Goal: Complete application form: Complete application form

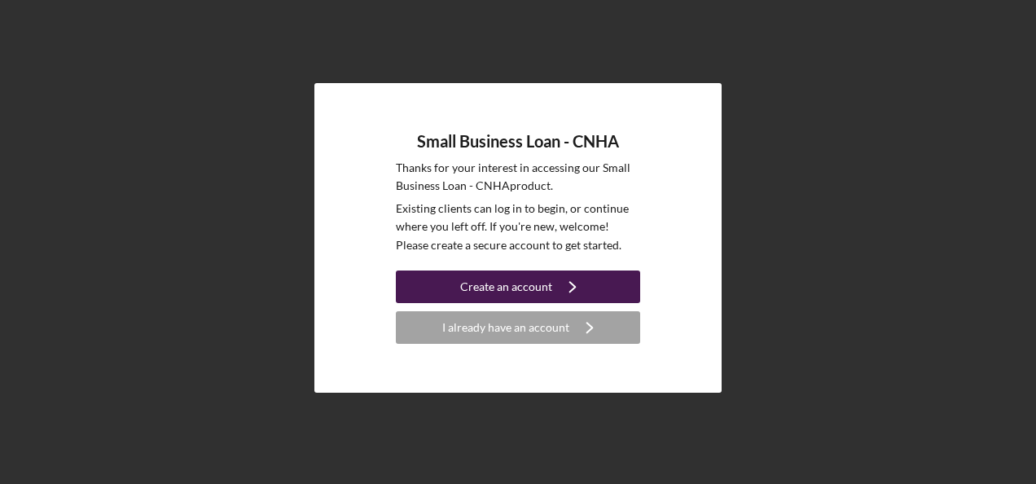
click at [547, 270] on div "Create an account" at bounding box center [506, 286] width 92 height 33
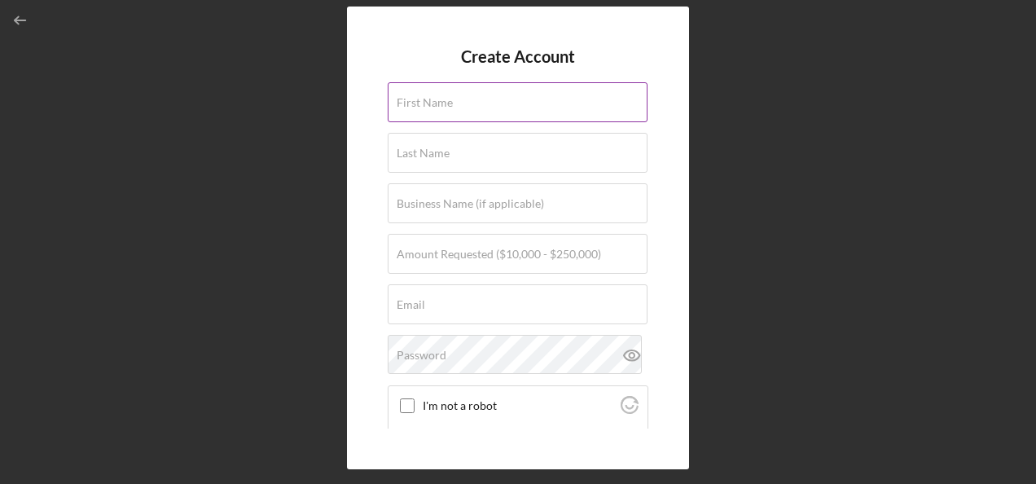
click at [512, 96] on div "First Name" at bounding box center [518, 102] width 261 height 41
click at [468, 91] on label "First Name" at bounding box center [522, 92] width 251 height 18
click at [468, 91] on input "First Name" at bounding box center [518, 101] width 260 height 39
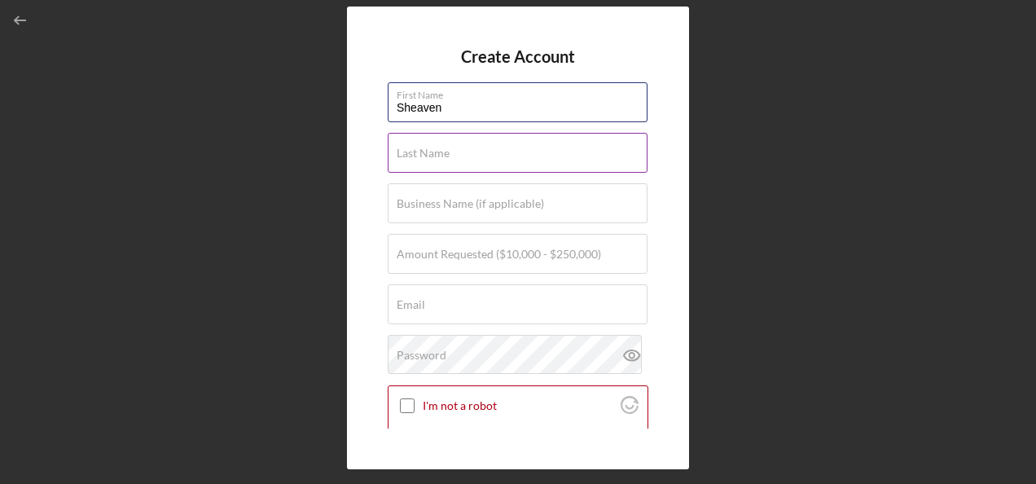
type input "Sheaven"
click at [401, 163] on input "Last Name" at bounding box center [518, 152] width 260 height 39
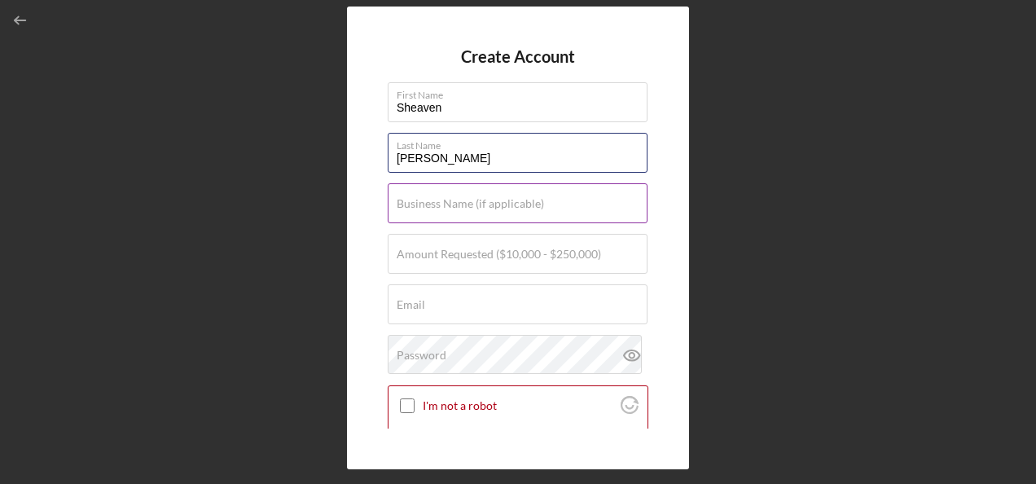
type input "[PERSON_NAME]"
click at [402, 213] on input "Business Name (if applicable)" at bounding box center [518, 202] width 260 height 39
type input "J"
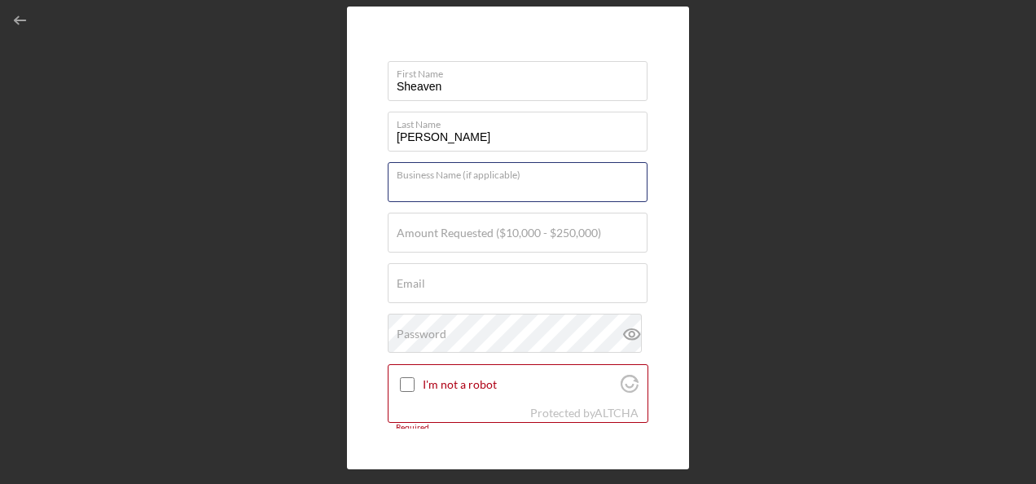
scroll to position [19, 0]
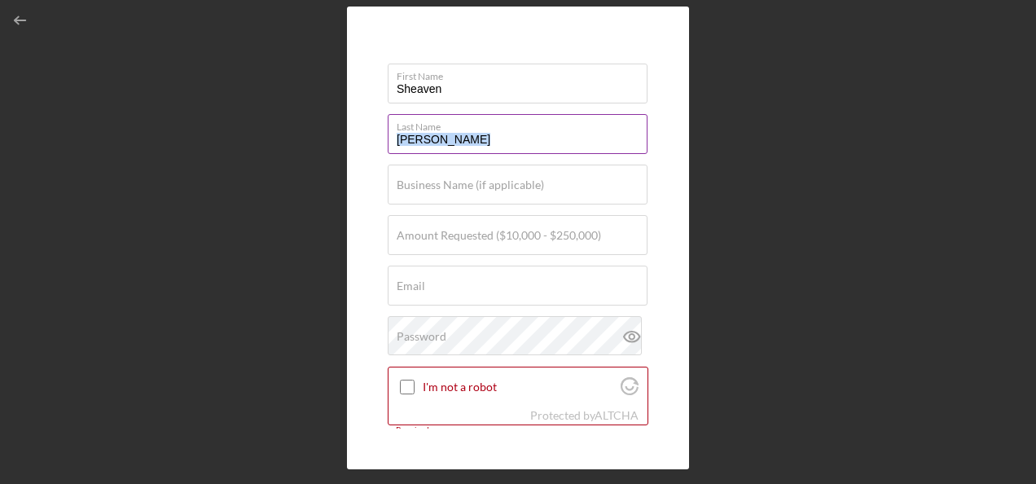
drag, startPoint x: 640, startPoint y: 161, endPoint x: 641, endPoint y: 134, distance: 27.7
click at [641, 134] on form "Create Account First Name Sheaven Last Name [PERSON_NAME] Business Name (if app…" at bounding box center [518, 237] width 261 height 380
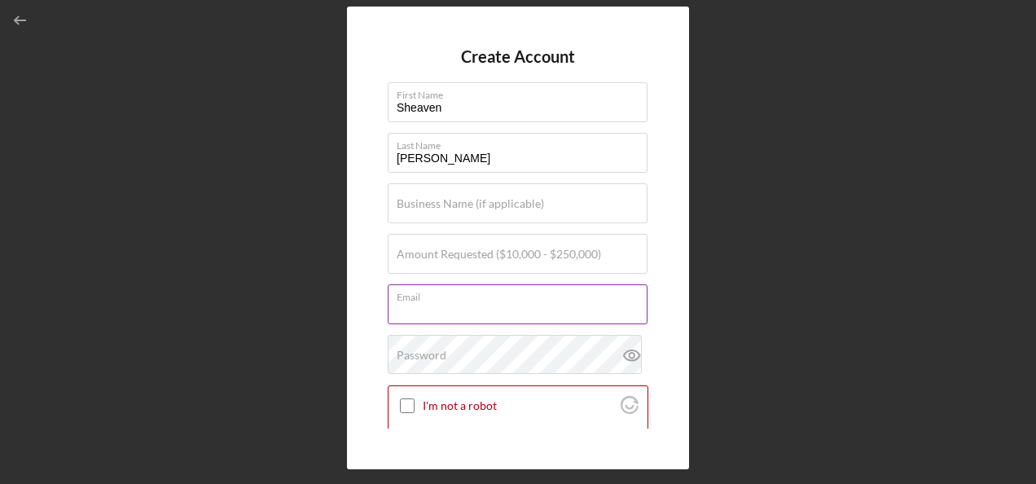
click at [455, 299] on div "Email Required" at bounding box center [518, 304] width 261 height 41
type input "[EMAIL_ADDRESS][DOMAIN_NAME]"
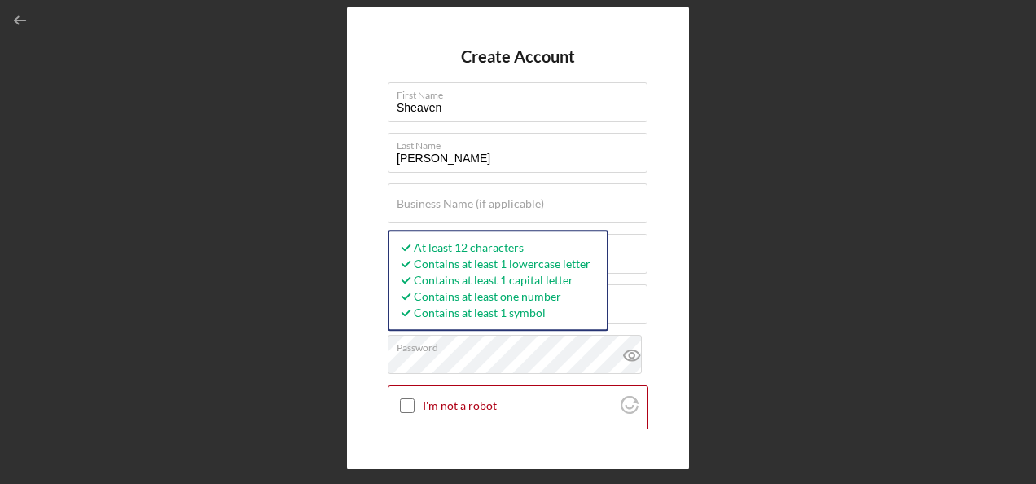
click at [780, 192] on div "Create Account First Name Sheaven Last Name [PERSON_NAME] Business Name (if app…" at bounding box center [518, 238] width 1020 height 476
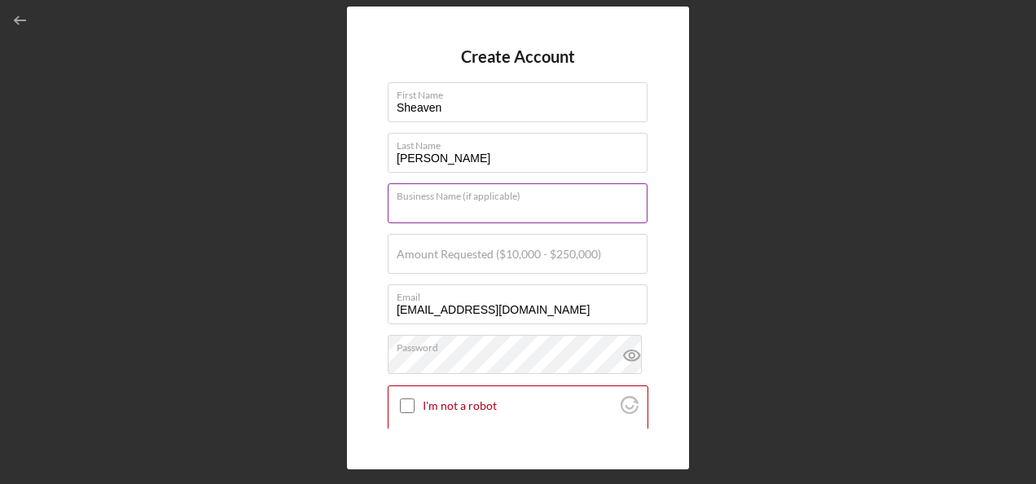
click at [422, 210] on input "Business Name (if applicable)" at bounding box center [518, 202] width 260 height 39
type input "JFG Compassionate Craftsman LLC"
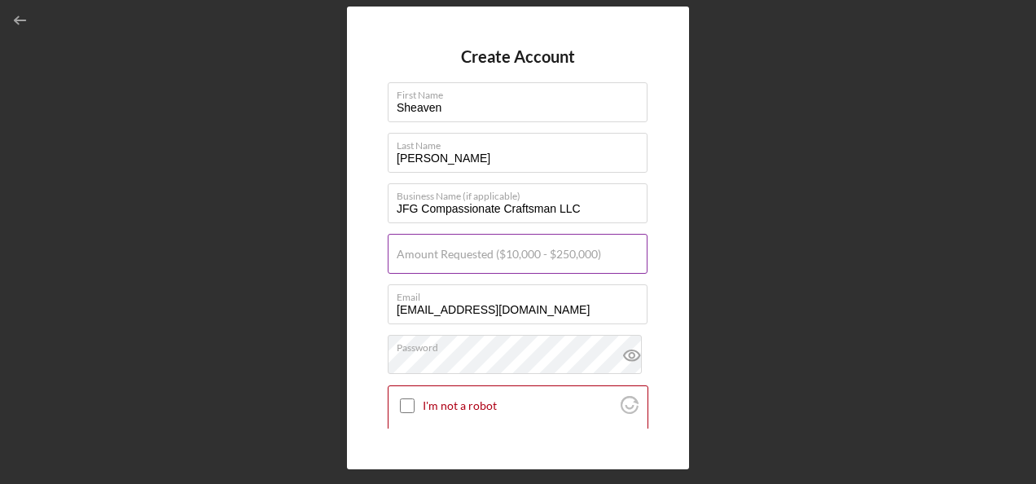
click at [452, 269] on input "Amount Requested ($10,000 - $250,000)" at bounding box center [518, 253] width 260 height 39
type input "$30,000"
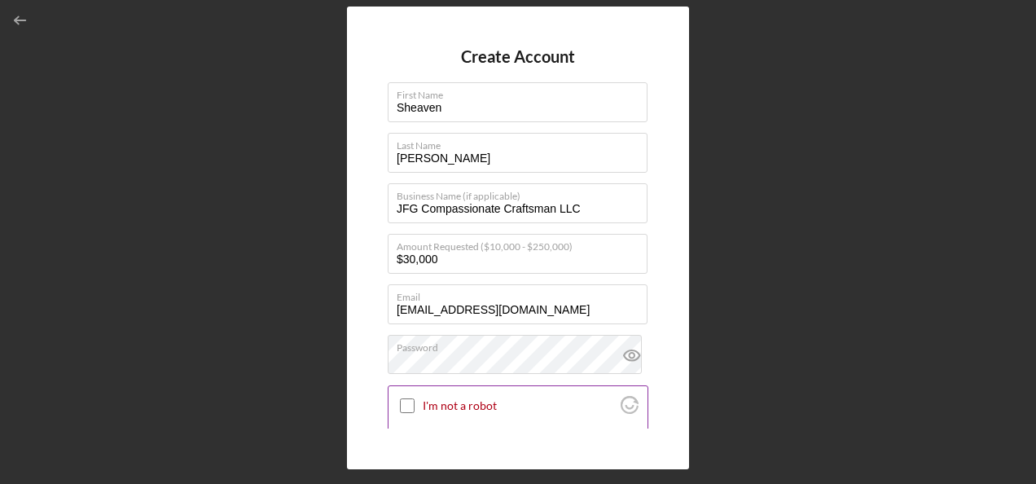
click at [407, 400] on input "I'm not a robot" at bounding box center [407, 405] width 15 height 15
checkbox input "true"
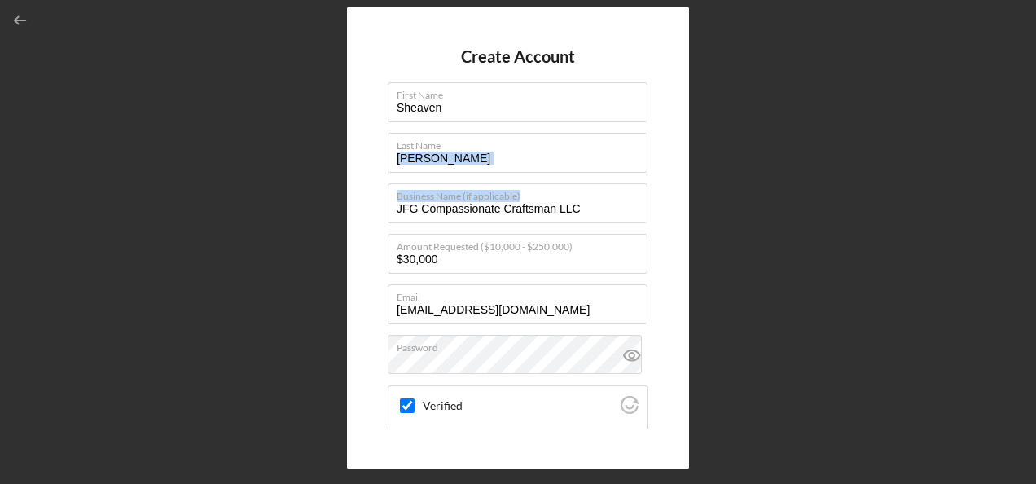
drag, startPoint x: 649, startPoint y: 164, endPoint x: 655, endPoint y: 200, distance: 37.1
click at [655, 200] on div "Create Account First Name Sheaven Last Name [PERSON_NAME] Business Name (if app…" at bounding box center [518, 238] width 342 height 462
drag, startPoint x: 655, startPoint y: 200, endPoint x: 756, endPoint y: 209, distance: 101.3
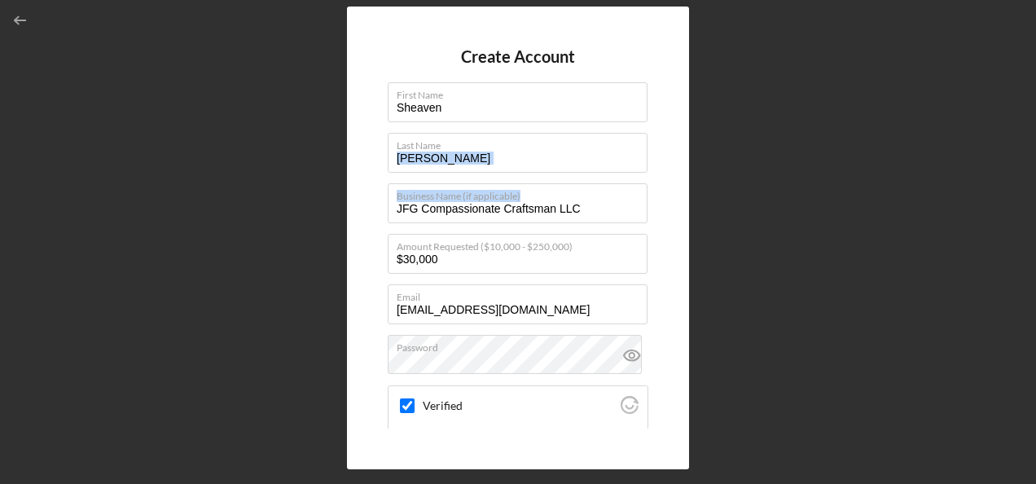
click at [756, 209] on div "Create Account First Name Sheaven Last Name [PERSON_NAME] Business Name (if app…" at bounding box center [518, 238] width 1020 height 476
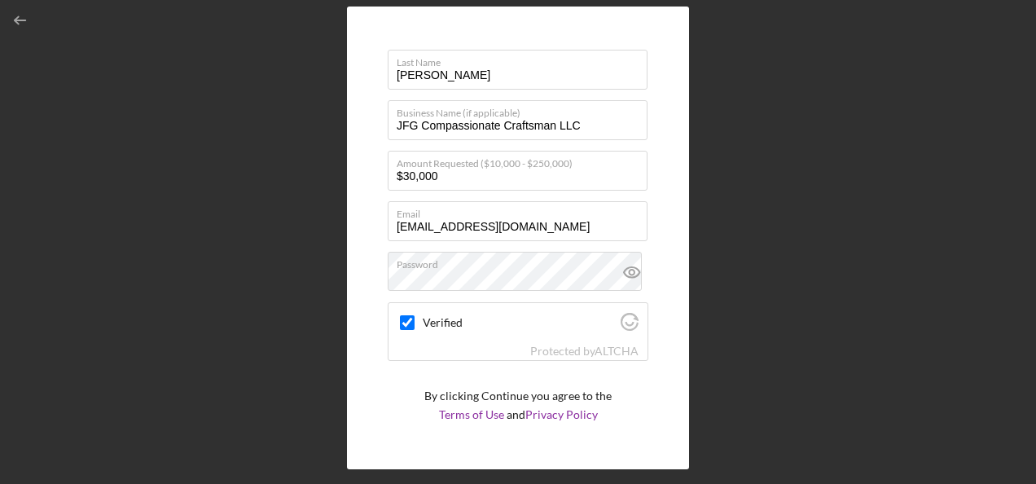
scroll to position [126, 0]
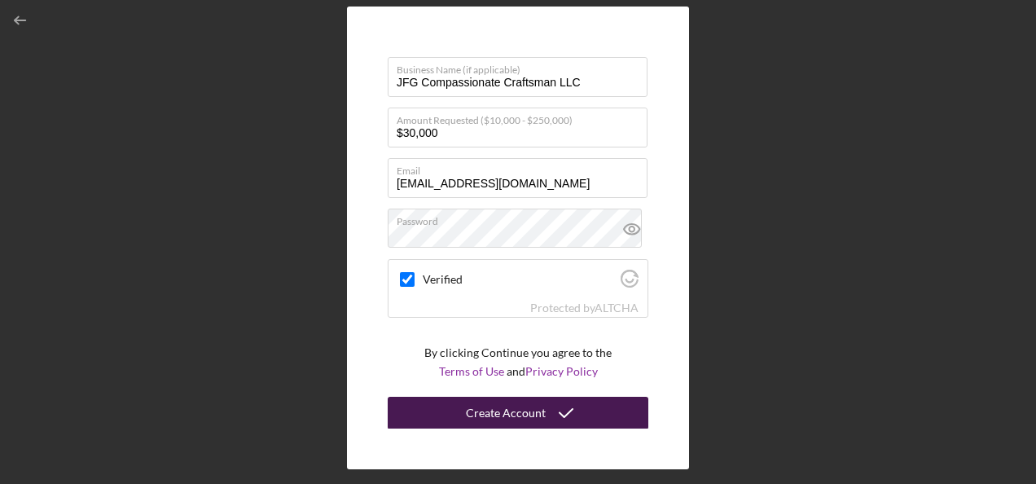
click at [523, 412] on div "Create Account" at bounding box center [506, 413] width 80 height 33
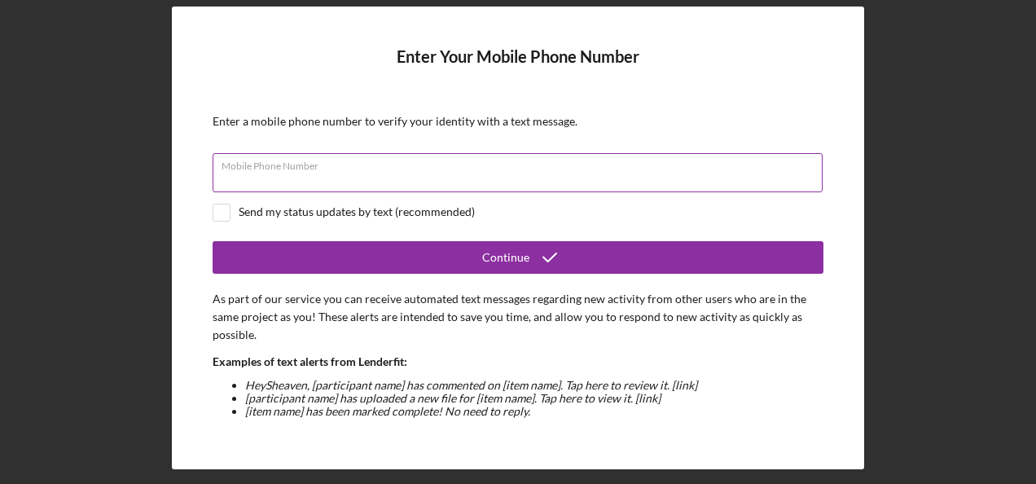
click at [339, 182] on input "Mobile Phone Number" at bounding box center [518, 172] width 610 height 39
type input "[PHONE_NUMBER]"
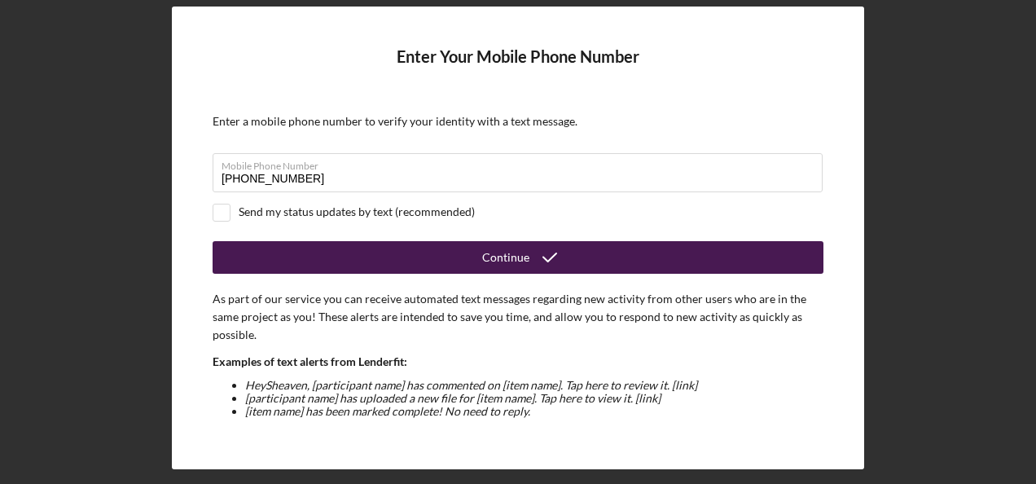
click at [313, 249] on button "Continue" at bounding box center [518, 257] width 611 height 33
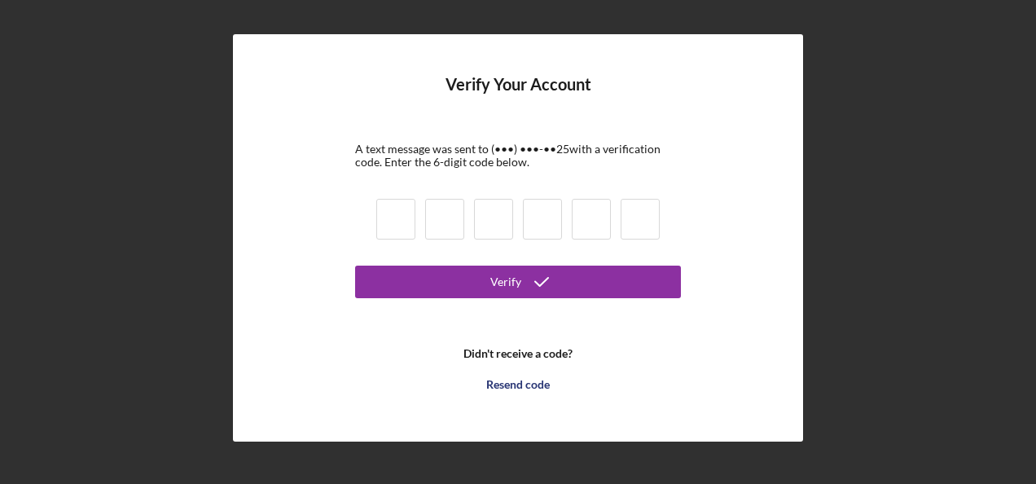
click at [391, 222] on input at bounding box center [395, 219] width 39 height 41
type input "4"
type input "8"
type input "3"
type input "6"
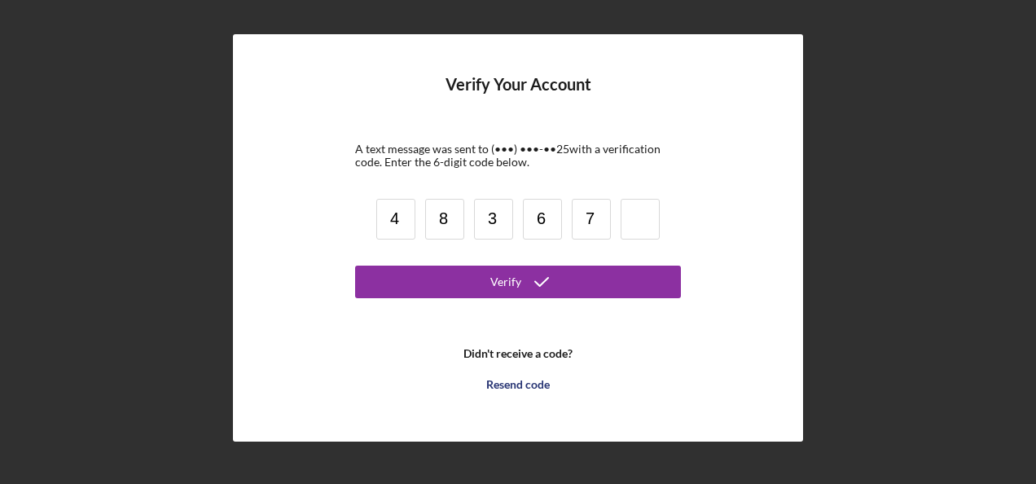
type input "7"
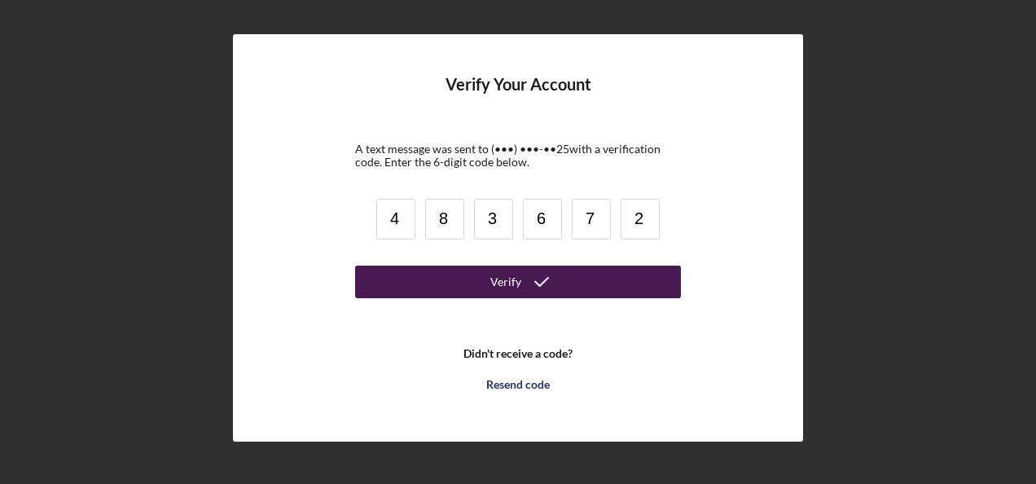
type input "2"
click at [379, 279] on button "Verify" at bounding box center [518, 282] width 326 height 33
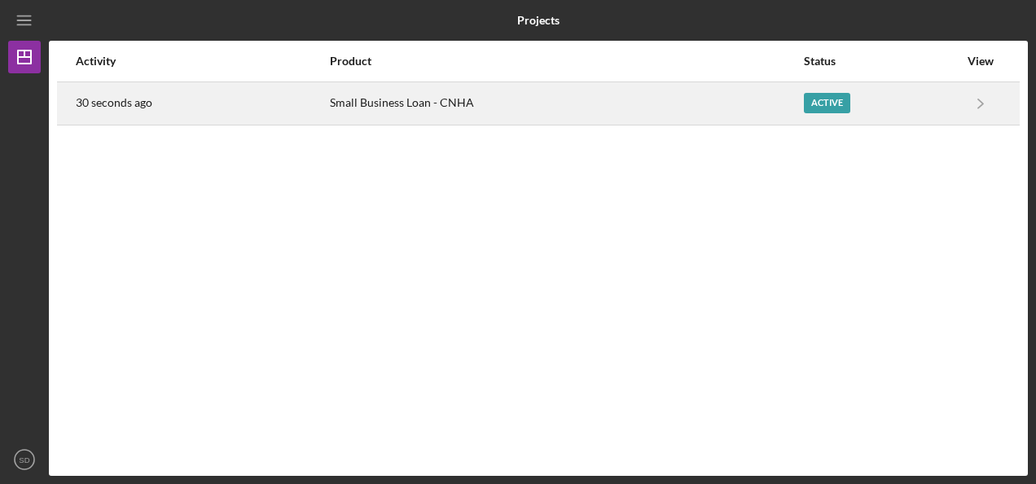
click at [492, 93] on div "Small Business Loan - CNHA" at bounding box center [566, 103] width 472 height 41
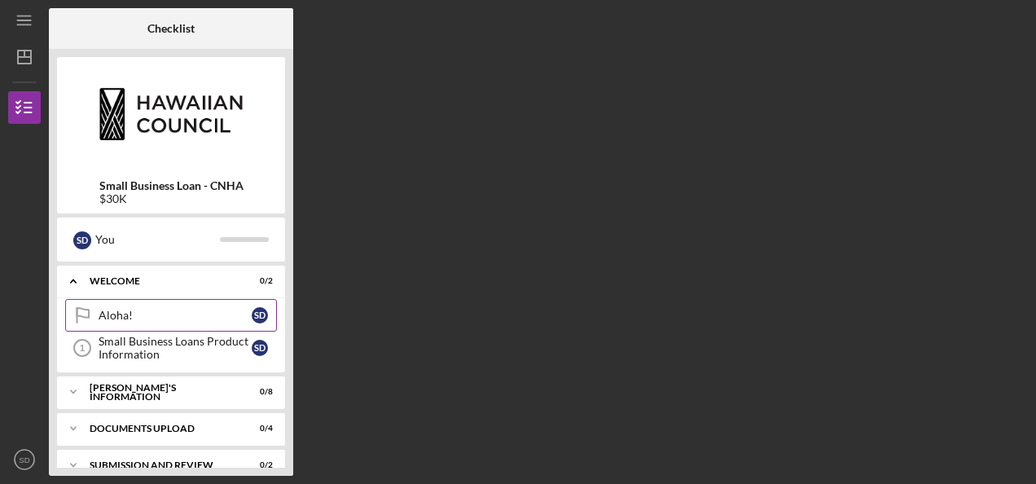
click at [190, 318] on div "Aloha!" at bounding box center [175, 315] width 153 height 13
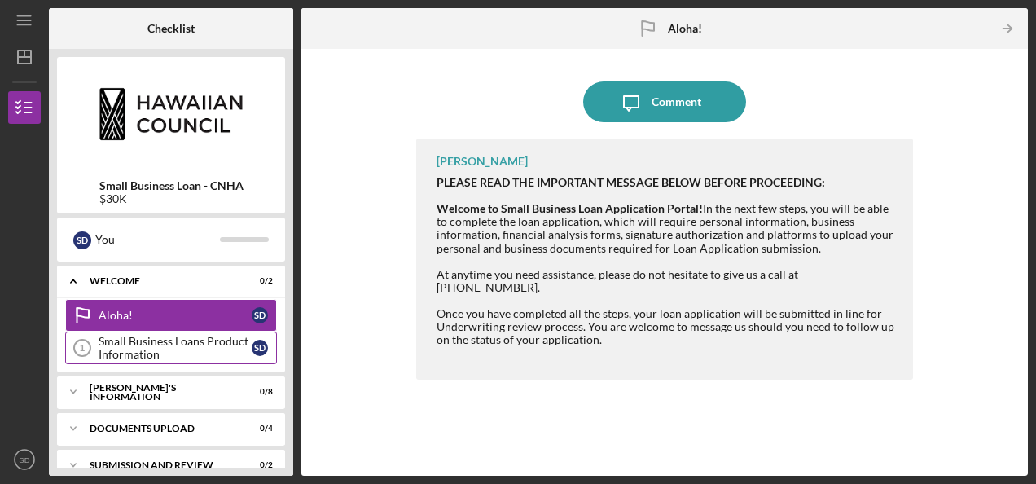
click at [199, 349] on div "Small Business Loans Product Information" at bounding box center [175, 348] width 153 height 26
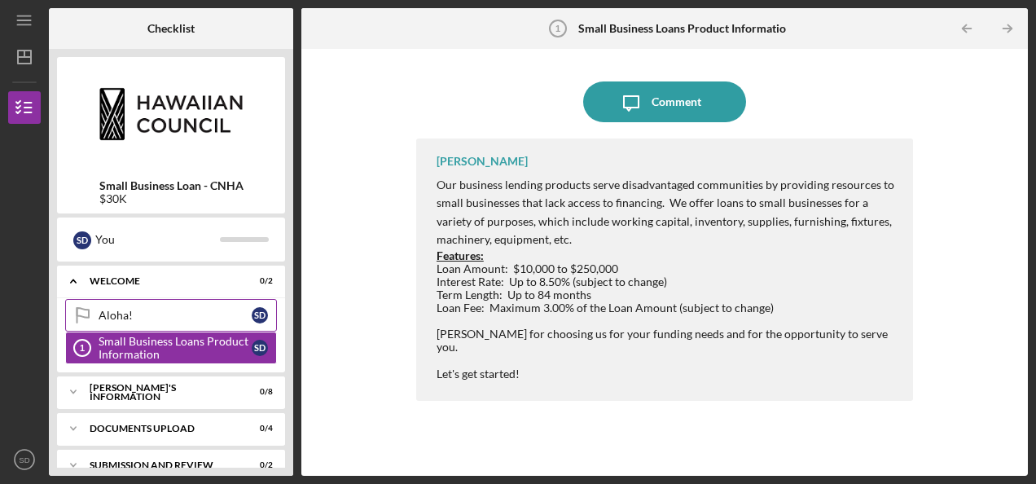
click at [212, 309] on div "Aloha!" at bounding box center [175, 315] width 153 height 13
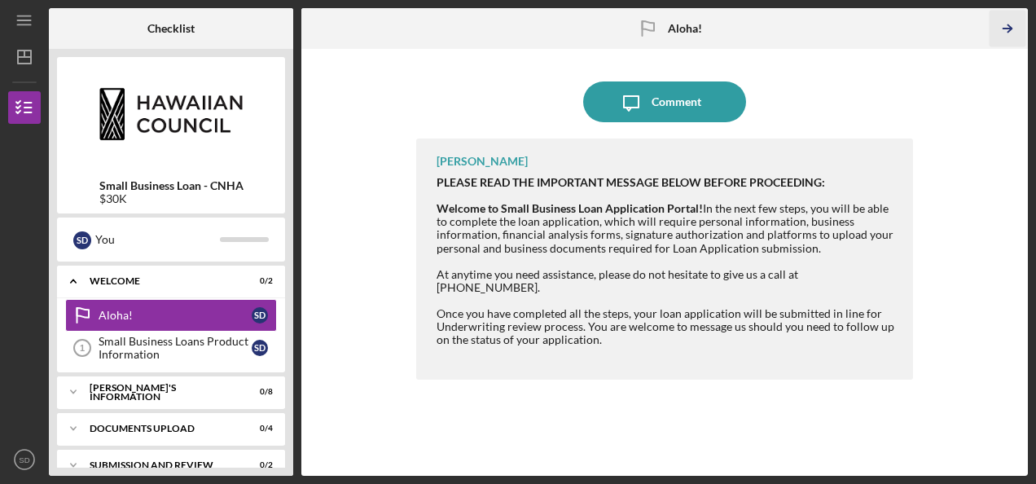
click at [999, 26] on icon "Icon/Table Pagination Arrow" at bounding box center [1007, 29] width 37 height 37
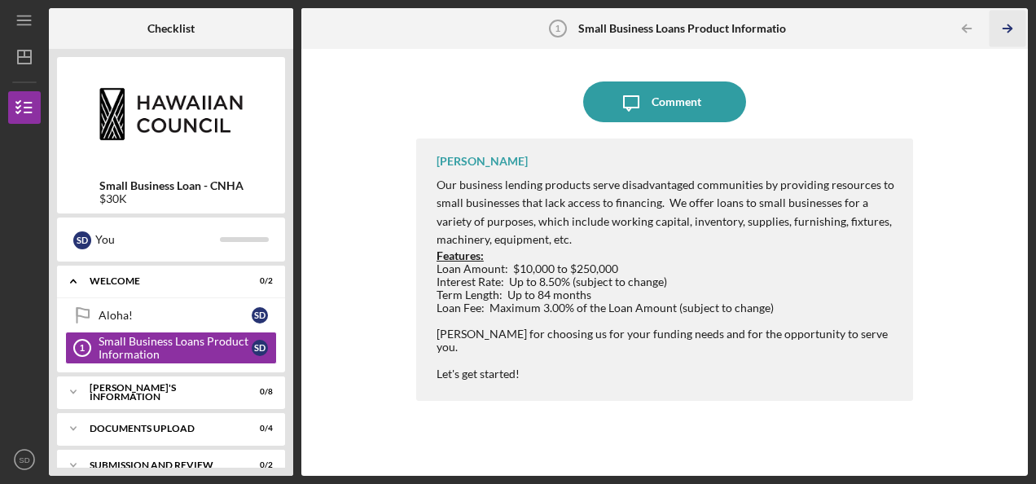
click at [999, 26] on icon "Icon/Table Pagination Arrow" at bounding box center [1007, 29] width 37 height 37
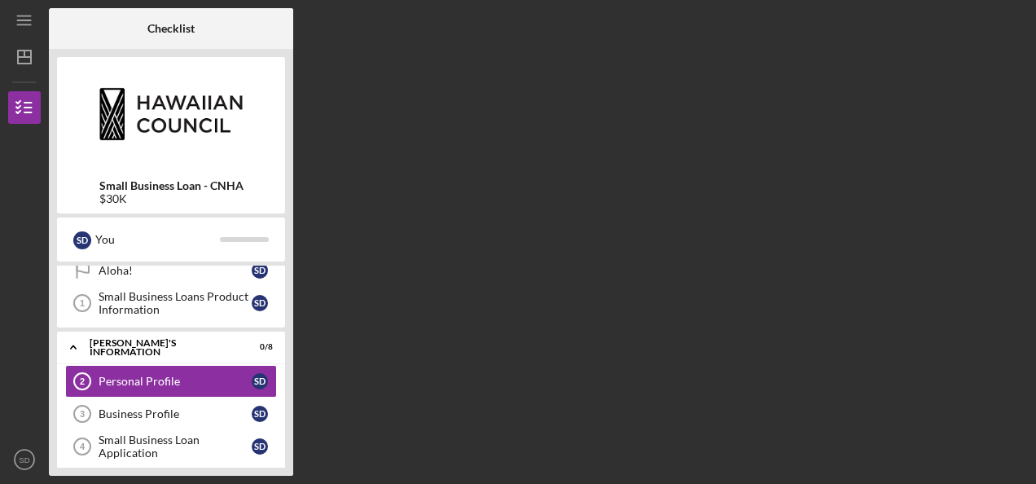
scroll to position [57, 0]
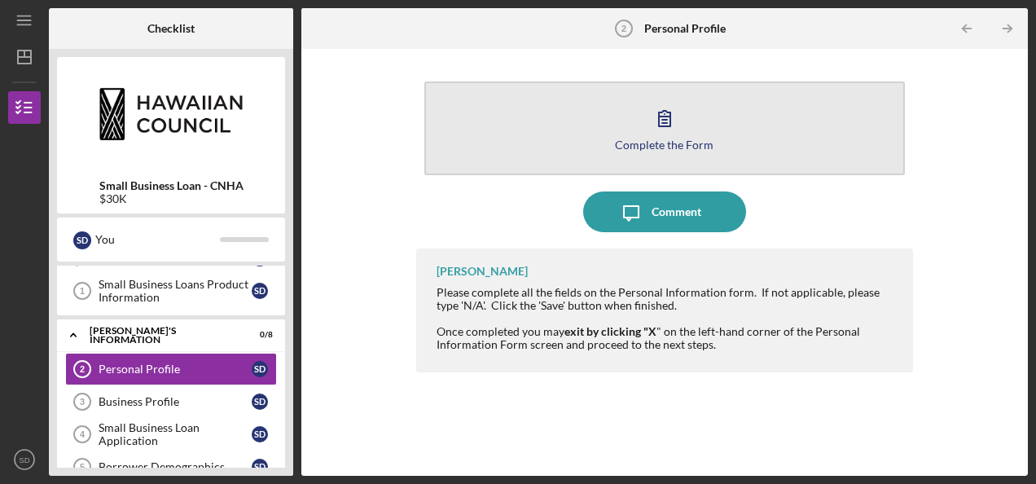
click at [715, 132] on button "Complete the Form Form" at bounding box center [664, 128] width 481 height 94
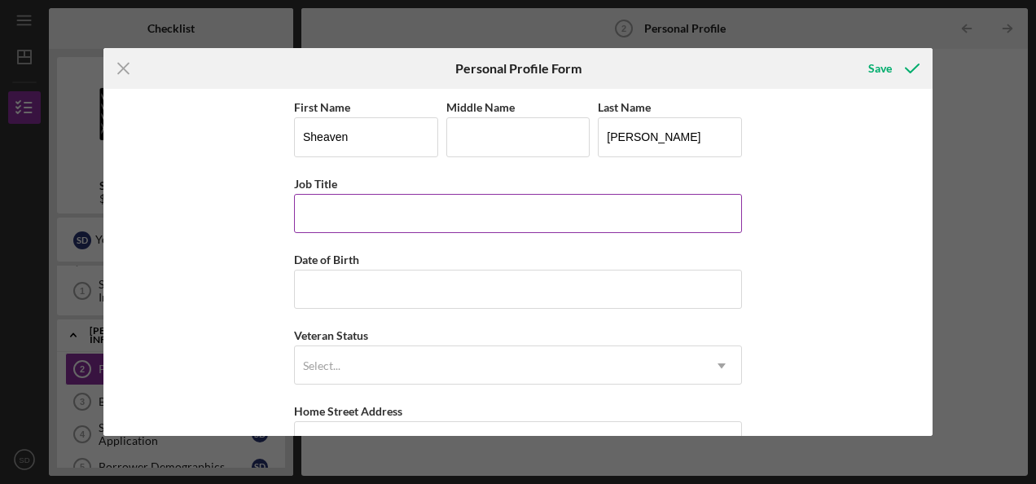
click at [388, 200] on input "Job Title" at bounding box center [518, 213] width 448 height 39
type input "Co-owner"
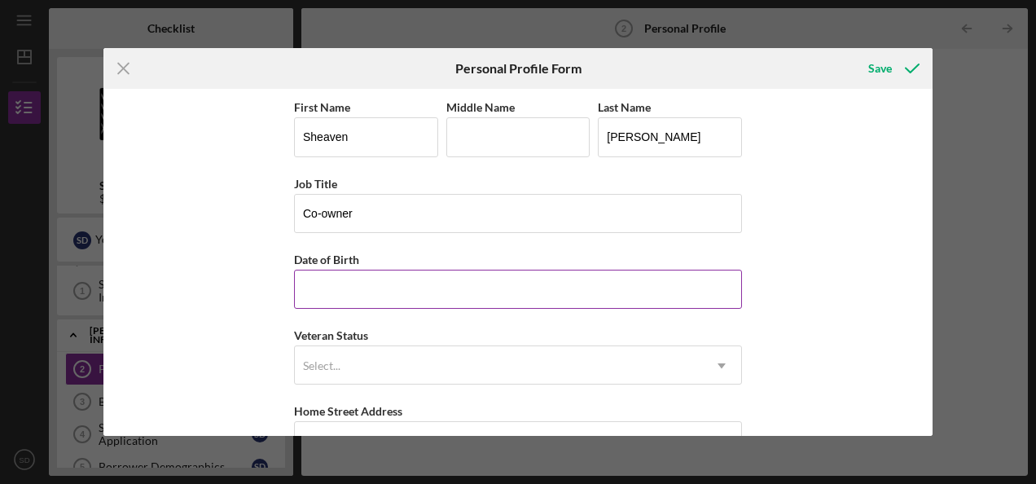
click at [349, 301] on input "Date of Birth" at bounding box center [518, 289] width 448 height 39
type input "[DATE]"
type input "[STREET_ADDRESS]"
type input "Kapolai"
type input "96707"
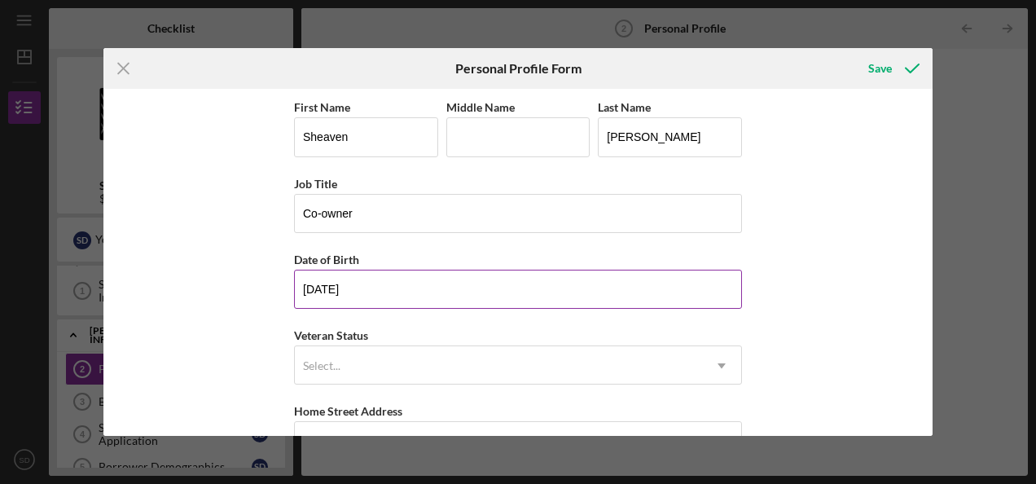
type input "HI"
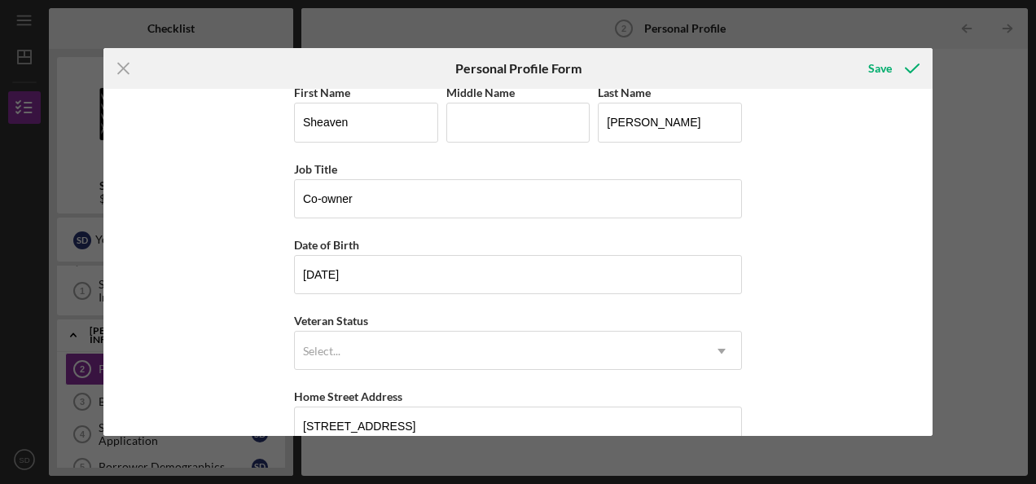
scroll to position [11, 0]
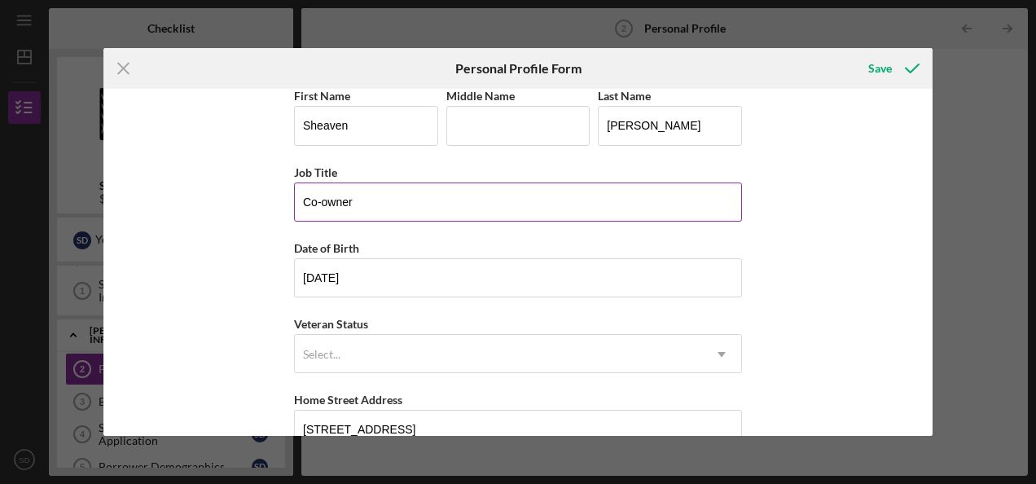
click at [435, 200] on input "Co-owner" at bounding box center [518, 201] width 448 height 39
type input "Co-owner/COO"
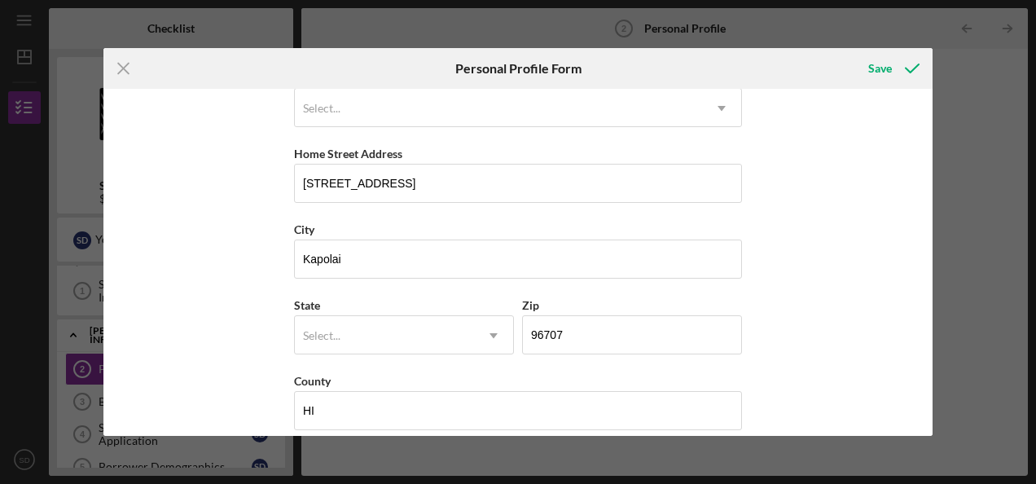
scroll to position [272, 0]
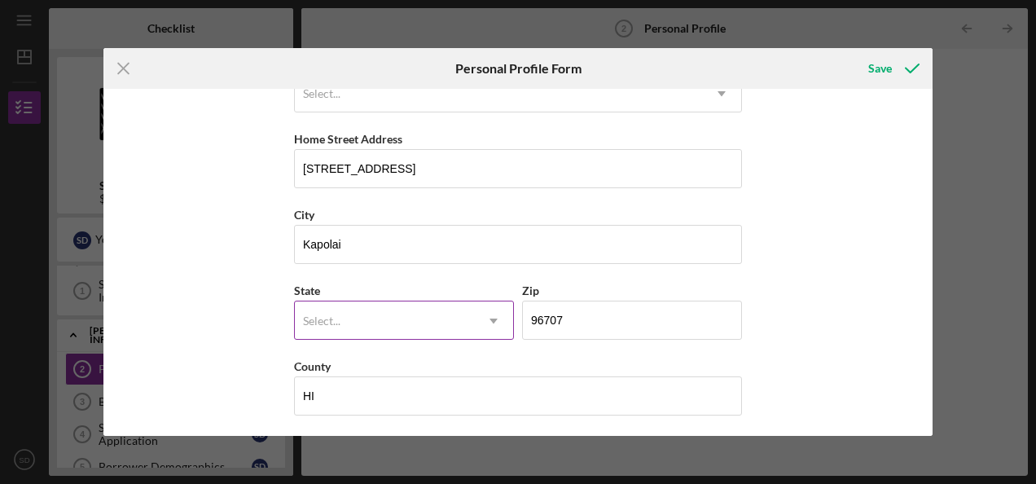
click at [499, 314] on icon "Icon/Dropdown Arrow" at bounding box center [493, 320] width 39 height 39
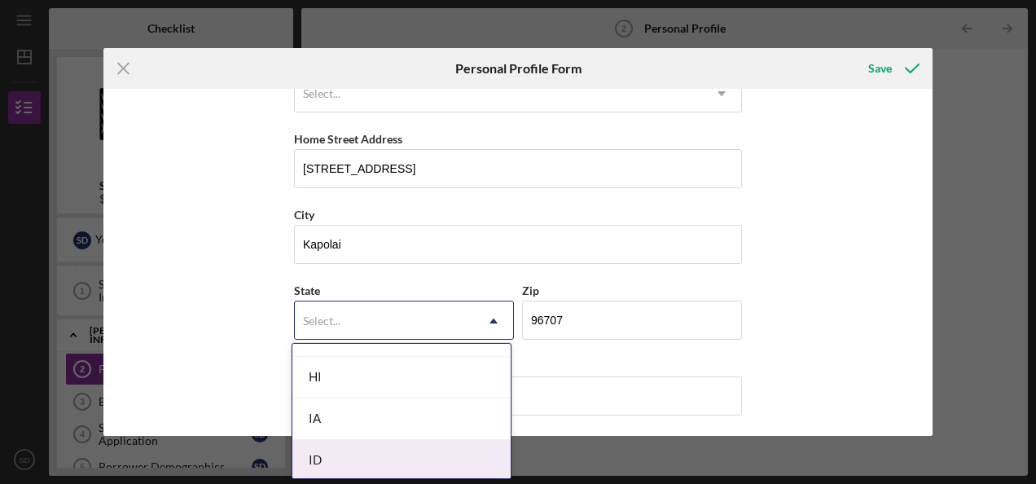
scroll to position [785, 0]
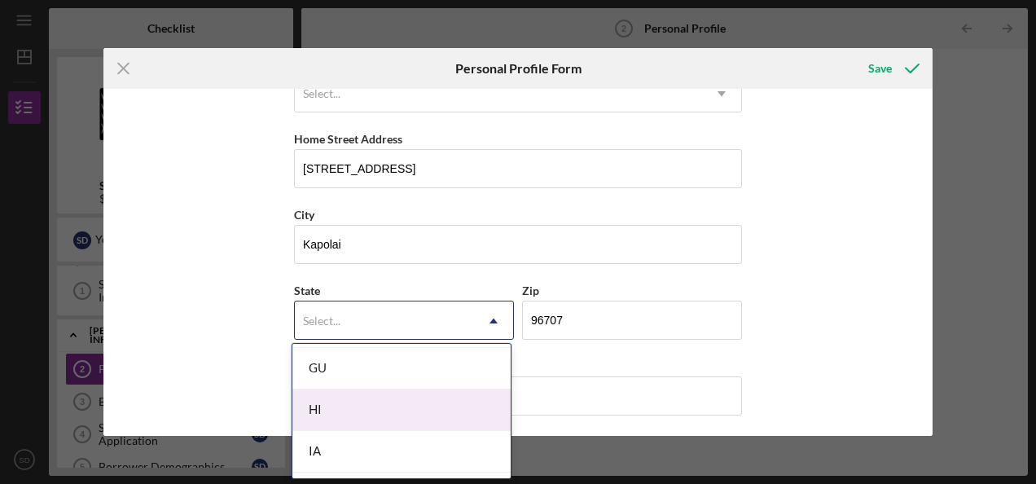
click at [413, 404] on div "HI" at bounding box center [401, 410] width 218 height 42
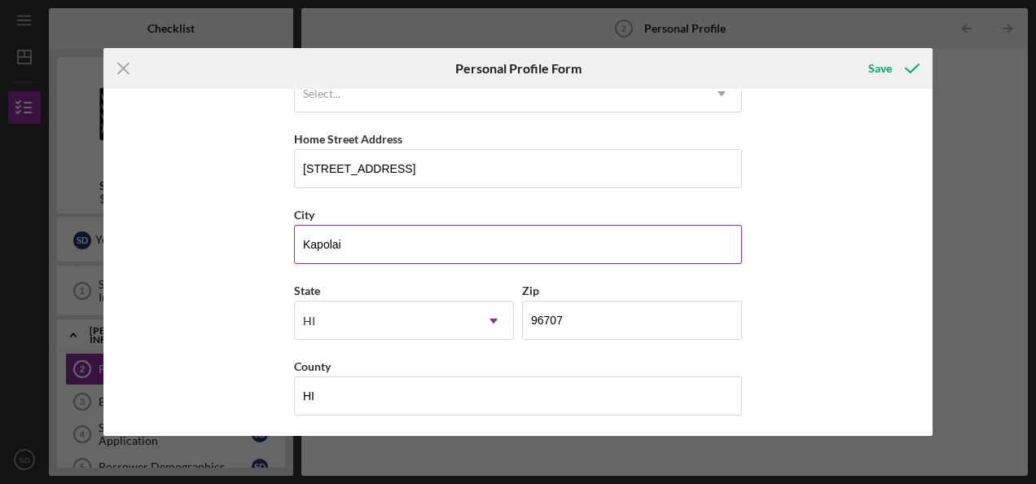
click at [398, 241] on input "Kapolai" at bounding box center [518, 244] width 448 height 39
type input "Kapolei"
click at [884, 64] on div "Save" at bounding box center [880, 68] width 24 height 33
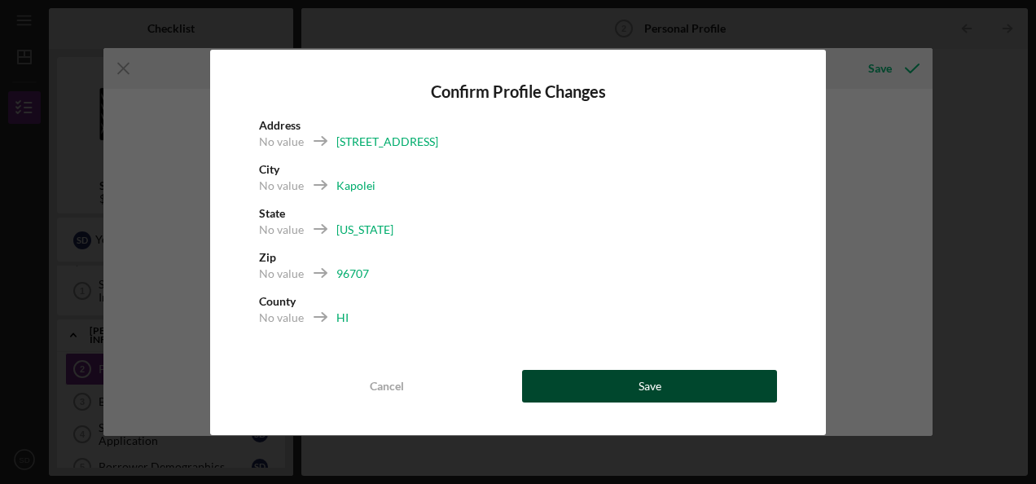
click at [587, 377] on button "Save" at bounding box center [649, 386] width 255 height 33
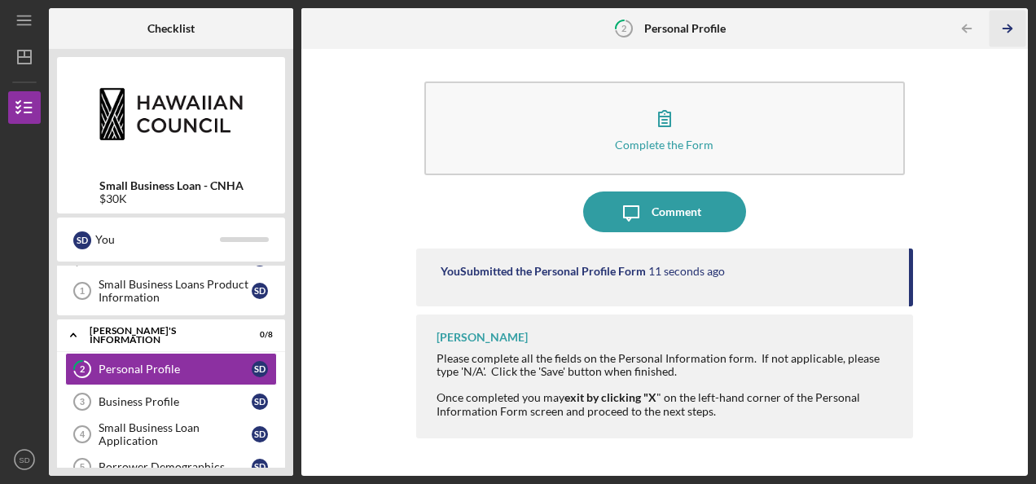
click at [1011, 18] on icon "Icon/Table Pagination Arrow" at bounding box center [1007, 29] width 37 height 37
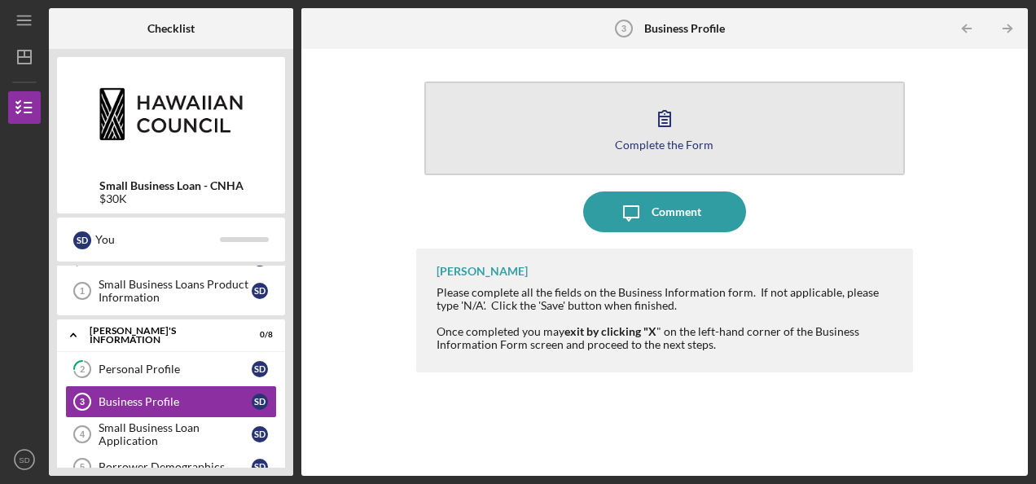
click at [728, 138] on button "Complete the Form Form" at bounding box center [664, 128] width 481 height 94
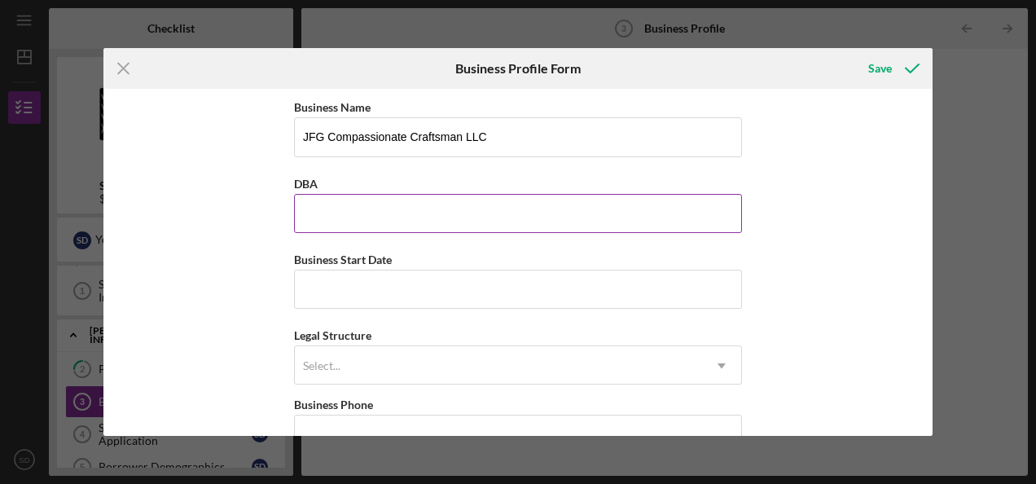
click at [327, 200] on input "DBA" at bounding box center [518, 213] width 448 height 39
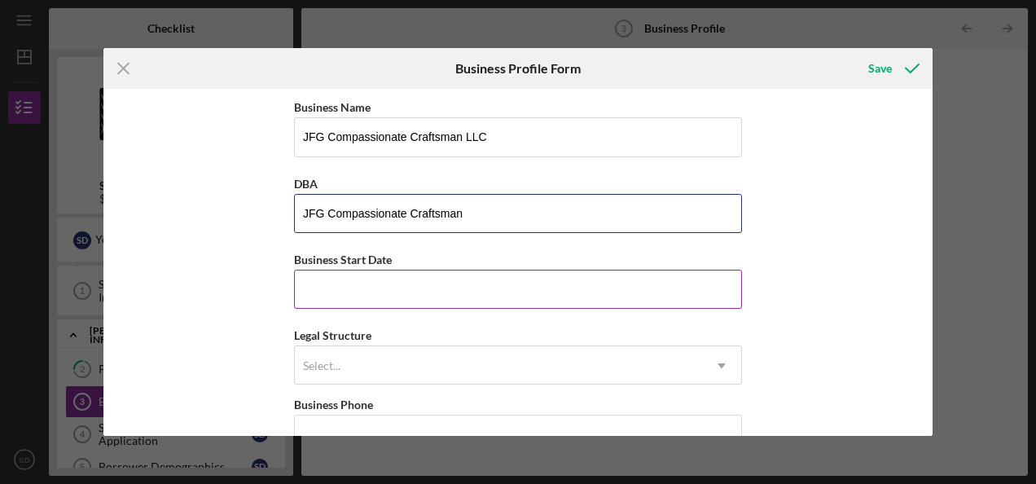
type input "JFG Compassionate Craftsman"
click at [331, 297] on input "Business Start Date" at bounding box center [518, 289] width 448 height 39
click at [327, 291] on input "06/dd/yyyy" at bounding box center [518, 289] width 448 height 39
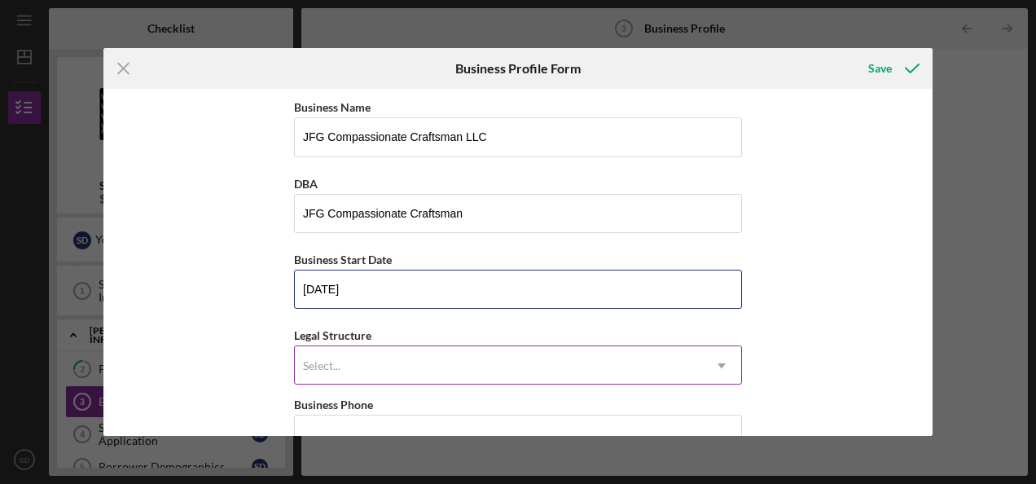
type input "[DATE]"
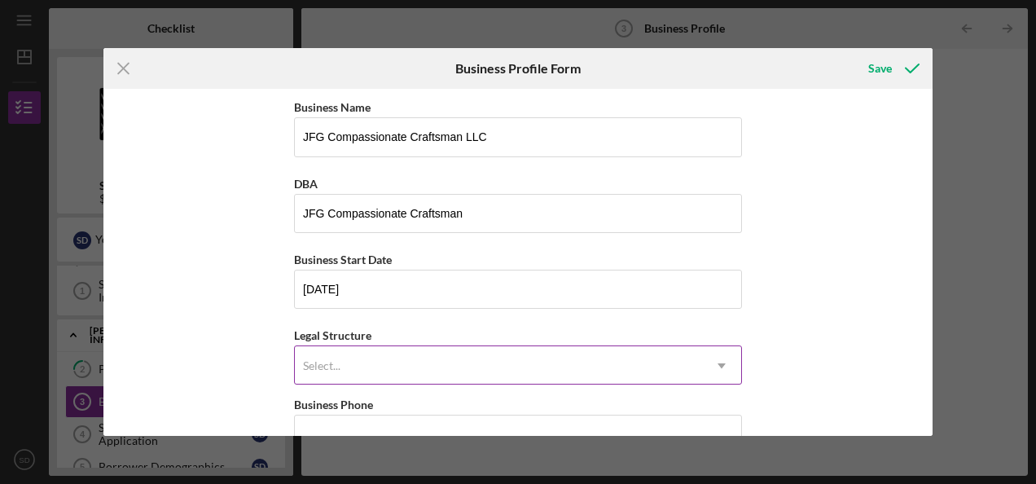
click at [590, 360] on div "Select..." at bounding box center [498, 365] width 407 height 37
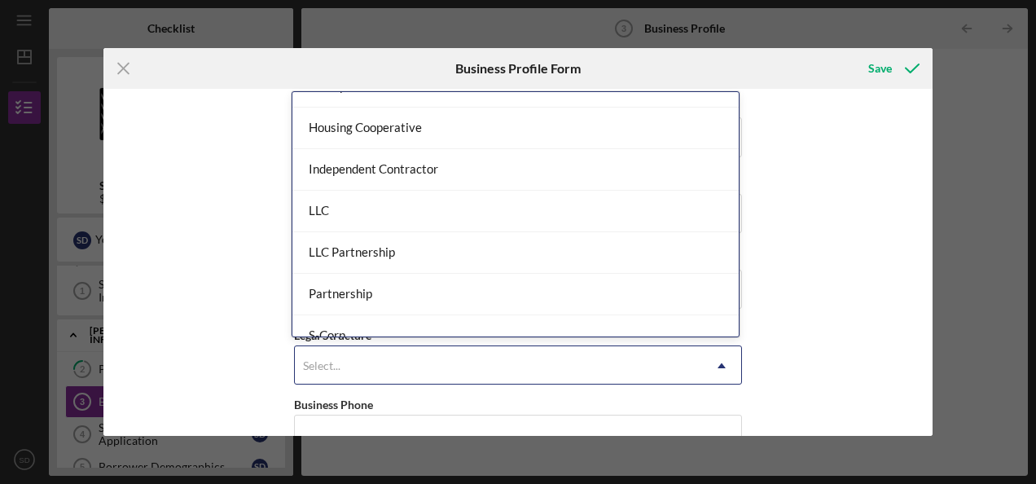
scroll to position [202, 0]
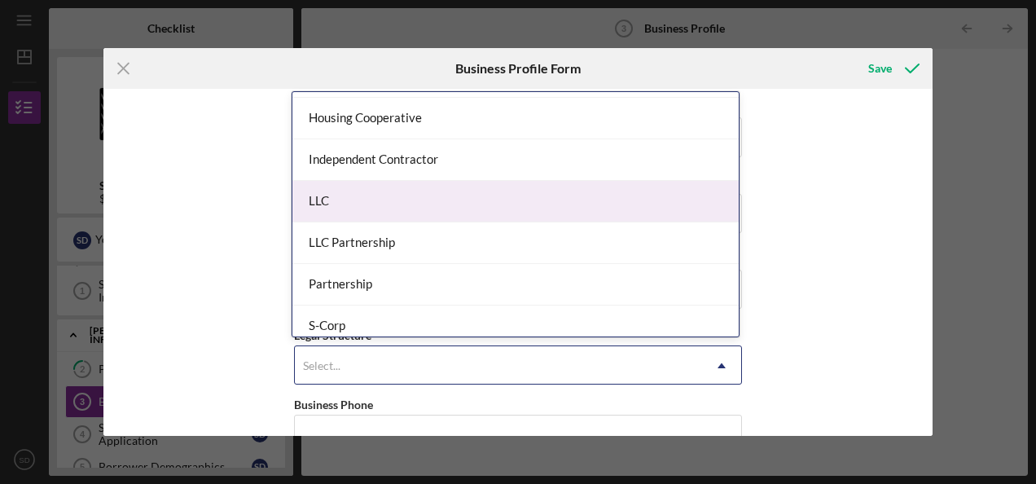
click at [611, 190] on div "LLC" at bounding box center [515, 202] width 446 height 42
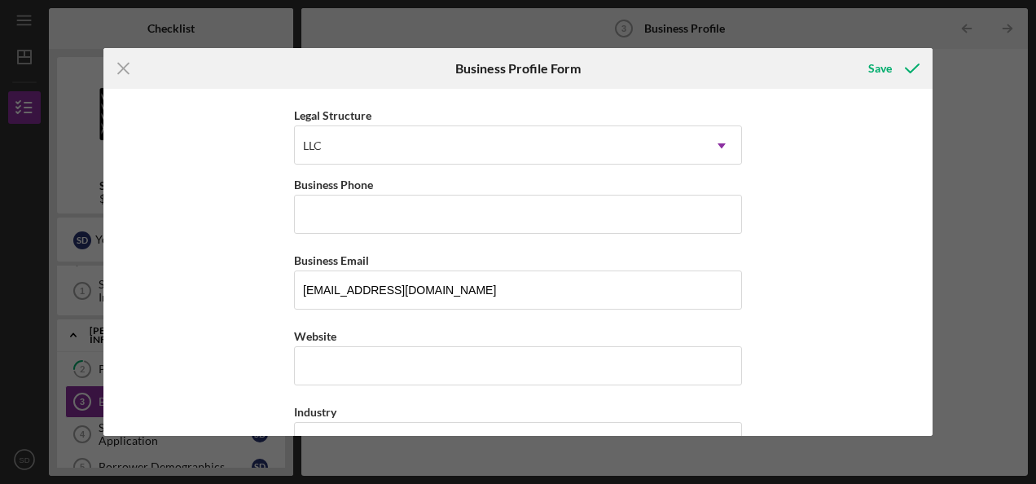
scroll to position [236, 0]
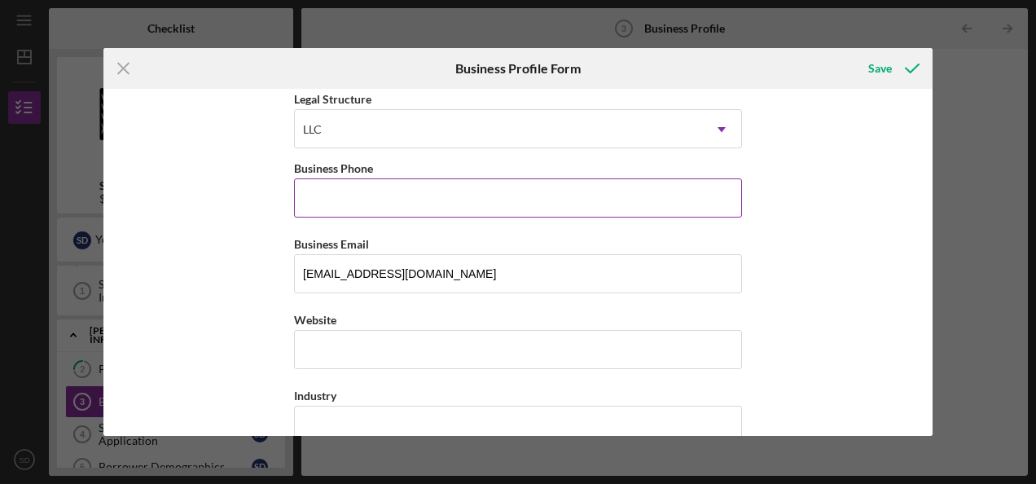
click at [371, 192] on input "Business Phone" at bounding box center [518, 197] width 448 height 39
type input "[PHONE_NUMBER]"
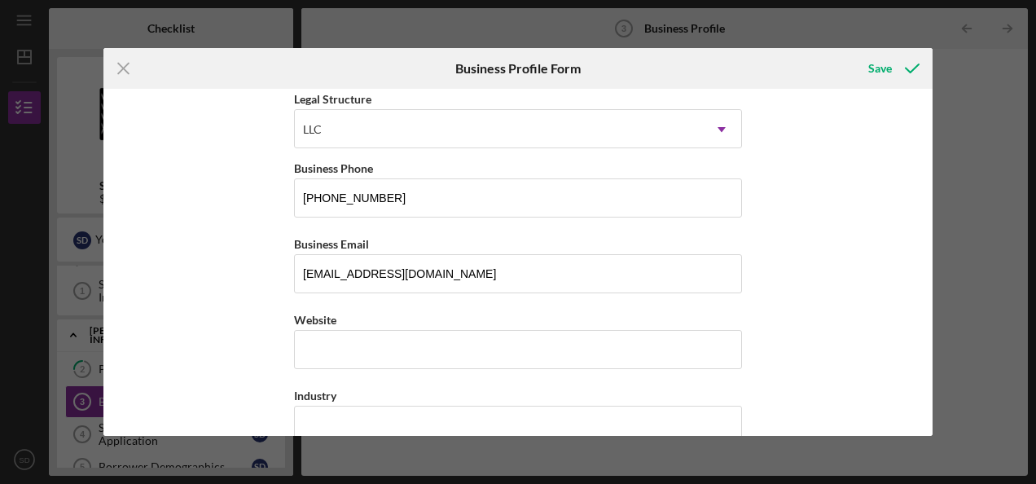
drag, startPoint x: 933, startPoint y: 166, endPoint x: 930, endPoint y: 206, distance: 40.0
click at [930, 206] on div "Icon/Menu Close Business Profile Form Save Business Name JFG Compassionate Craf…" at bounding box center [518, 242] width 1036 height 484
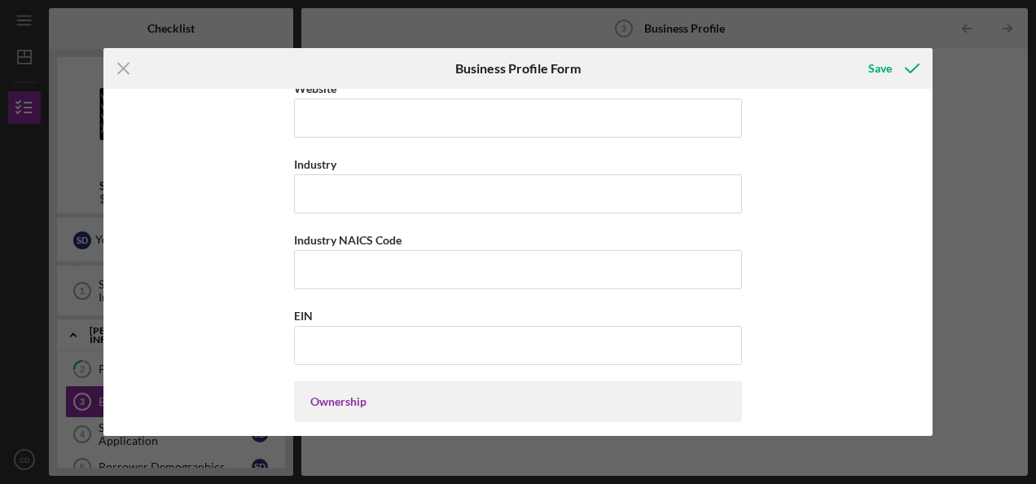
scroll to position [475, 0]
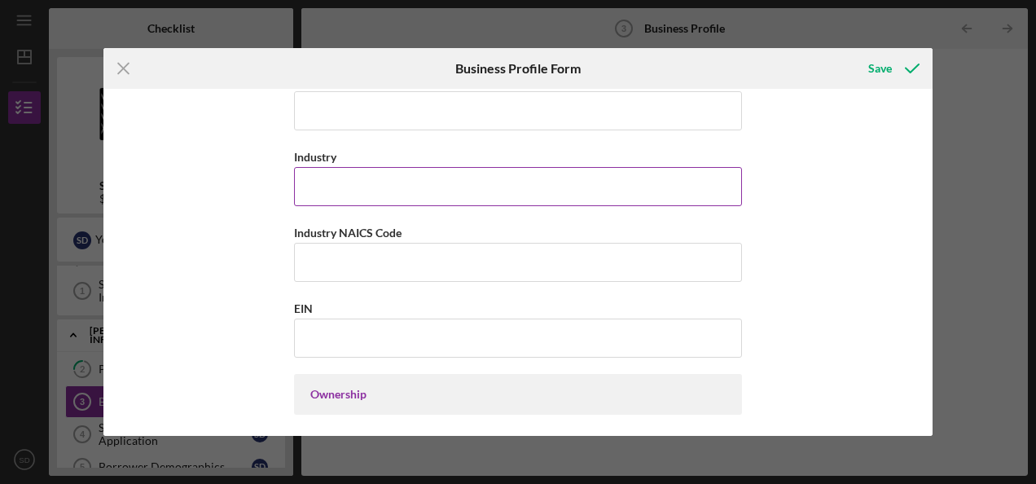
click at [449, 167] on input "Industry" at bounding box center [518, 186] width 448 height 39
type input "Construction"
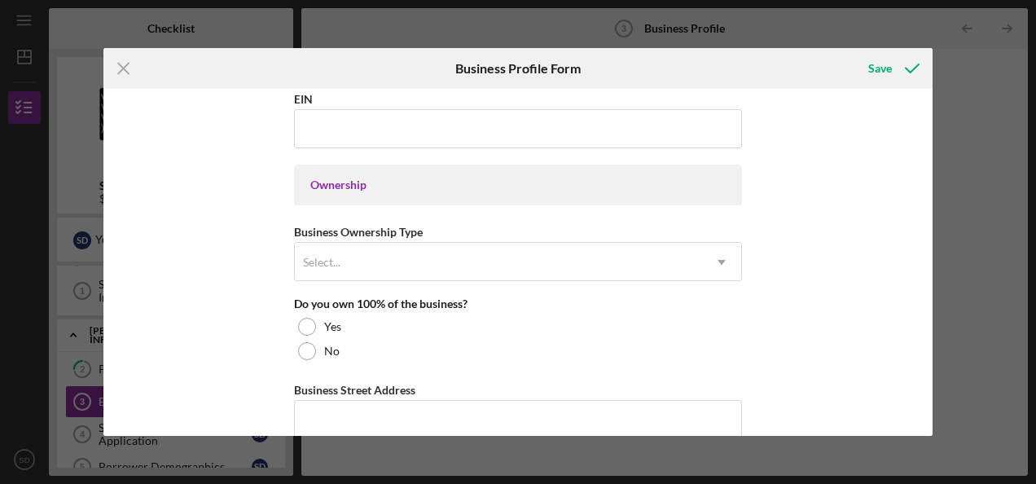
scroll to position [687, 0]
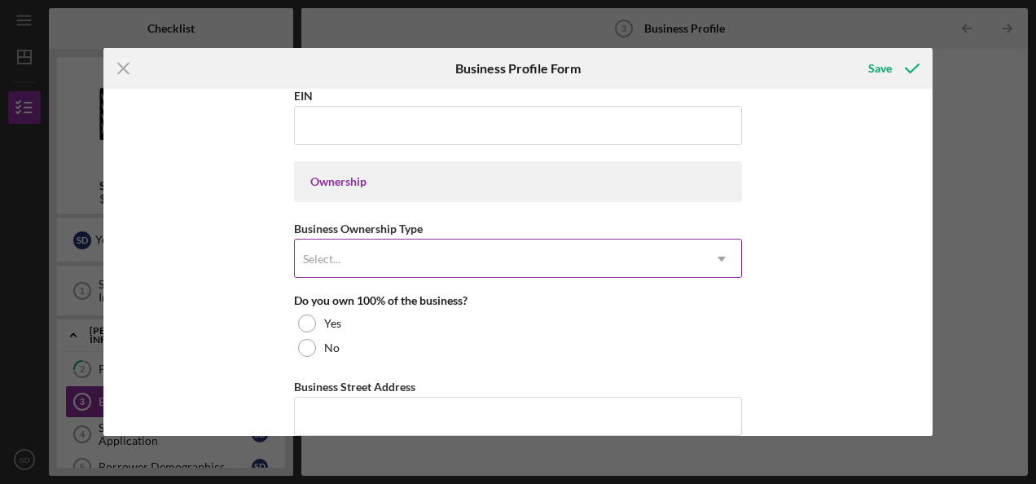
click at [720, 257] on icon "Icon/Dropdown Arrow" at bounding box center [721, 258] width 39 height 39
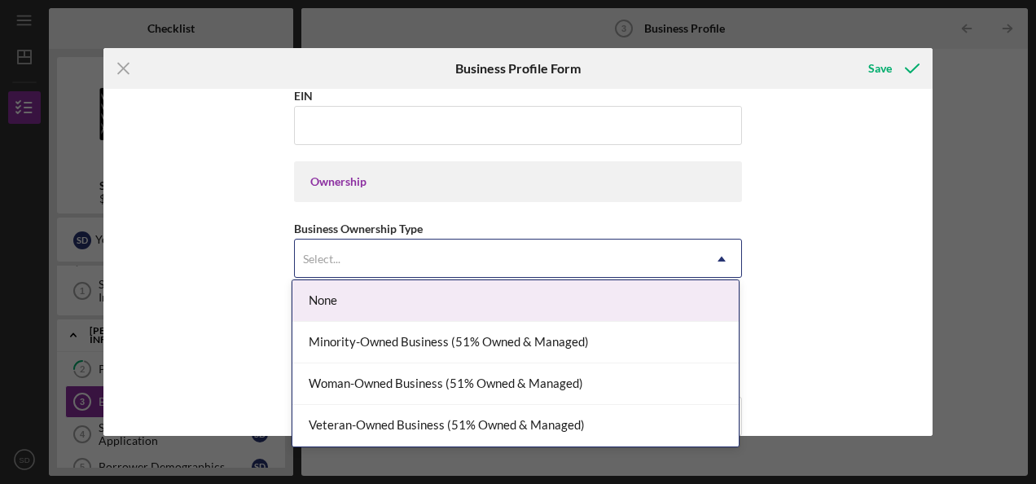
click at [591, 304] on div "None" at bounding box center [515, 301] width 446 height 42
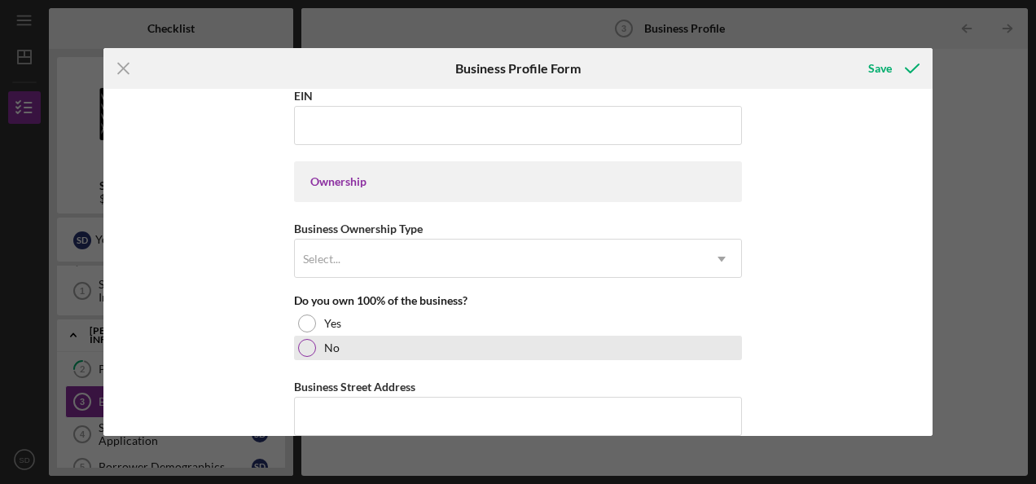
click at [298, 345] on div at bounding box center [307, 348] width 18 height 18
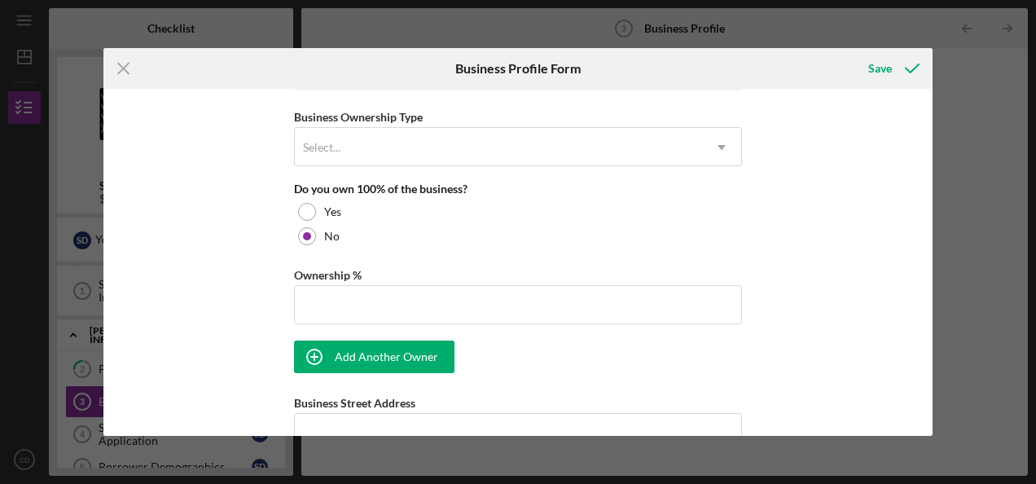
scroll to position [802, 0]
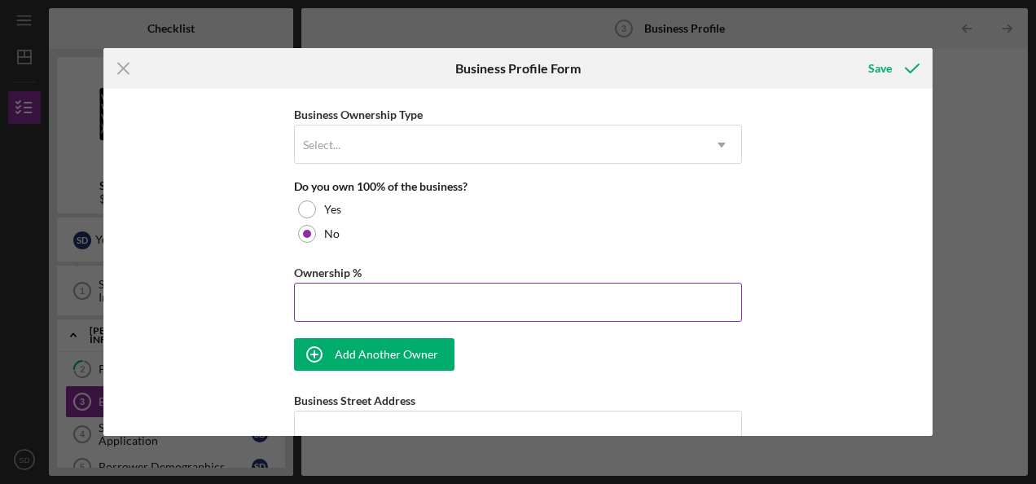
click at [407, 299] on input "Ownership %" at bounding box center [518, 302] width 448 height 39
click at [927, 272] on div "Business Name JFG Compassionate Craftsman LLC DBA JFG Compassionate Craftsman B…" at bounding box center [517, 262] width 829 height 346
click at [466, 303] on input "49.00%" at bounding box center [518, 302] width 448 height 39
type input "4%"
type input "5%"
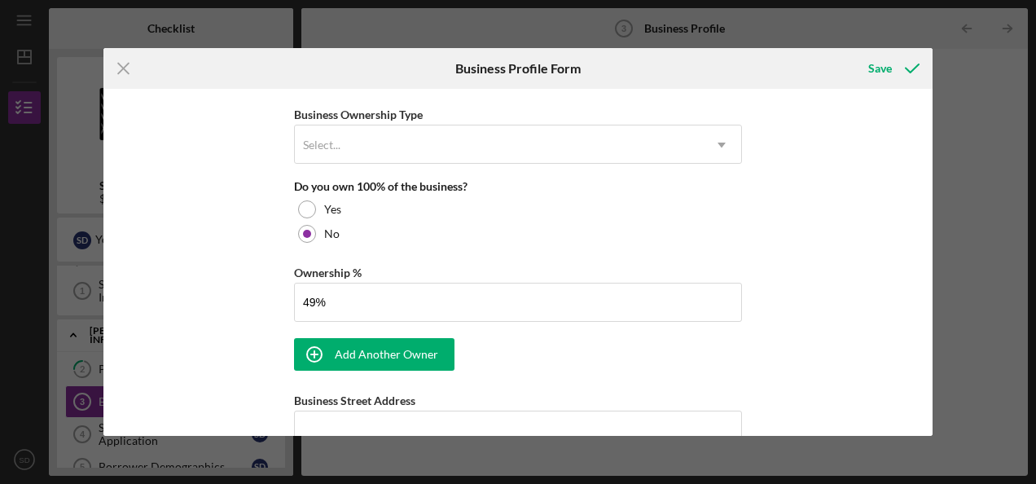
type input "49.00%"
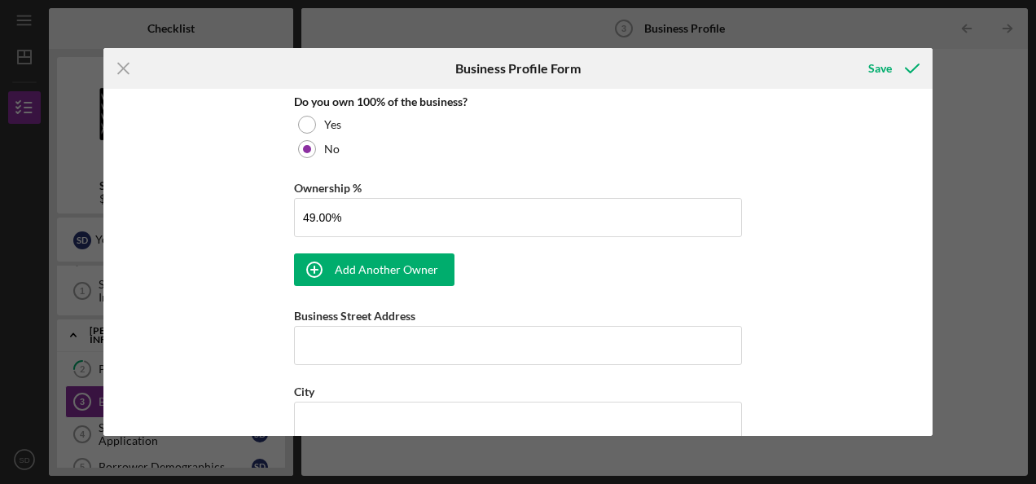
scroll to position [875, 0]
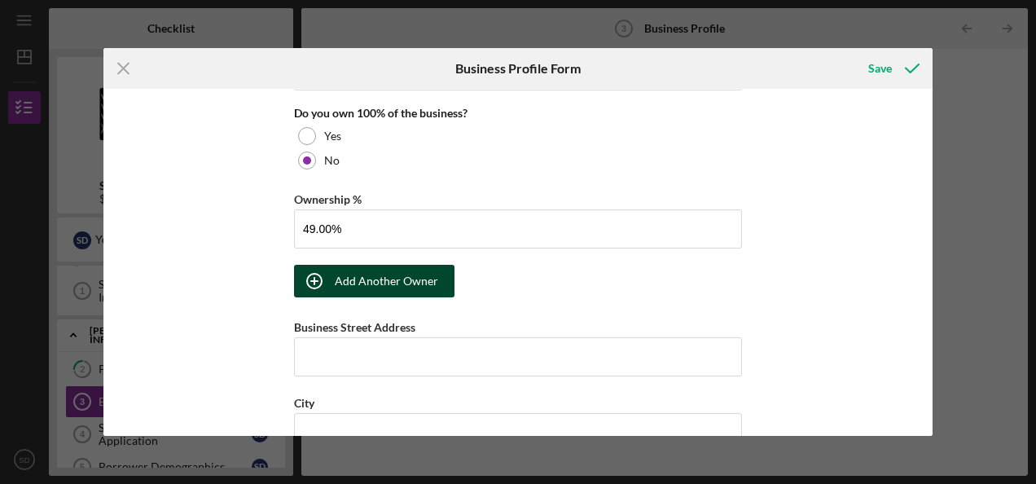
click at [384, 271] on div "Add Another Owner" at bounding box center [386, 281] width 103 height 33
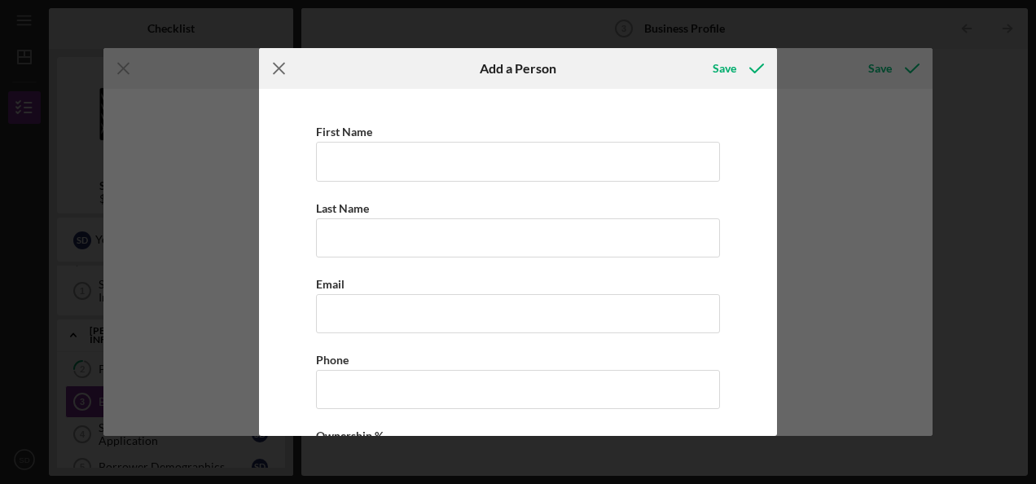
click at [282, 68] on icon "Icon/Menu Close" at bounding box center [279, 68] width 41 height 41
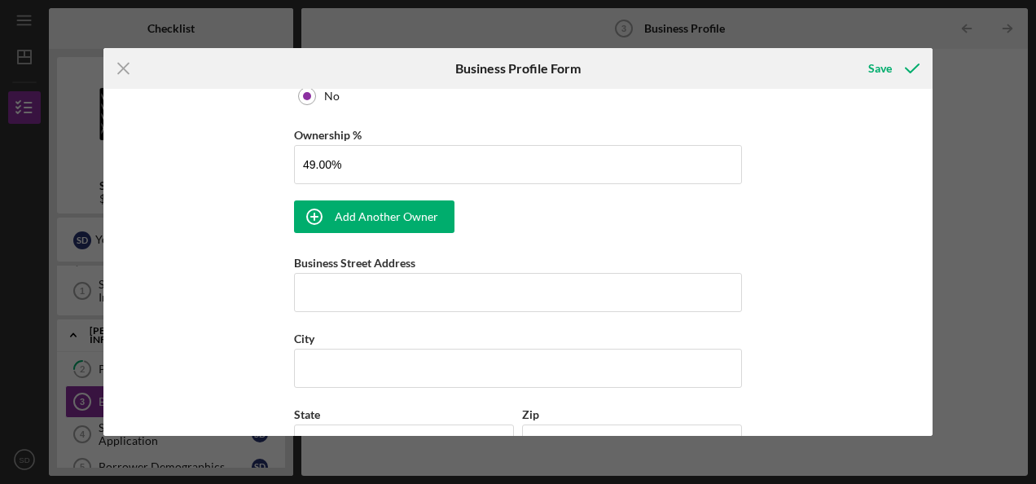
scroll to position [936, 0]
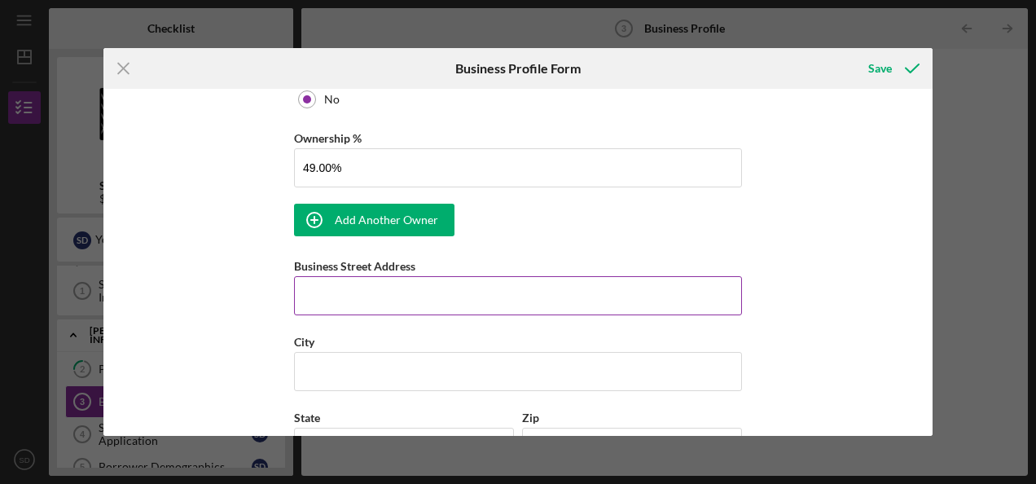
click at [326, 280] on input "Business Street Address" at bounding box center [518, 295] width 448 height 39
type input "[STREET_ADDRESS] [STREET_ADDRESS]"
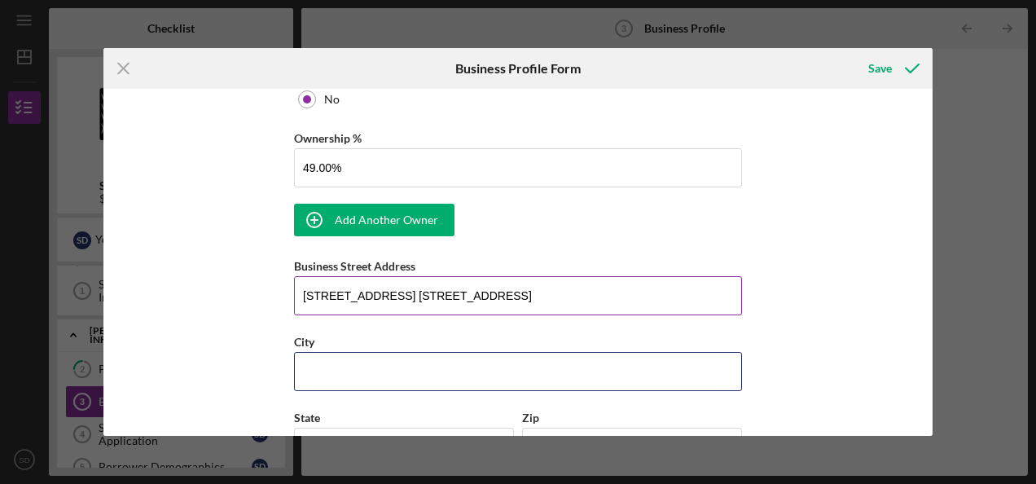
type input "Kapolei"
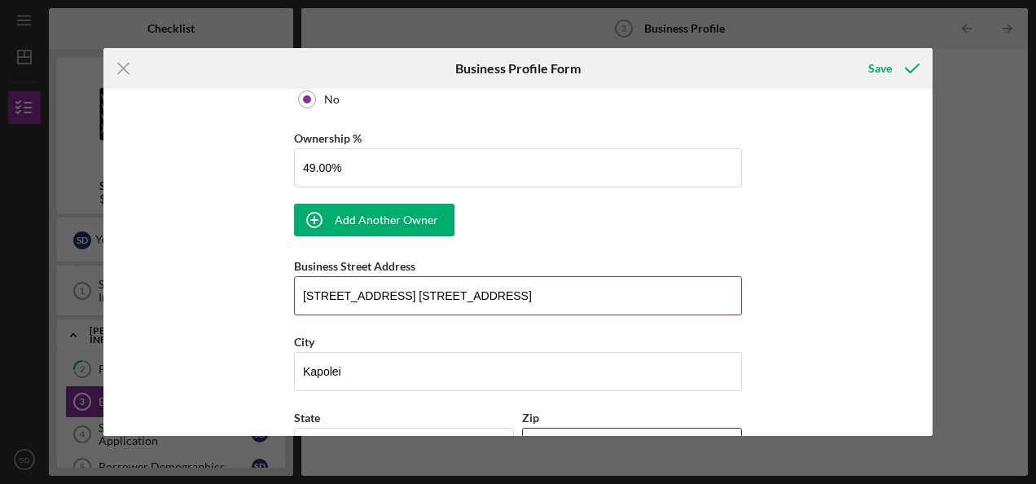
type input "96707"
type input "HI"
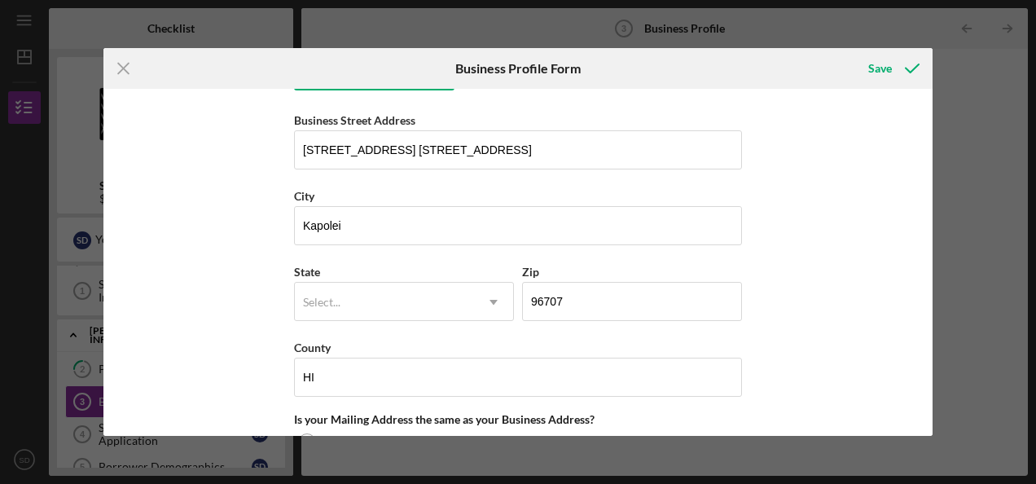
scroll to position [1087, 0]
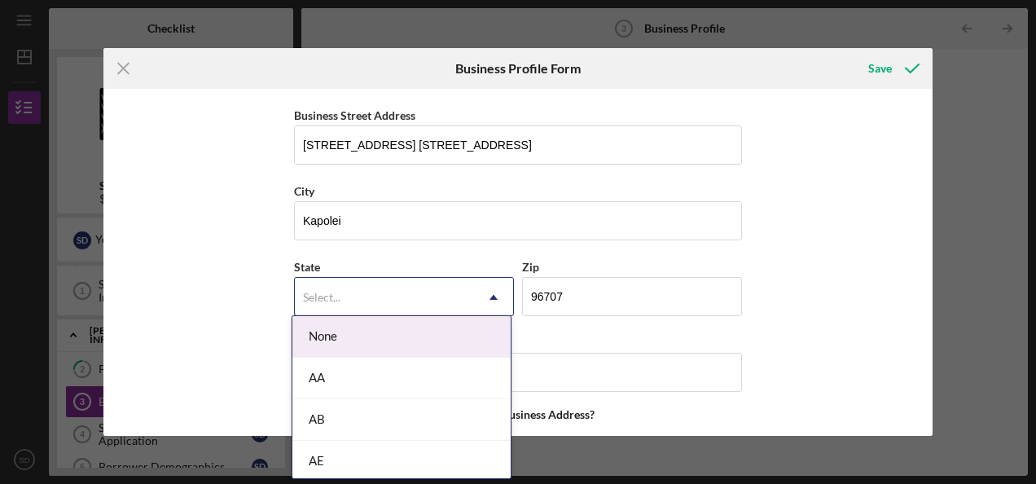
click at [498, 286] on icon "Icon/Dropdown Arrow" at bounding box center [493, 297] width 39 height 39
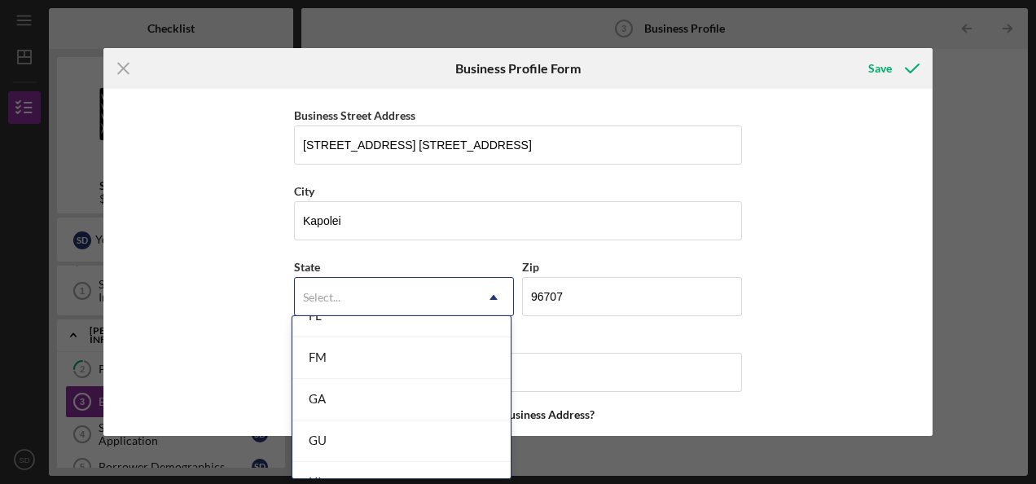
scroll to position [728, 0]
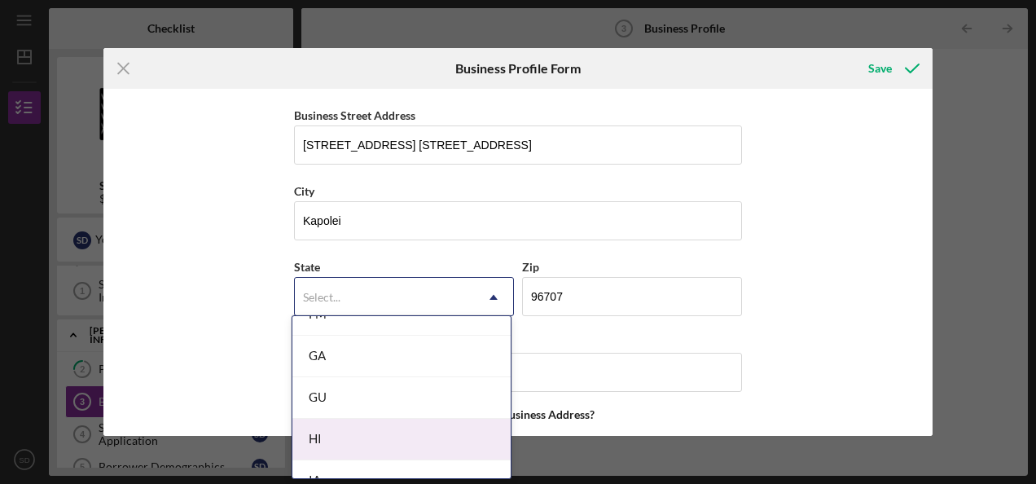
click at [442, 422] on div "HI" at bounding box center [401, 440] width 218 height 42
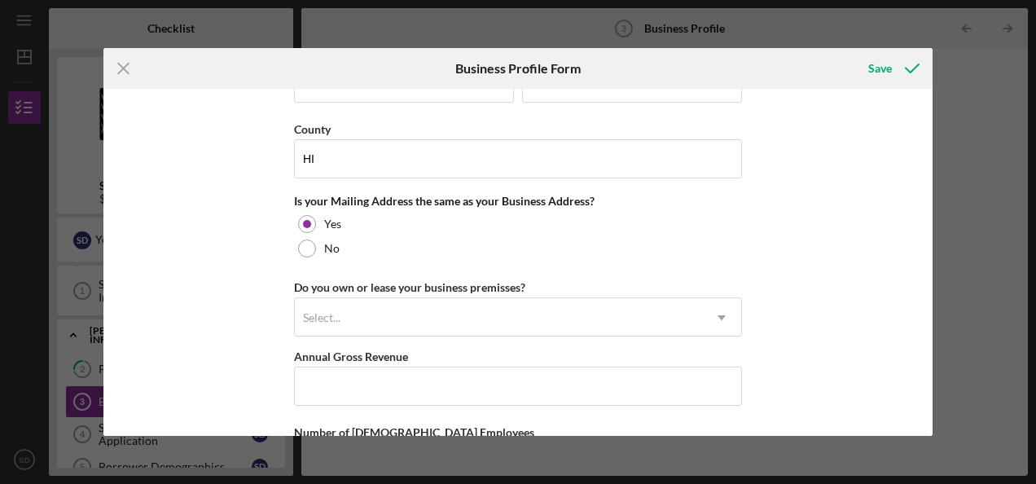
scroll to position [1316, 0]
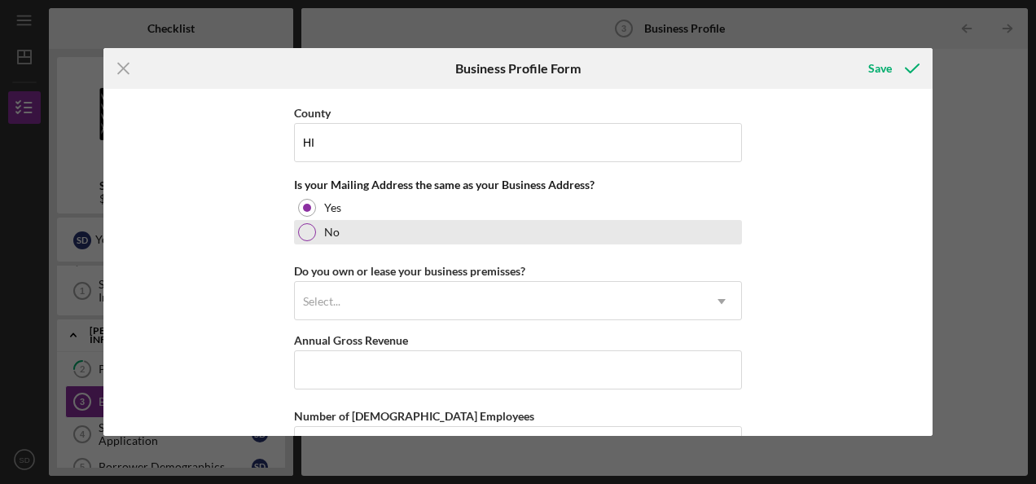
click at [305, 223] on div at bounding box center [307, 232] width 18 height 18
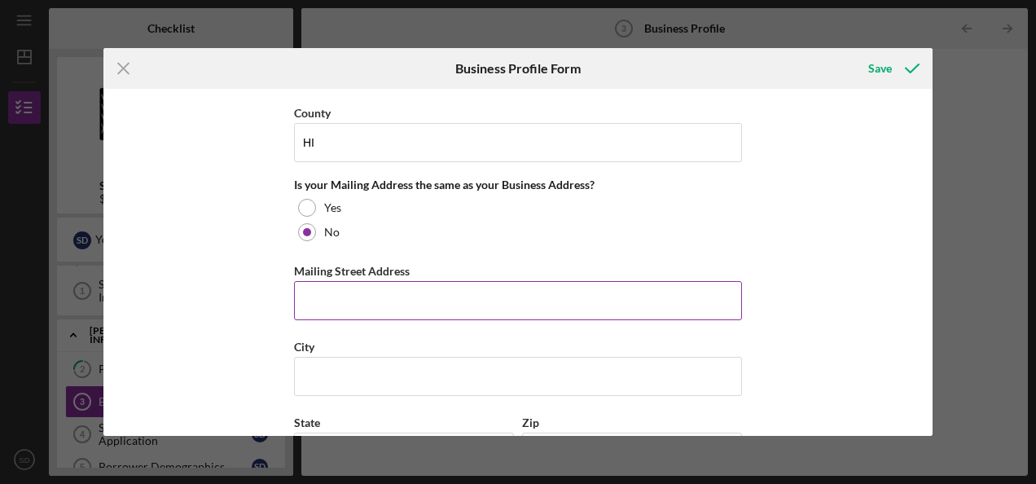
click at [349, 293] on input "Mailing Street Address" at bounding box center [518, 300] width 448 height 39
type input "[STREET_ADDRESS]"
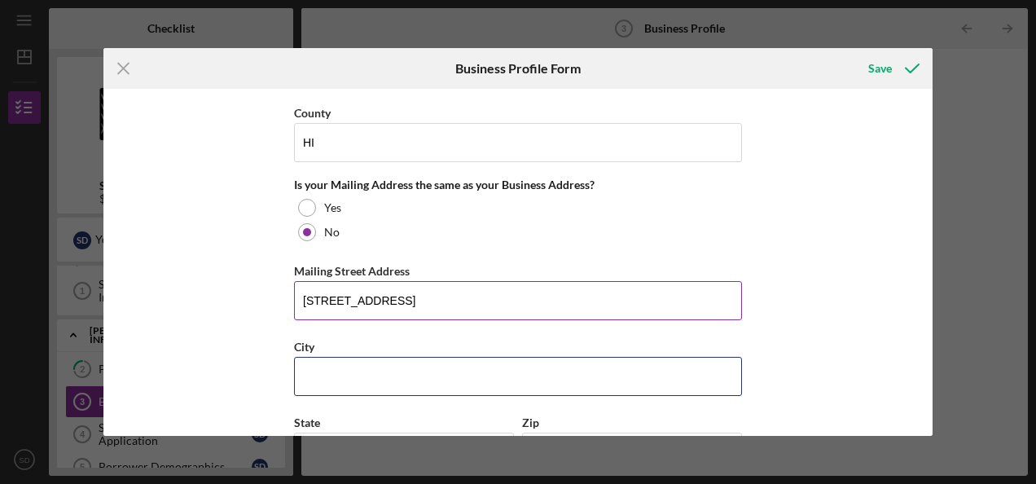
type input "Kapolai"
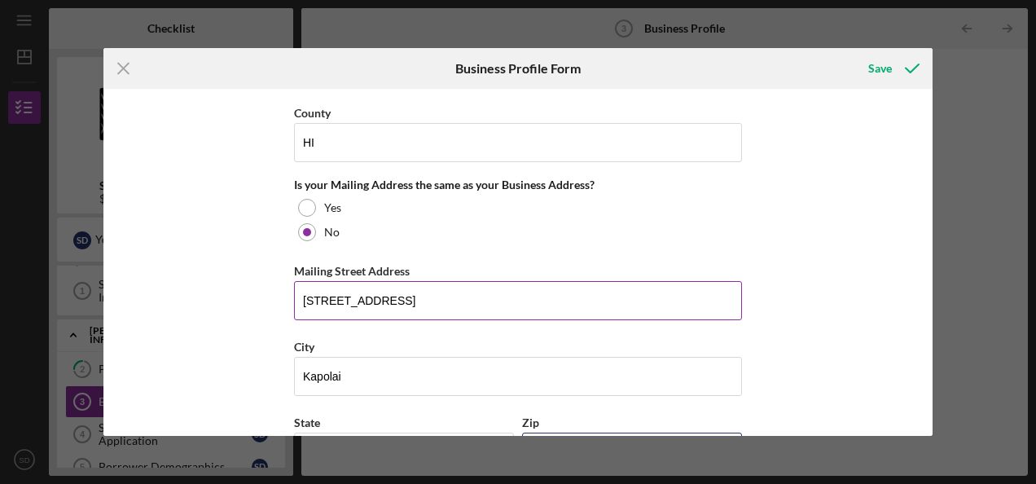
type input "96707"
type input "HI"
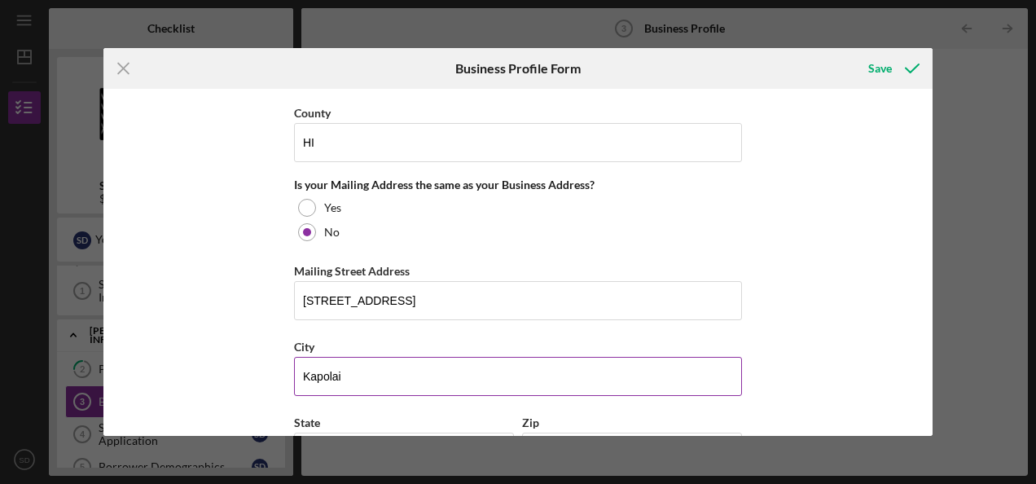
click at [347, 369] on input "Kapolai" at bounding box center [518, 376] width 448 height 39
type input "Kapolei"
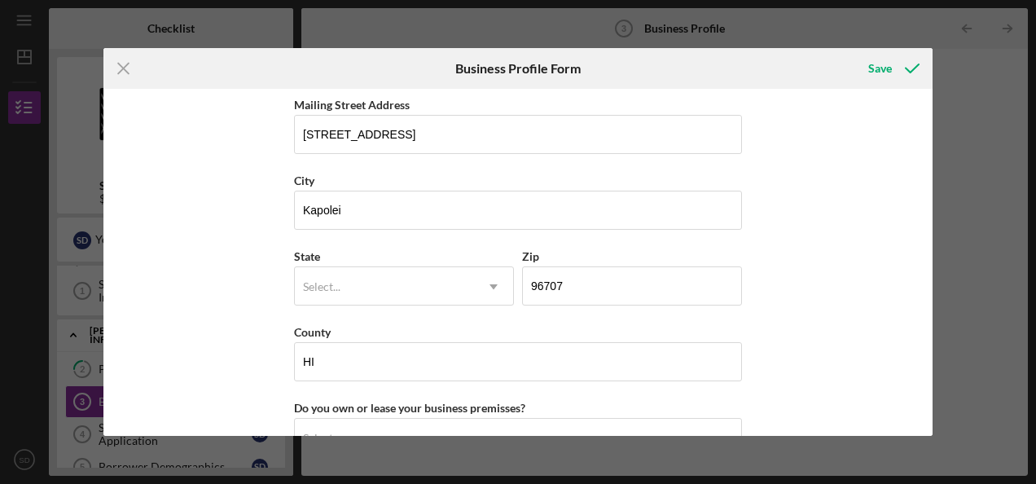
scroll to position [1496, 0]
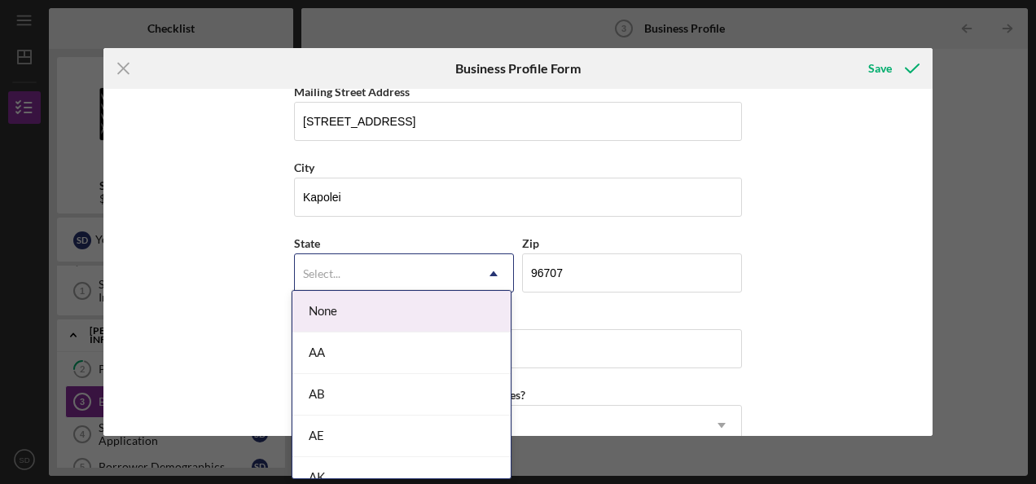
click at [481, 265] on icon "Icon/Dropdown Arrow" at bounding box center [493, 273] width 39 height 39
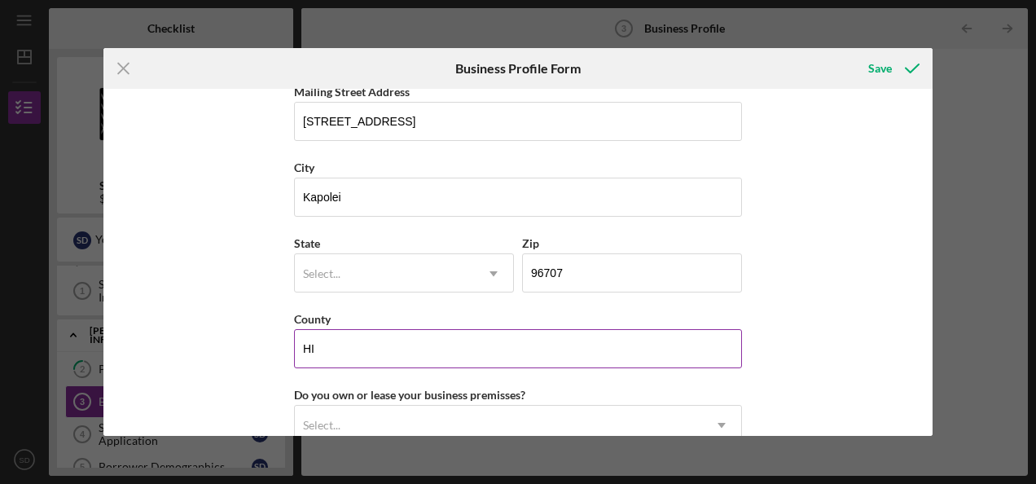
click at [512, 318] on div "County" at bounding box center [518, 319] width 448 height 20
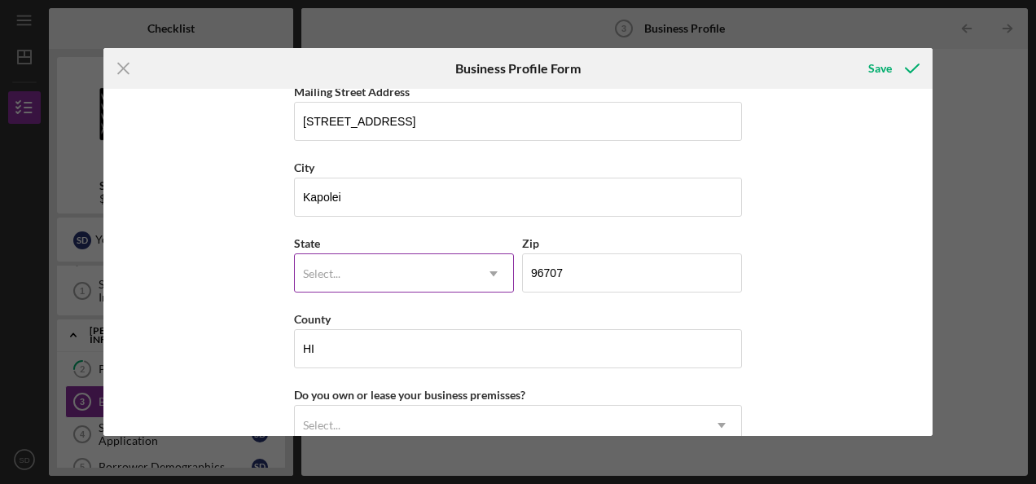
click at [492, 271] on use at bounding box center [494, 273] width 8 height 5
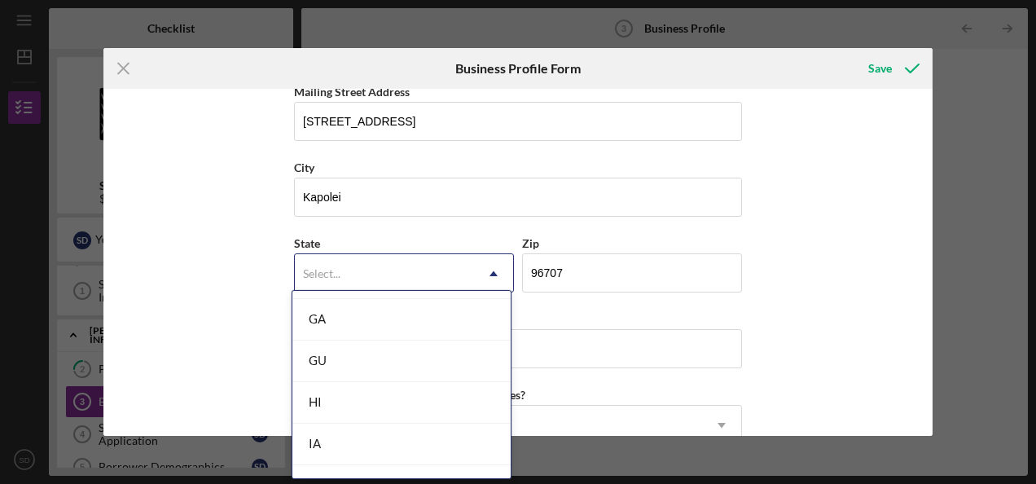
scroll to position [775, 0]
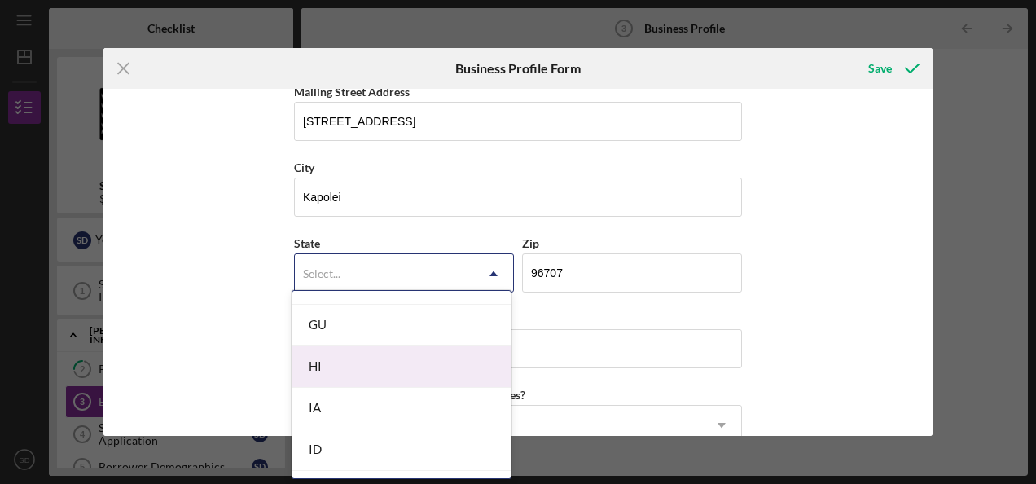
click at [446, 354] on div "HI" at bounding box center [401, 367] width 218 height 42
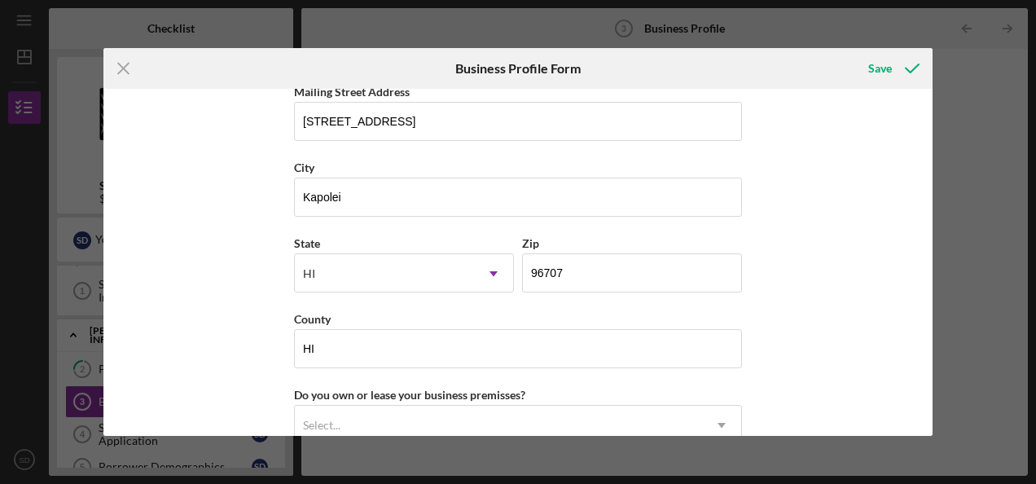
drag, startPoint x: 924, startPoint y: 365, endPoint x: 932, endPoint y: 384, distance: 20.4
click at [932, 384] on div "Business Name JFG Compassionate Craftsman LLC DBA JFG Compassionate Craftsman B…" at bounding box center [517, 262] width 829 height 346
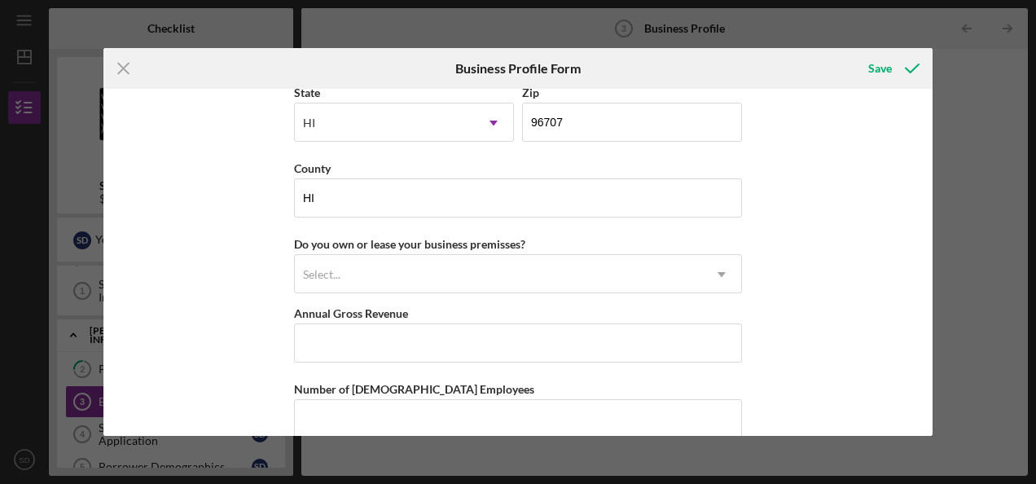
scroll to position [1682, 0]
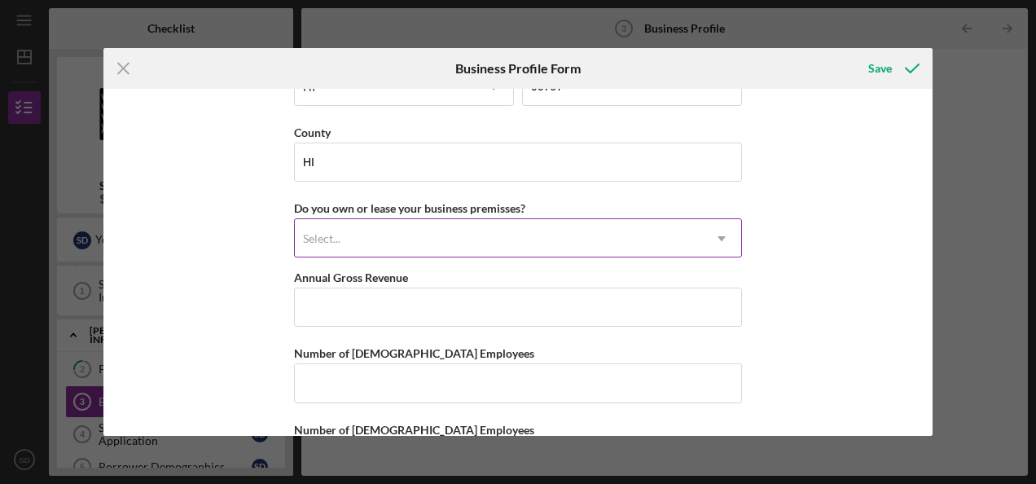
click at [721, 239] on icon "Icon/Dropdown Arrow" at bounding box center [721, 238] width 39 height 39
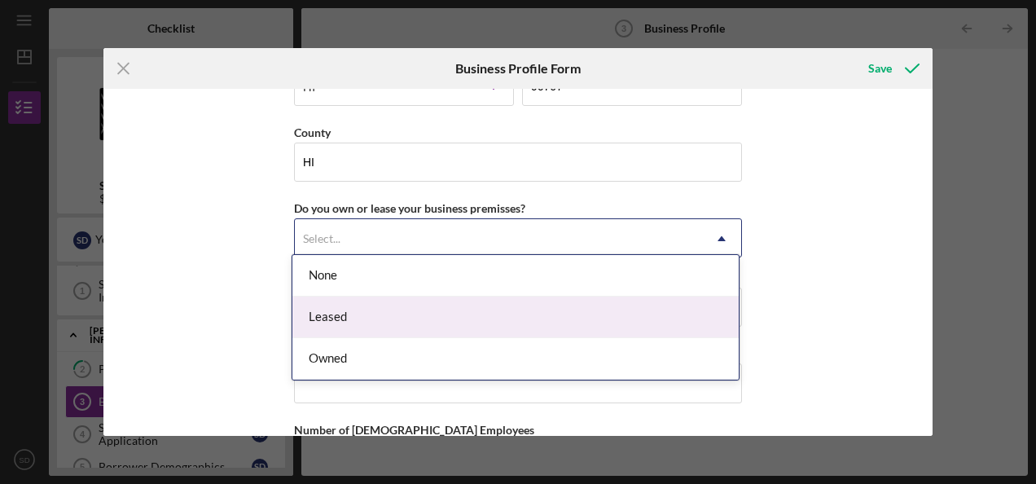
click at [585, 315] on div "Leased" at bounding box center [515, 318] width 446 height 42
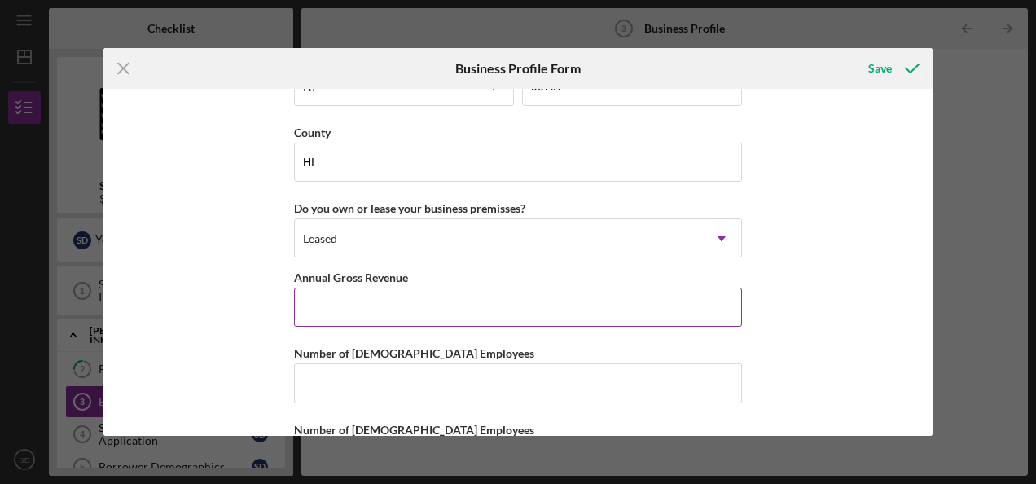
click at [470, 291] on input "Annual Gross Revenue" at bounding box center [518, 307] width 448 height 39
type input "$5"
type input "$7"
type input "$500,000"
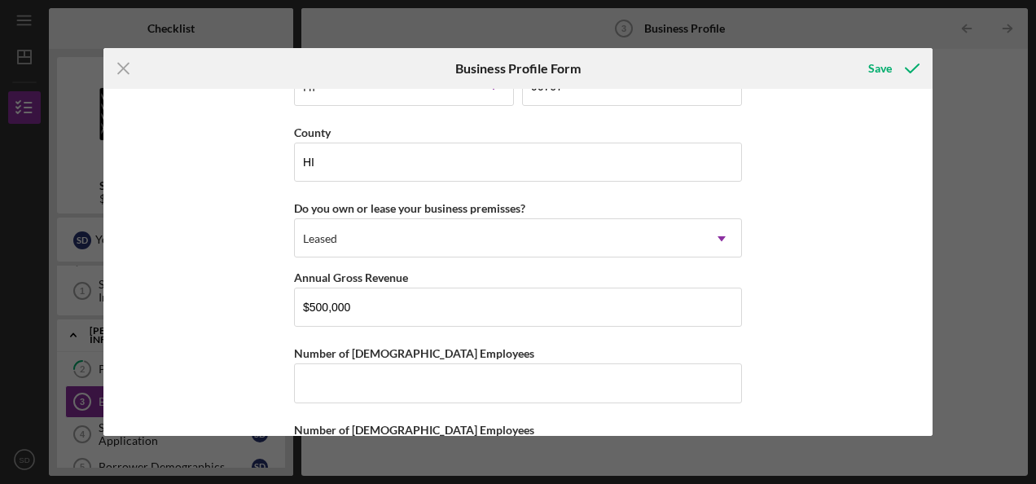
scroll to position [1737, 0]
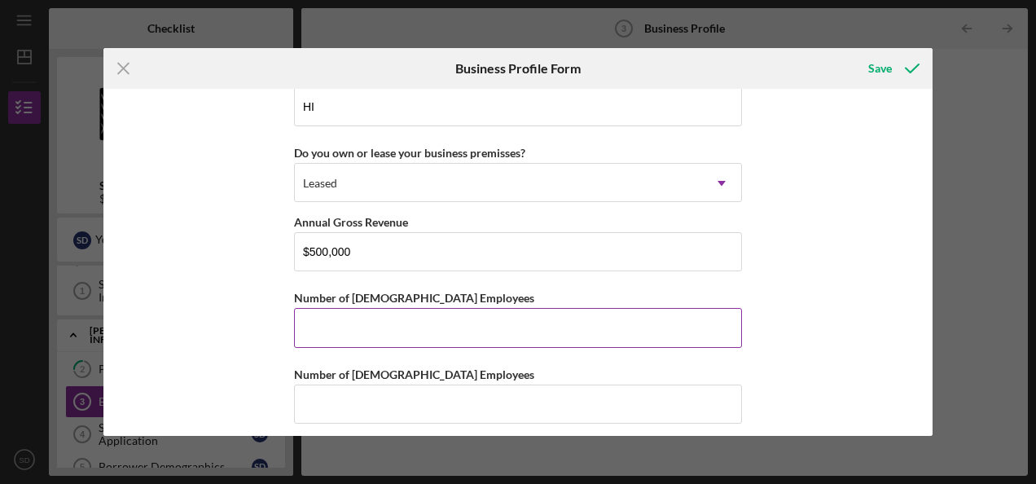
click at [367, 319] on input "Number of [DEMOGRAPHIC_DATA] Employees" at bounding box center [518, 327] width 448 height 39
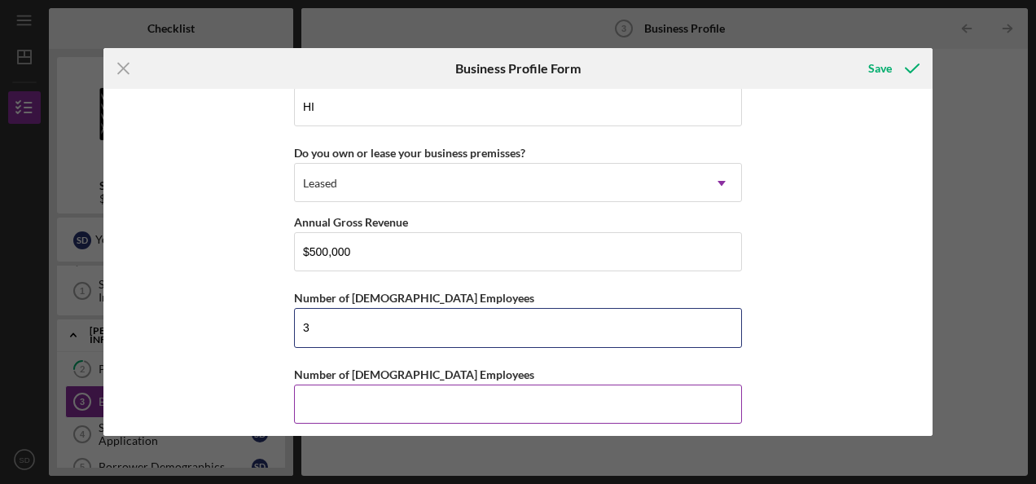
type input "3"
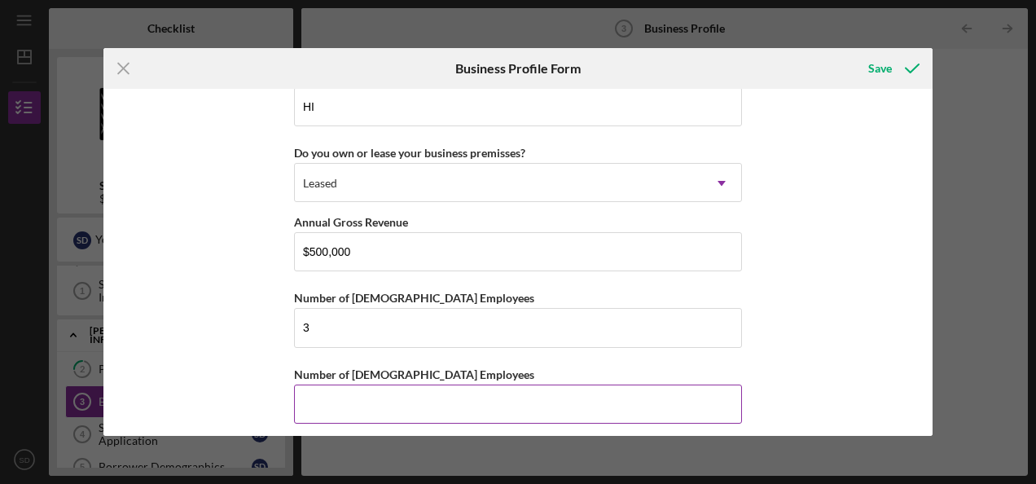
click at [359, 401] on input "Number of [DEMOGRAPHIC_DATA] Employees" at bounding box center [518, 403] width 448 height 39
type input "3"
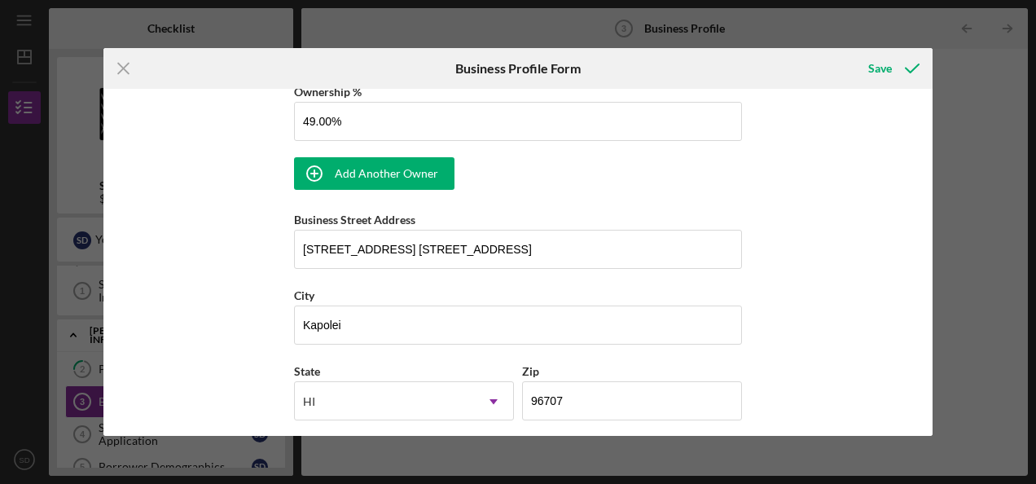
scroll to position [0, 0]
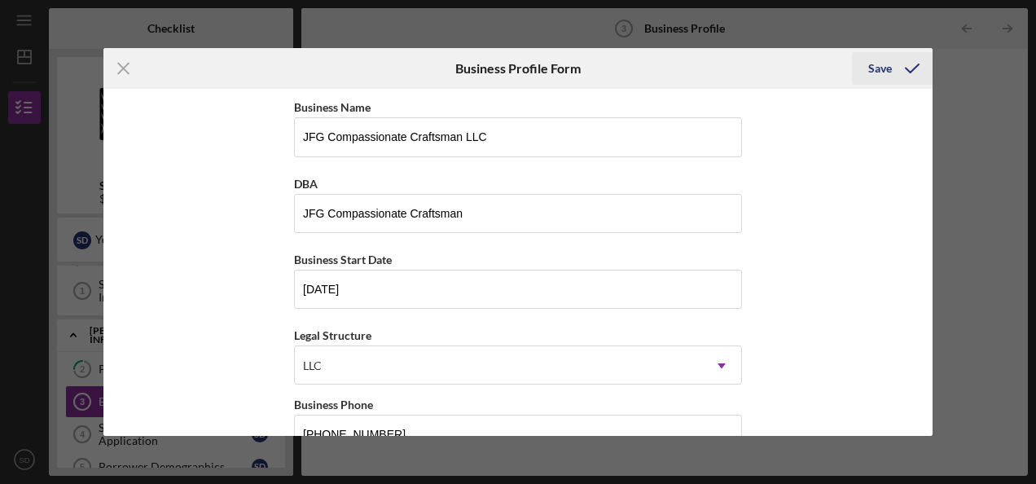
click at [887, 68] on div "Save" at bounding box center [880, 68] width 24 height 33
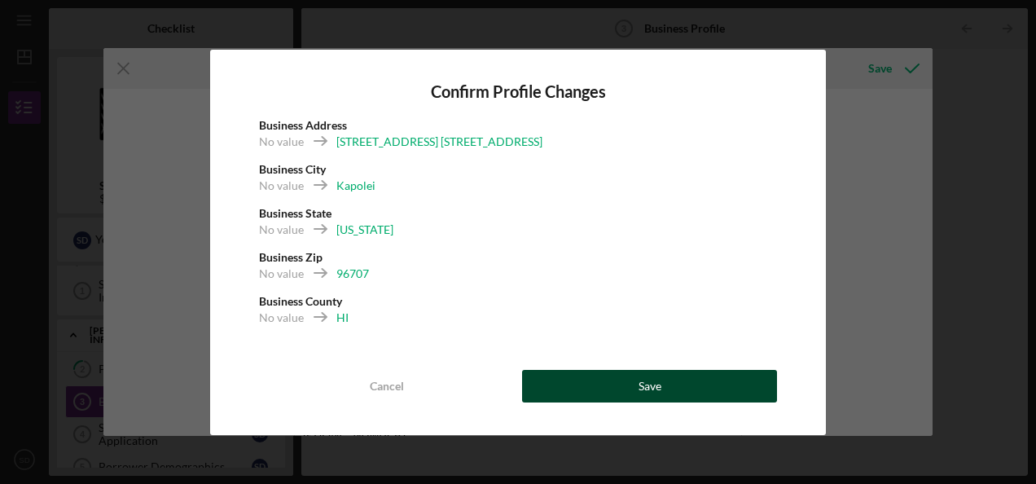
click at [629, 381] on button "Save" at bounding box center [649, 386] width 255 height 33
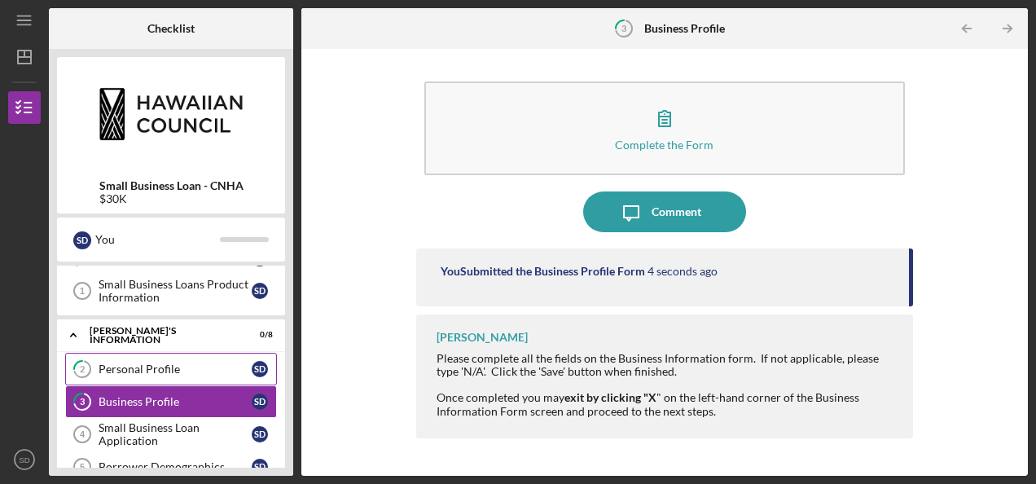
click at [222, 376] on link "2 Personal Profile S D" at bounding box center [171, 369] width 212 height 33
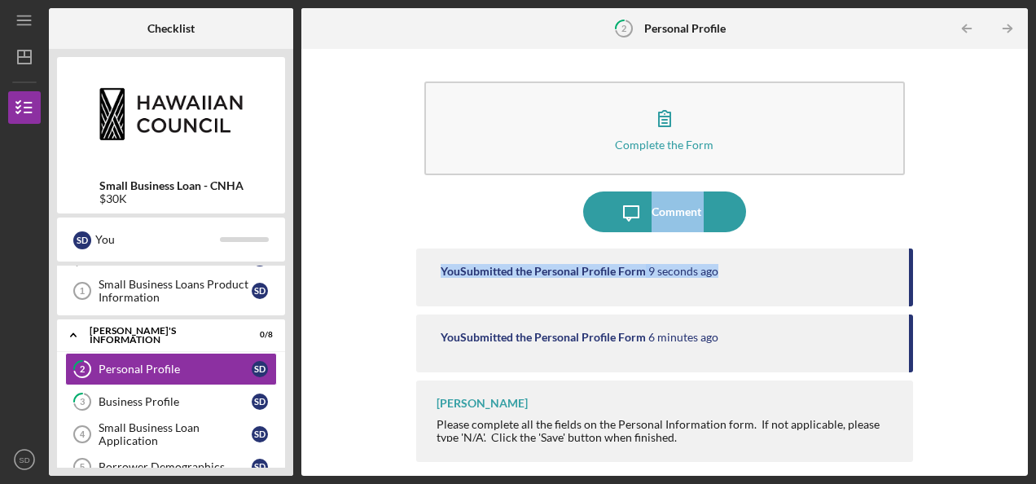
drag, startPoint x: 1028, startPoint y: 186, endPoint x: 1036, endPoint y: 242, distance: 56.8
click at [1035, 242] on html "Icon/Menu 2 Personal Profile Checklist Small Business Loan - CNHA $30K S D You …" at bounding box center [518, 242] width 1036 height 484
click at [184, 430] on div "Small Business Loan Application" at bounding box center [175, 434] width 153 height 26
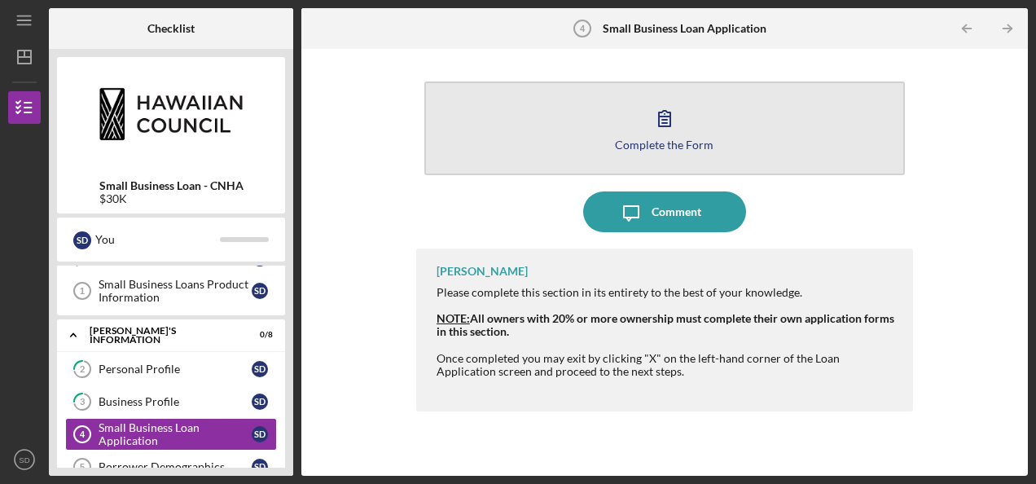
click at [609, 140] on button "Complete the Form Form" at bounding box center [664, 128] width 481 height 94
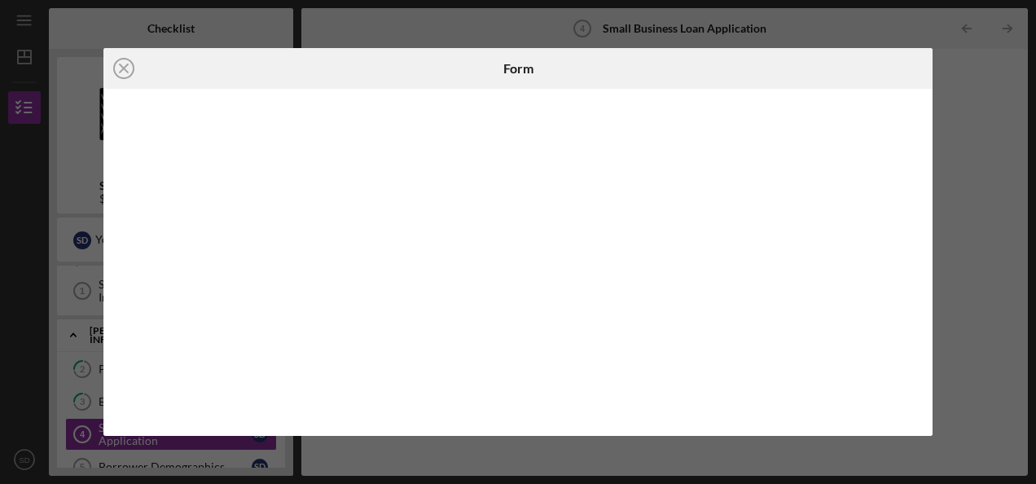
drag, startPoint x: 926, startPoint y: 152, endPoint x: 938, endPoint y: 202, distance: 52.0
click at [938, 202] on div "Icon/Close Form" at bounding box center [518, 242] width 1036 height 484
click at [979, 231] on div "Icon/Close Form" at bounding box center [518, 242] width 1036 height 484
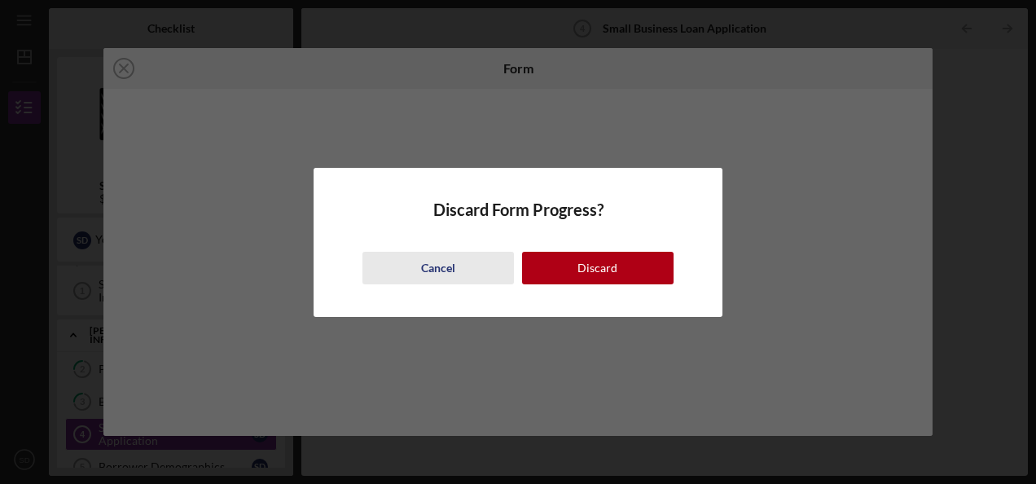
click at [435, 275] on div "Cancel" at bounding box center [438, 268] width 34 height 33
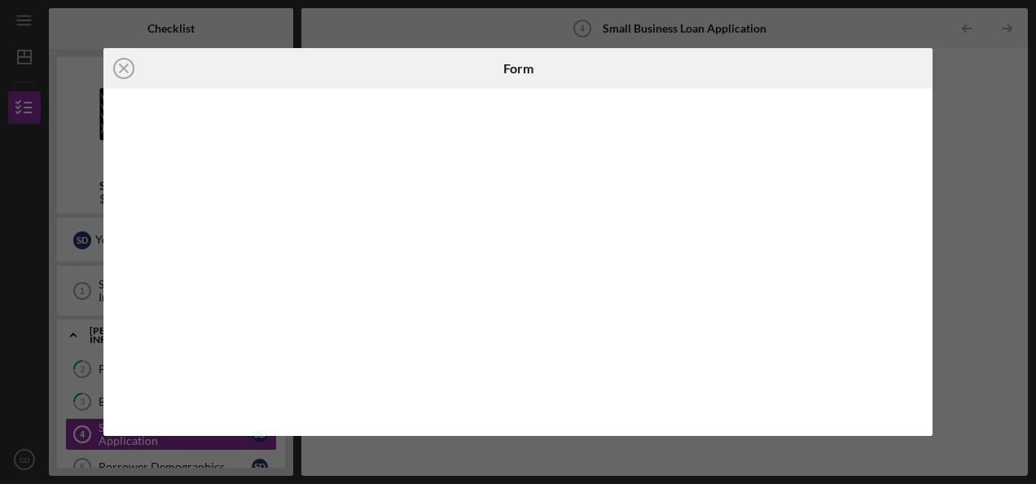
click at [995, 143] on div "Icon/Close Form" at bounding box center [518, 242] width 1036 height 484
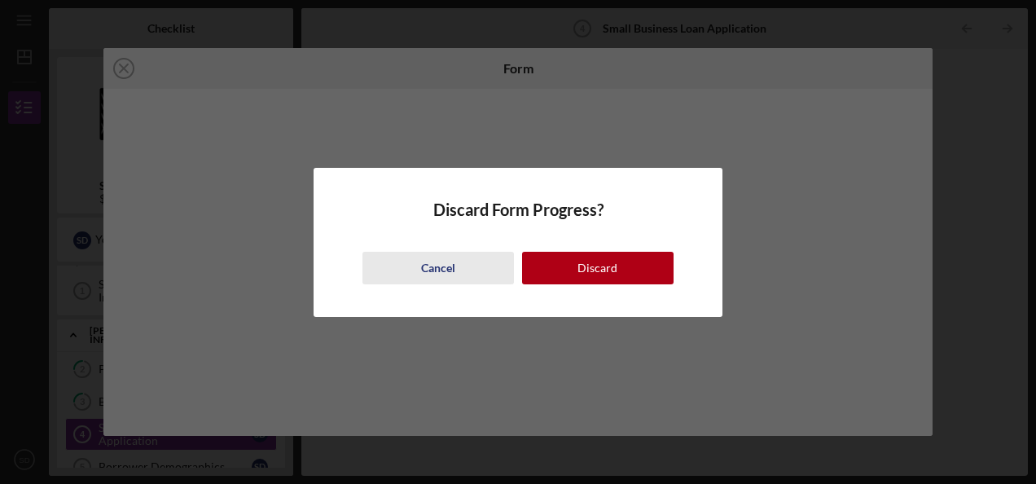
click at [428, 270] on div "Cancel" at bounding box center [438, 268] width 34 height 33
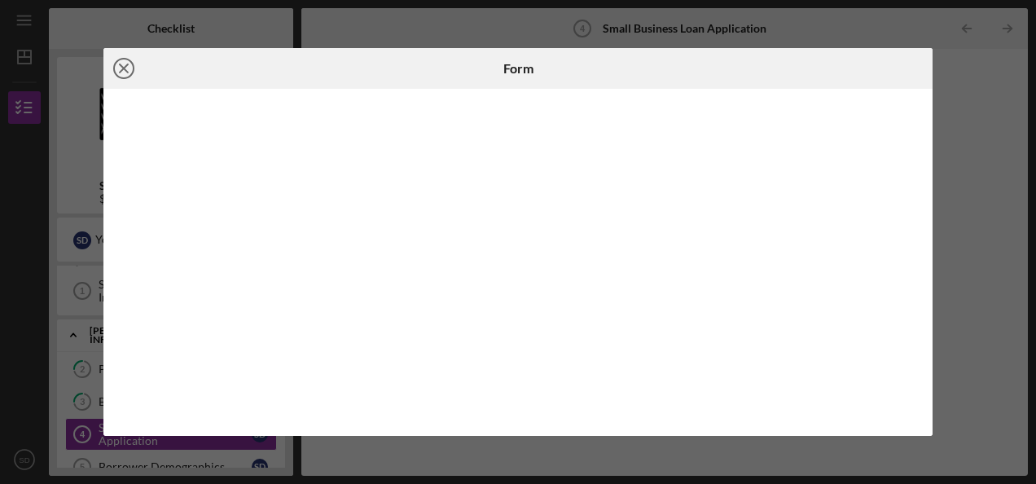
click at [121, 76] on icon "Icon/Close" at bounding box center [123, 68] width 41 height 41
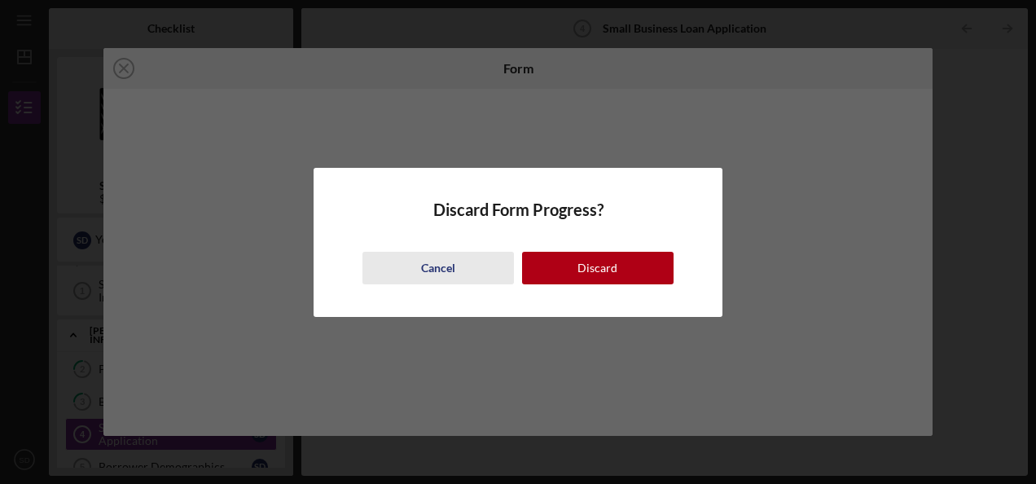
click at [437, 272] on div "Cancel" at bounding box center [438, 268] width 34 height 33
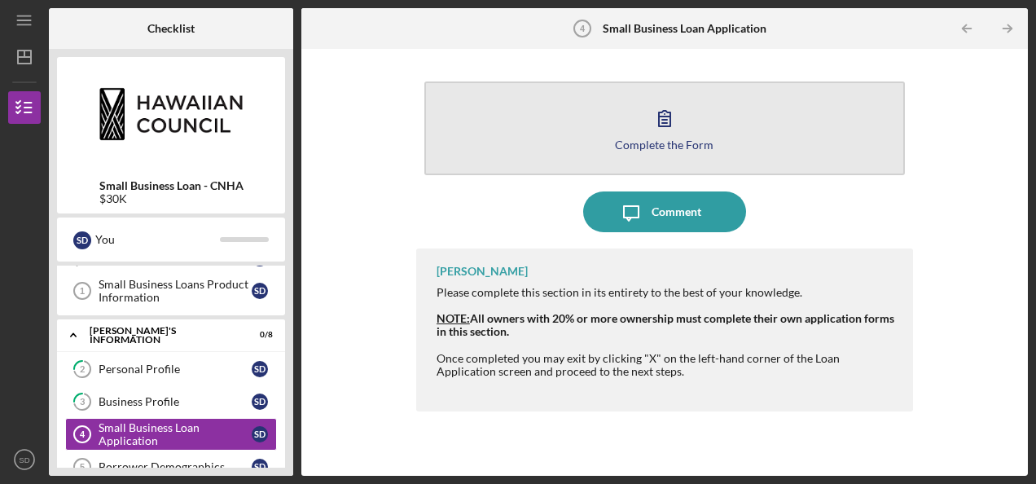
click at [578, 143] on button "Complete the Form Form" at bounding box center [664, 128] width 481 height 94
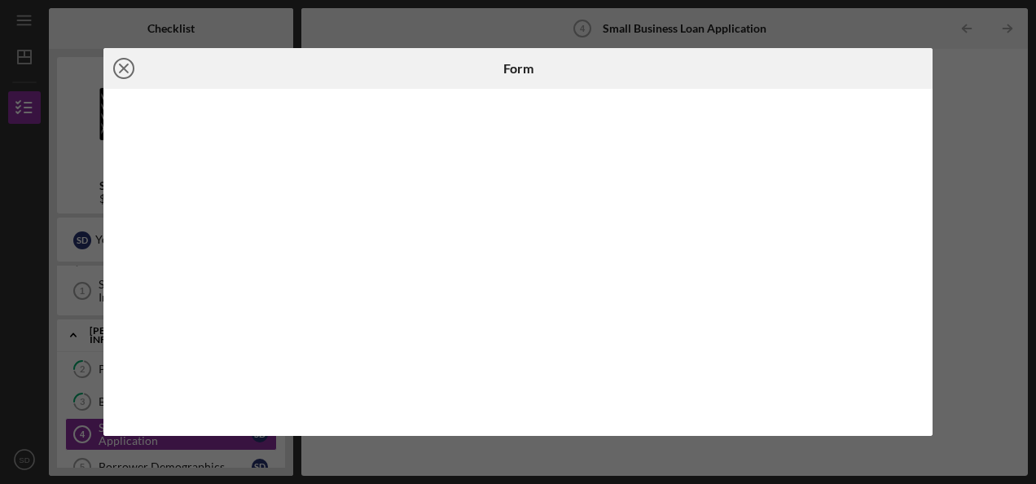
click at [124, 55] on icon "Icon/Close" at bounding box center [123, 68] width 41 height 41
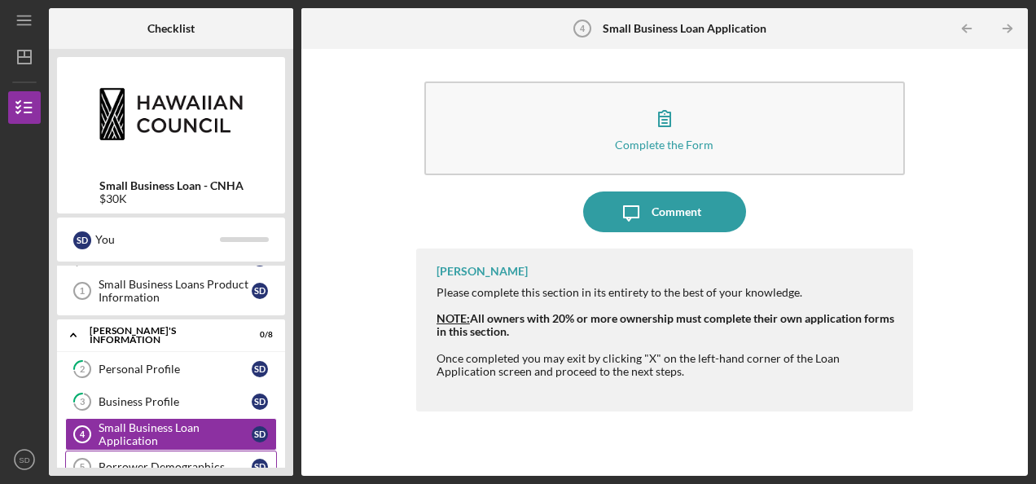
click at [197, 463] on div "Borrower Demographics" at bounding box center [175, 466] width 153 height 13
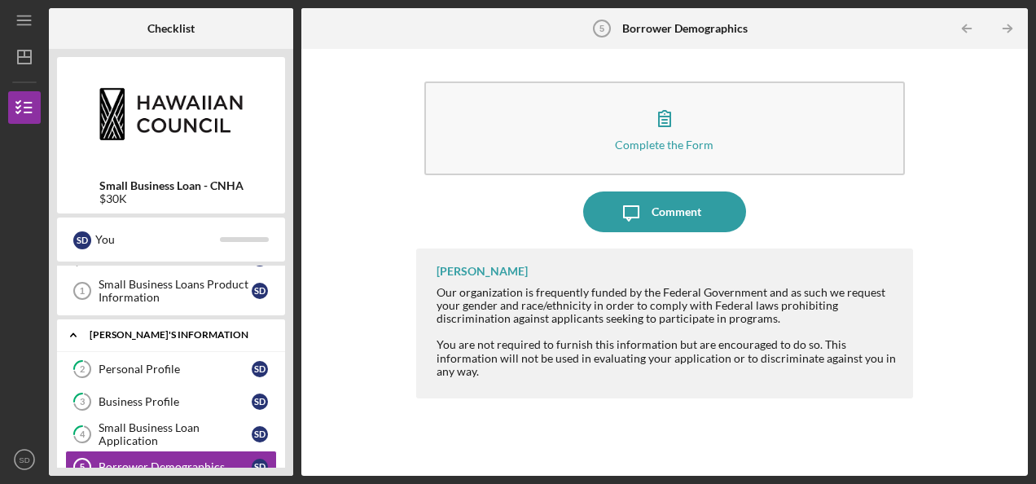
click at [72, 332] on icon "Icon/Expander" at bounding box center [73, 334] width 33 height 33
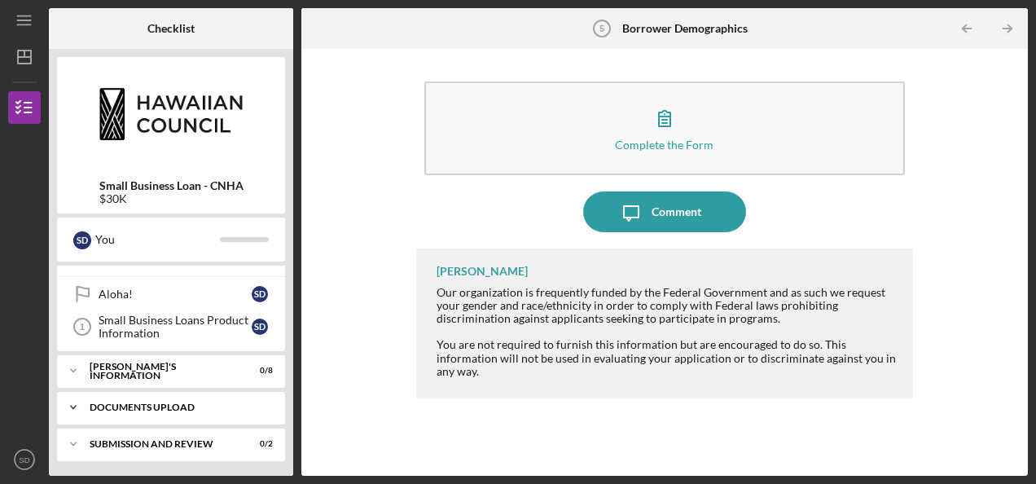
click at [75, 403] on icon "Icon/Expander" at bounding box center [73, 407] width 33 height 33
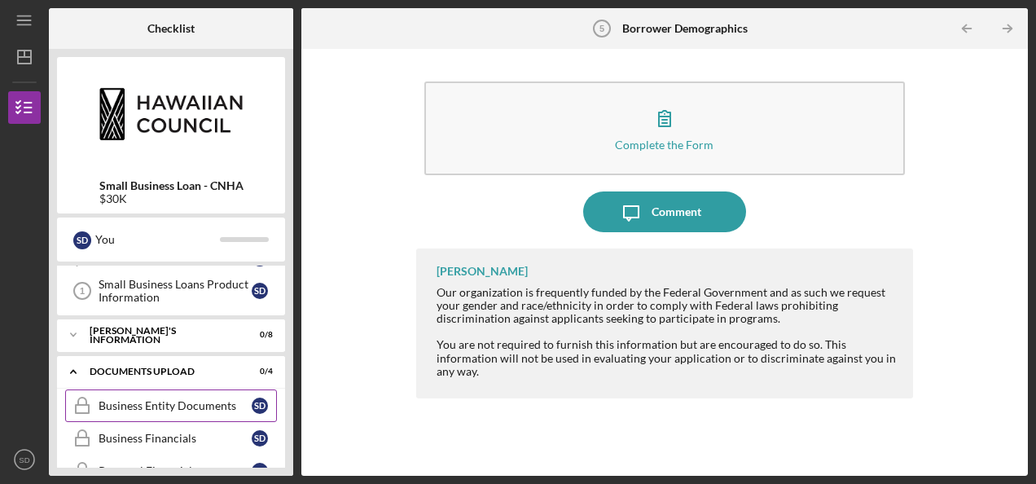
click at [209, 401] on div "Business Entity Documents" at bounding box center [175, 405] width 153 height 13
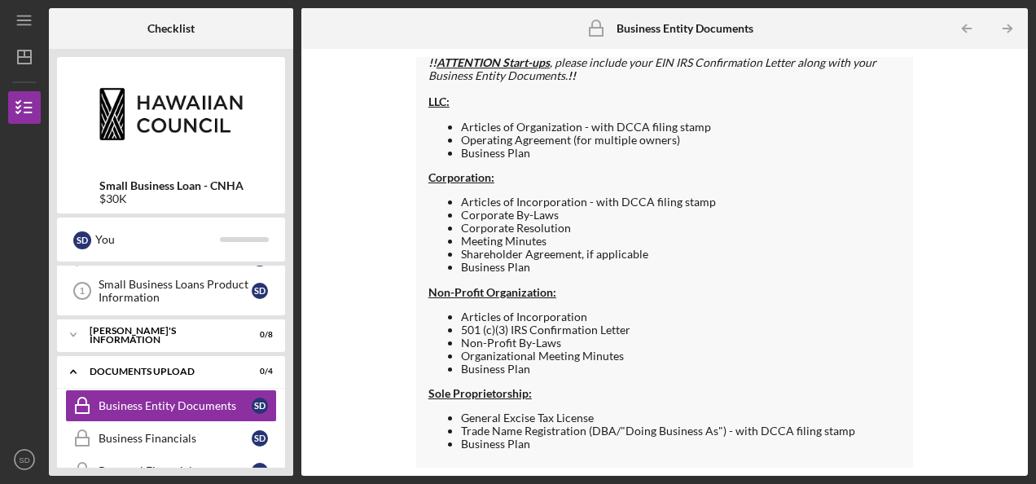
scroll to position [168, 0]
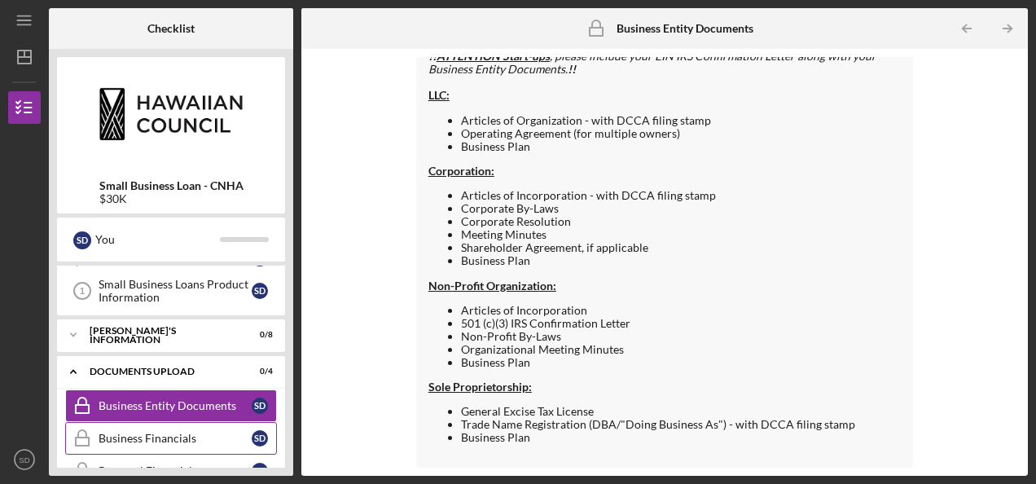
click at [152, 439] on div "Business Financials" at bounding box center [175, 438] width 153 height 13
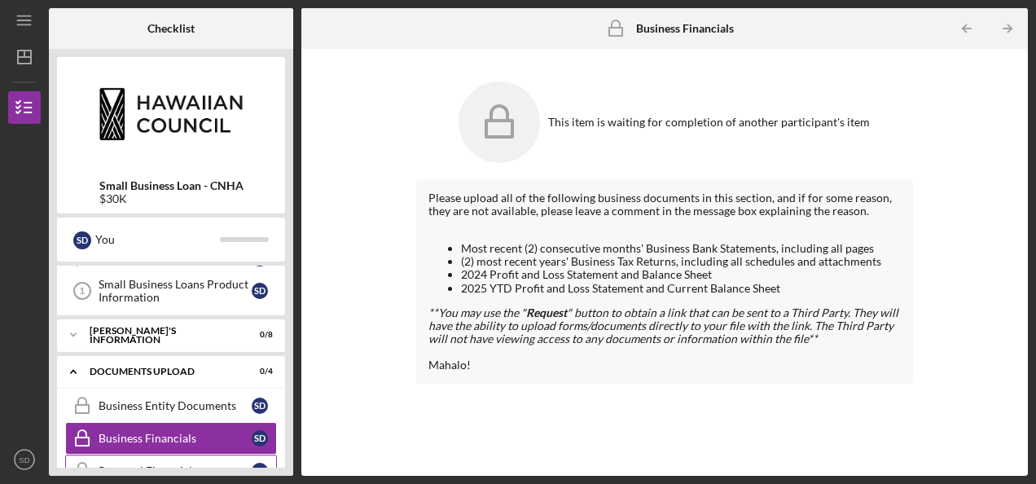
click at [152, 455] on link "Personal Financials Personal Financials S D" at bounding box center [171, 471] width 212 height 33
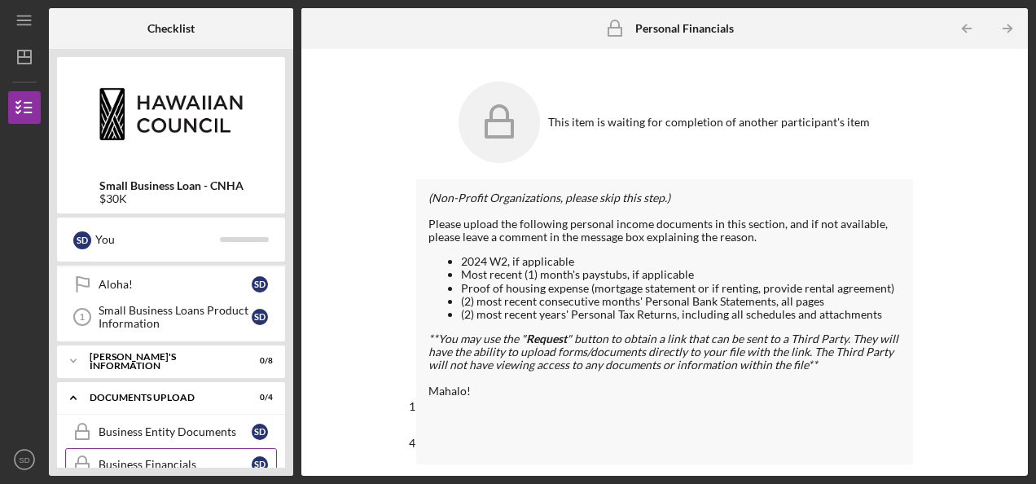
scroll to position [28, 0]
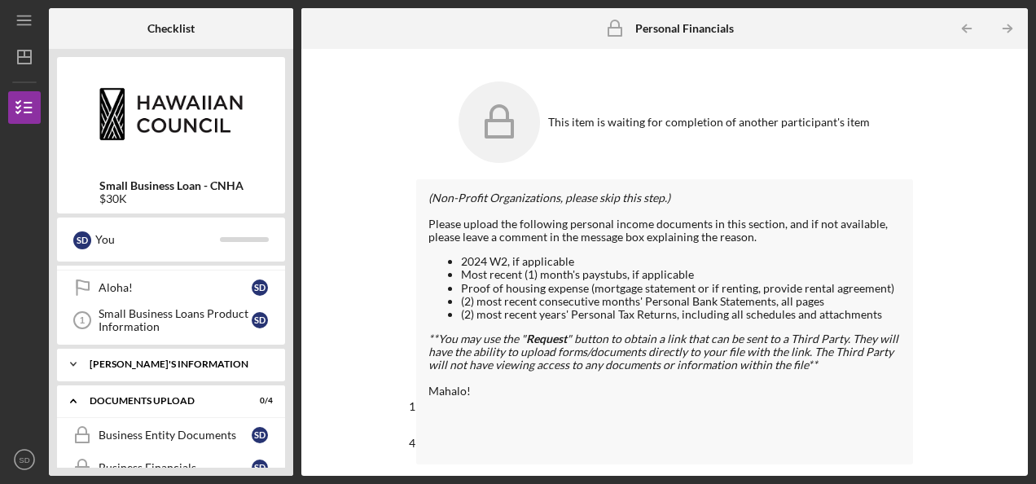
click at [195, 357] on div "Icon/Expander [PERSON_NAME]'S INFORMATION 0 / 8" at bounding box center [171, 364] width 228 height 33
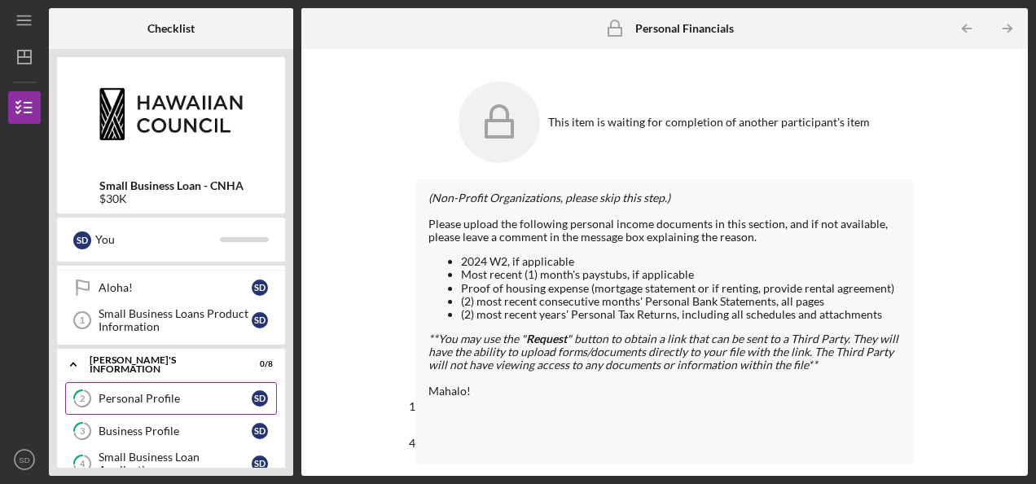
click at [185, 399] on div "Personal Profile" at bounding box center [175, 398] width 153 height 13
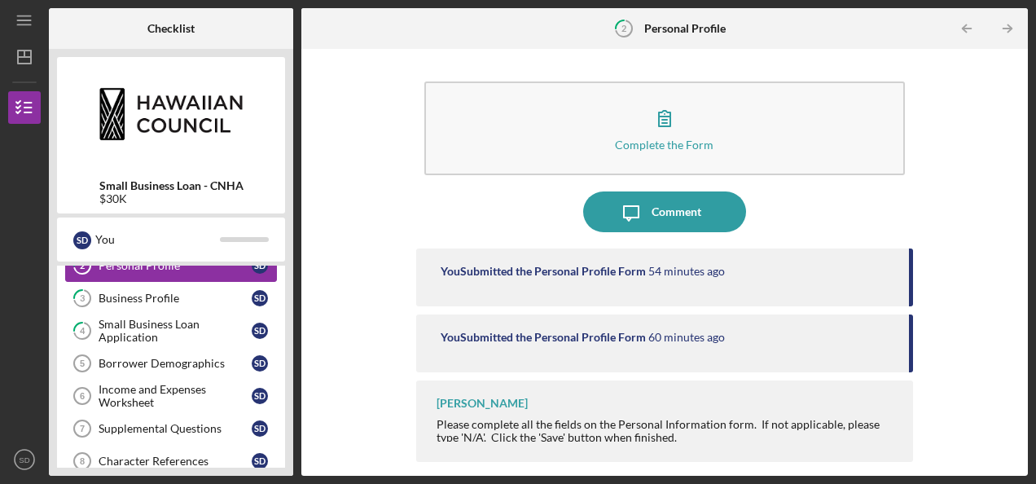
scroll to position [158, 0]
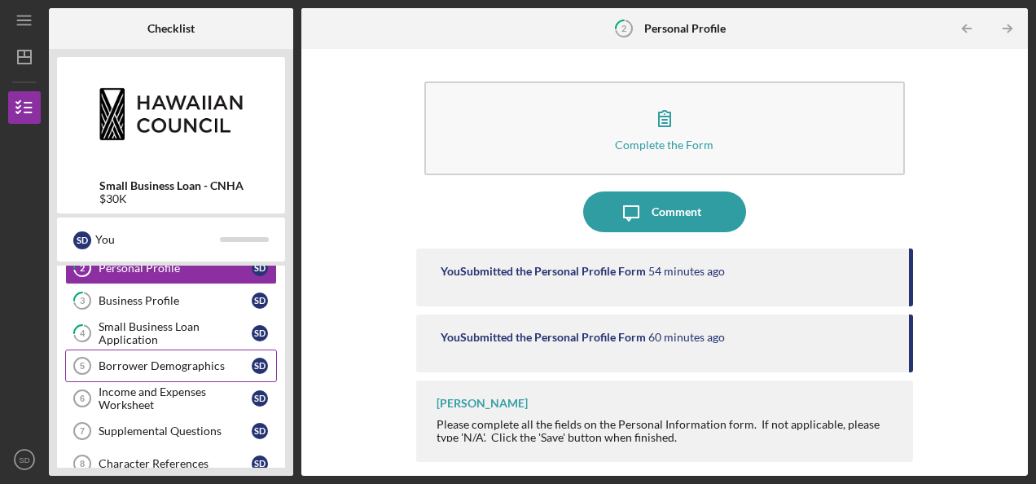
click at [178, 359] on div "Borrower Demographics" at bounding box center [175, 365] width 153 height 13
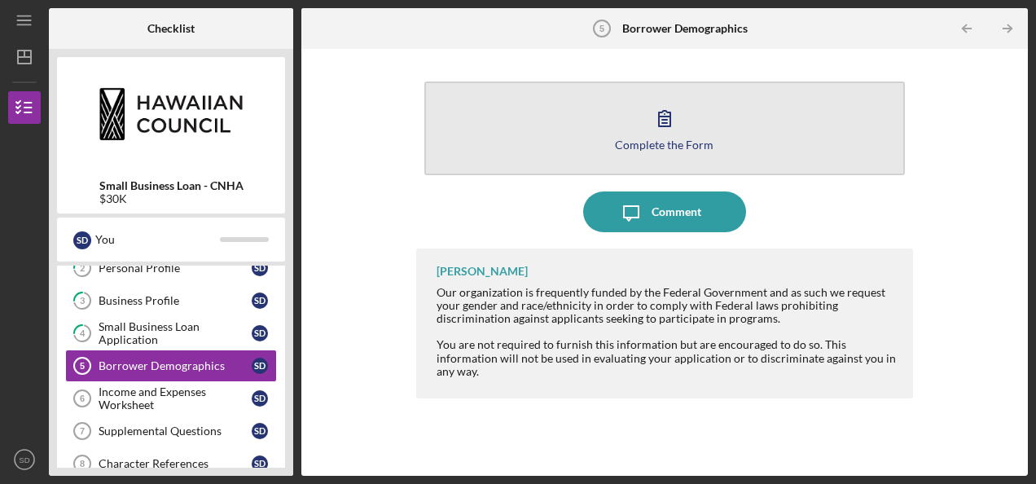
click at [683, 134] on icon "button" at bounding box center [664, 118] width 41 height 41
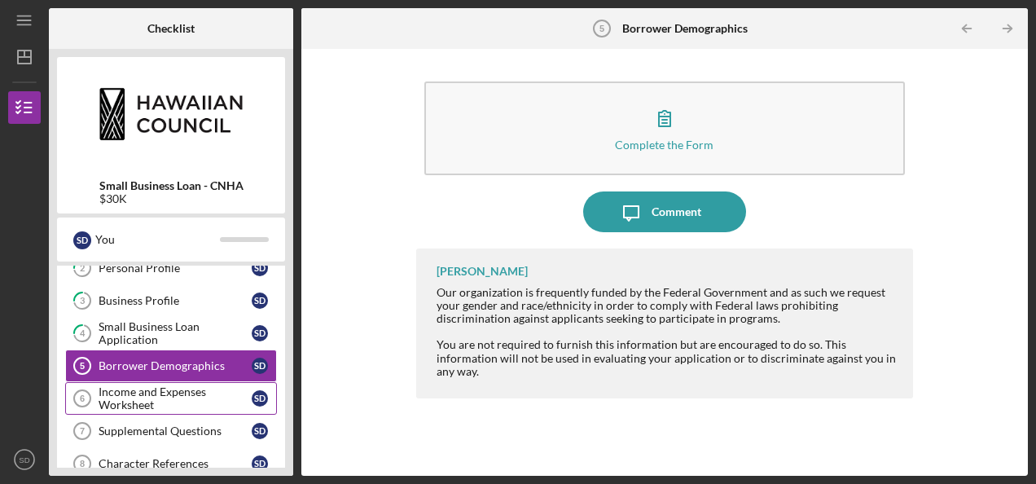
click at [174, 392] on div "Income and Expenses Worksheet" at bounding box center [175, 398] width 153 height 26
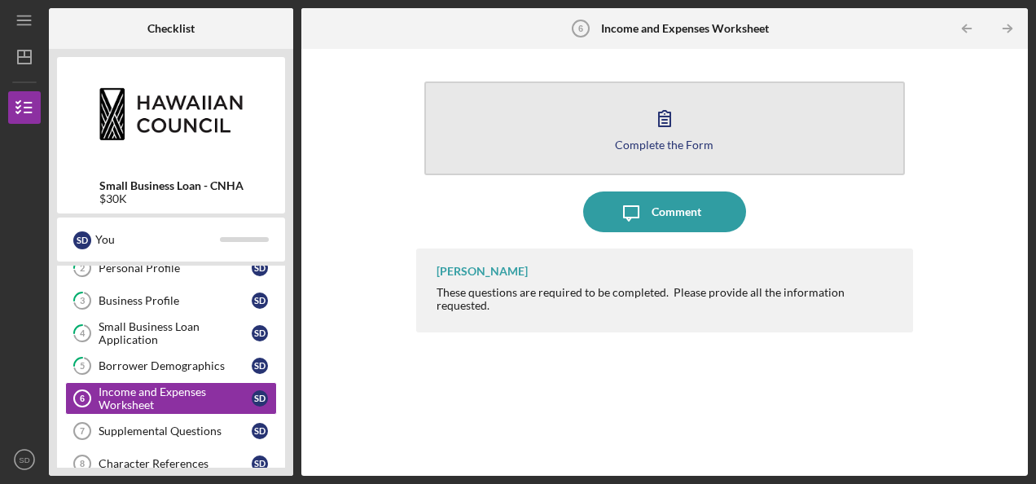
click at [657, 143] on div "Complete the Form" at bounding box center [664, 144] width 99 height 12
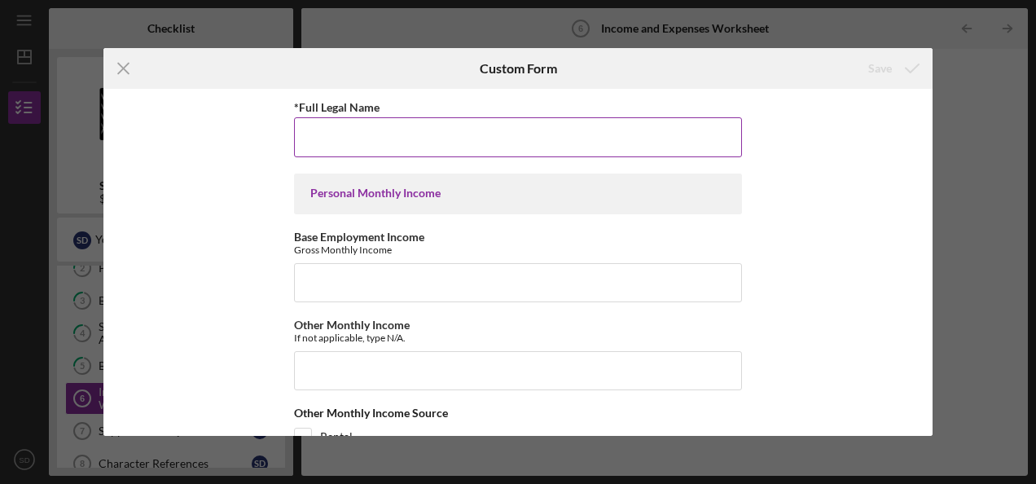
click at [495, 128] on input "*Full Legal Name" at bounding box center [518, 136] width 448 height 39
type input "[PERSON_NAME]"
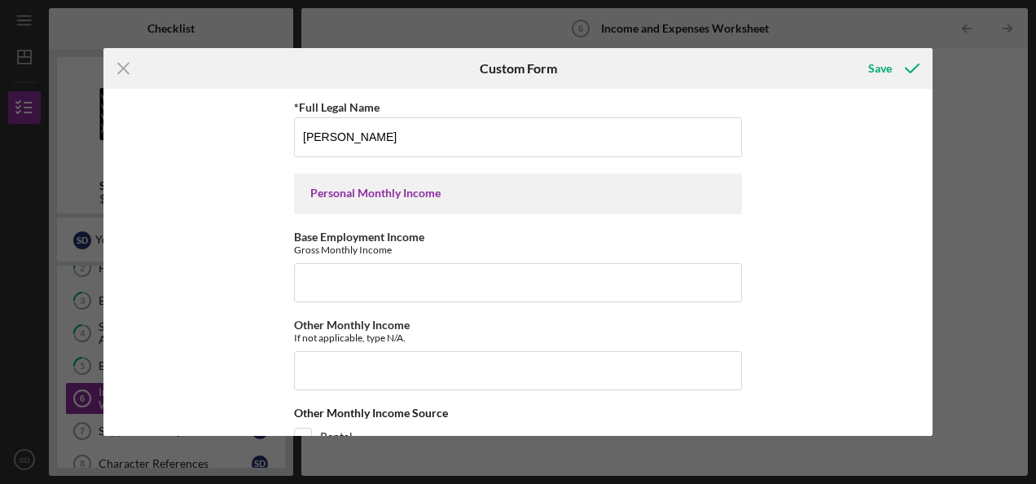
drag, startPoint x: 926, startPoint y: 135, endPoint x: 930, endPoint y: 147, distance: 12.1
click at [930, 147] on div "*Full Legal Name Sheaven De Lima Personal Monthly Income Base Employment Income…" at bounding box center [517, 262] width 829 height 346
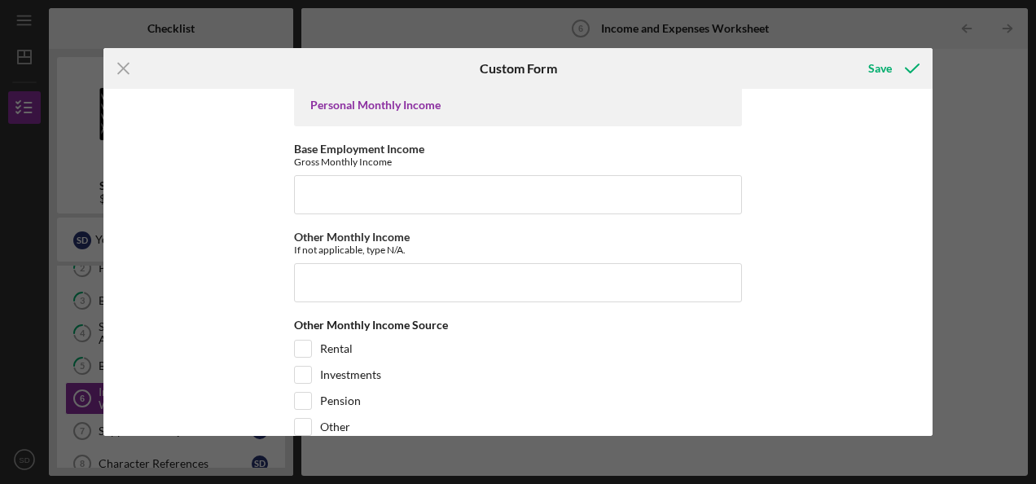
scroll to position [76, 0]
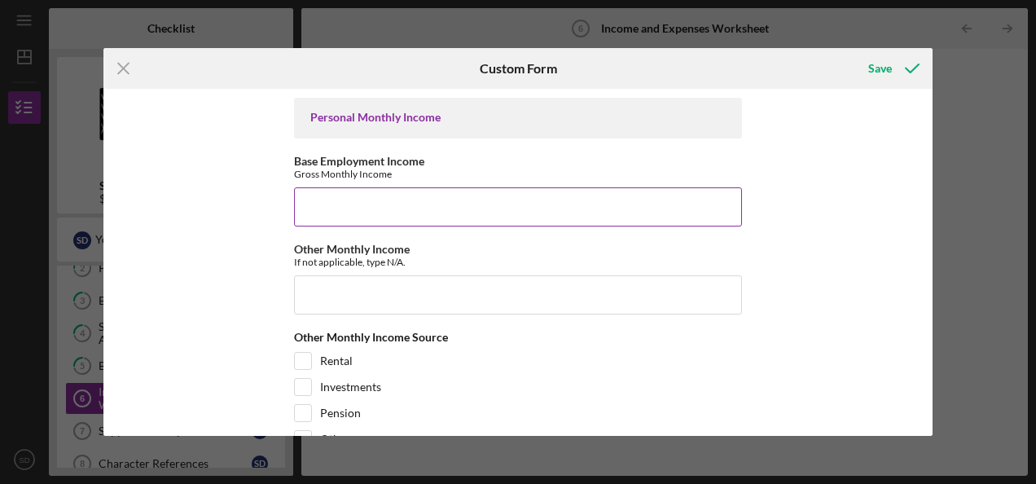
click at [332, 195] on input "Base Employment Income" at bounding box center [518, 206] width 448 height 39
type input "4"
type input "7500"
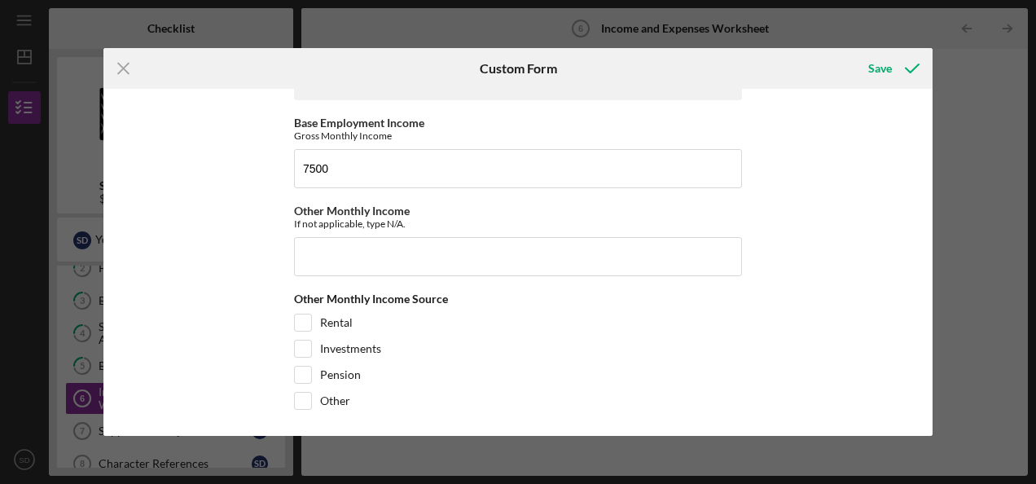
scroll to position [121, 0]
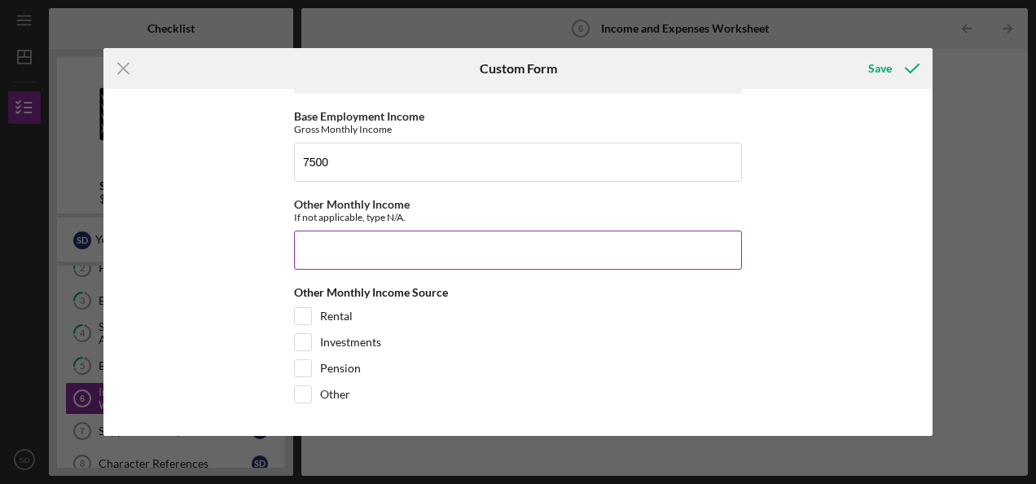
click at [398, 249] on input "Other Monthly Income" at bounding box center [518, 250] width 448 height 39
type input "N/A"
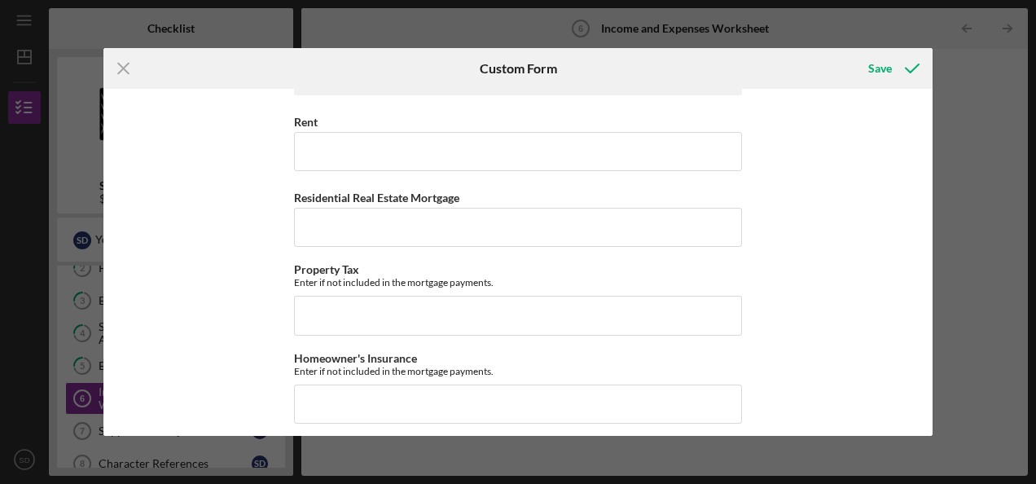
scroll to position [561, 0]
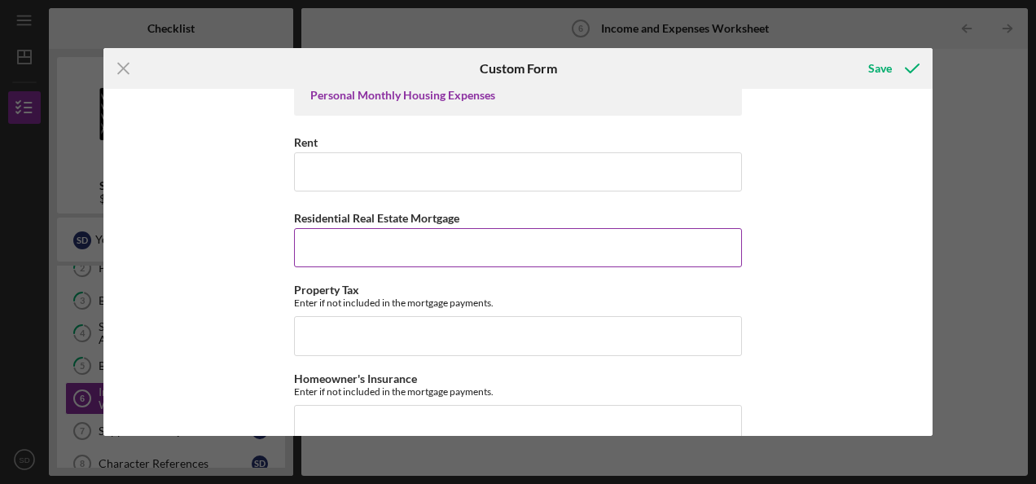
click at [420, 253] on input "Residential Real Estate Mortgage" at bounding box center [518, 247] width 448 height 39
type input "2000"
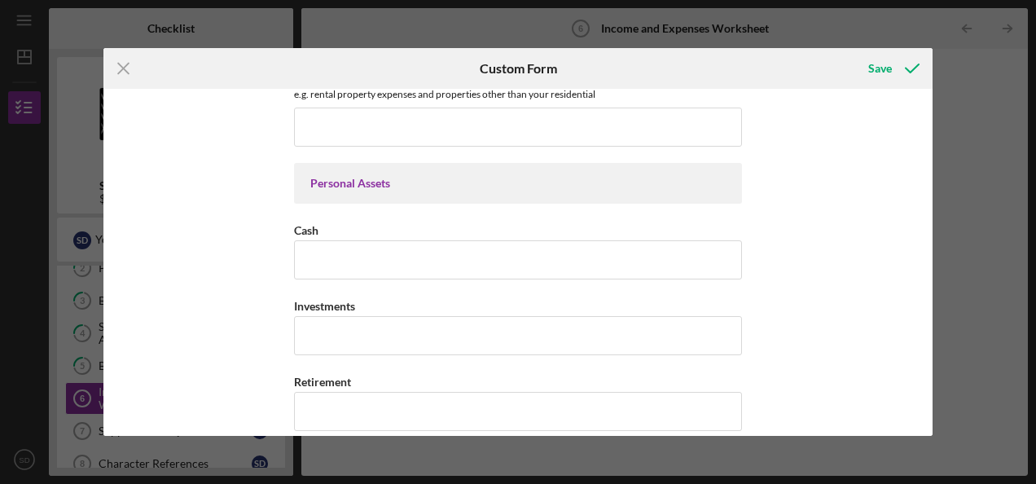
scroll to position [1002, 0]
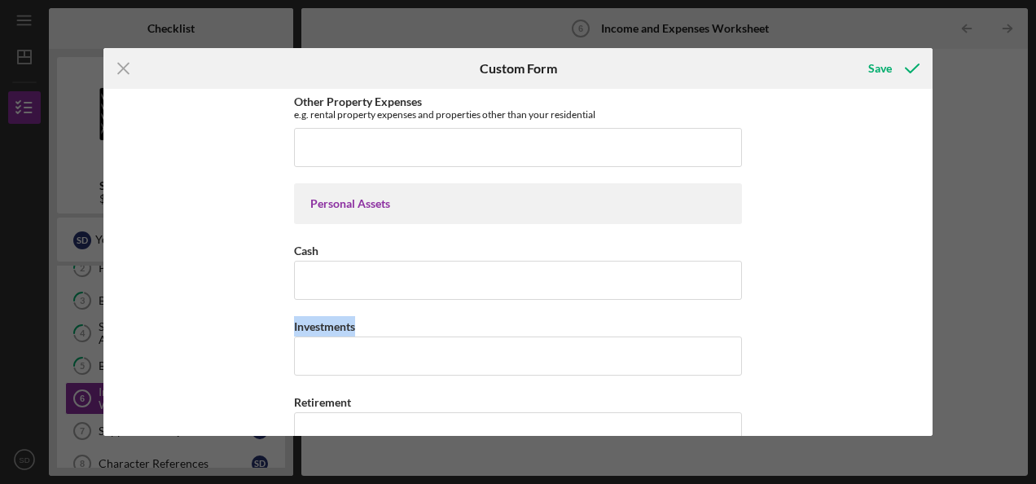
drag, startPoint x: 909, startPoint y: 290, endPoint x: 909, endPoint y: 313, distance: 22.8
click at [909, 313] on div "*Full Legal Name Sheaven De Lima Personal Monthly Income Base Employment Income…" at bounding box center [517, 262] width 829 height 346
drag, startPoint x: 909, startPoint y: 313, endPoint x: 927, endPoint y: 315, distance: 18.1
click at [927, 315] on div "*Full Legal Name Sheaven De Lima Personal Monthly Income Base Employment Income…" at bounding box center [517, 262] width 829 height 346
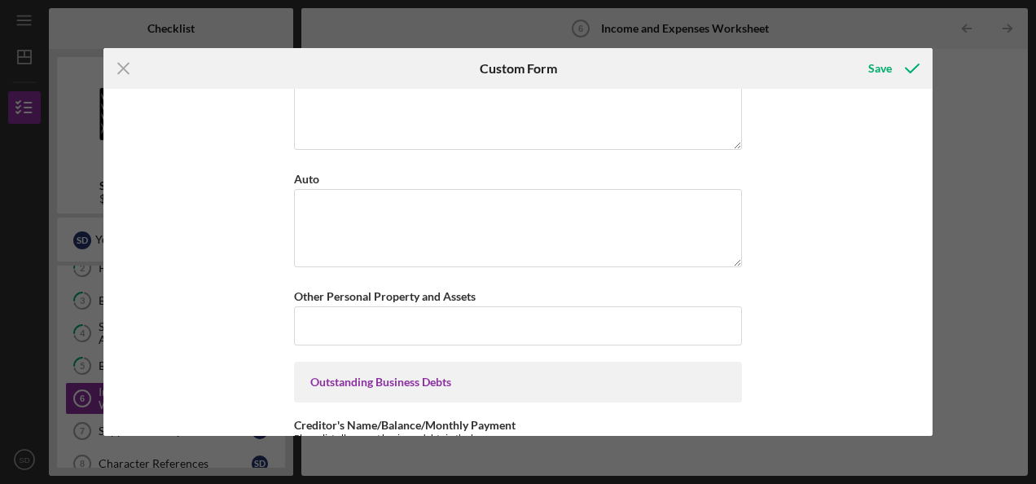
scroll to position [1422, 0]
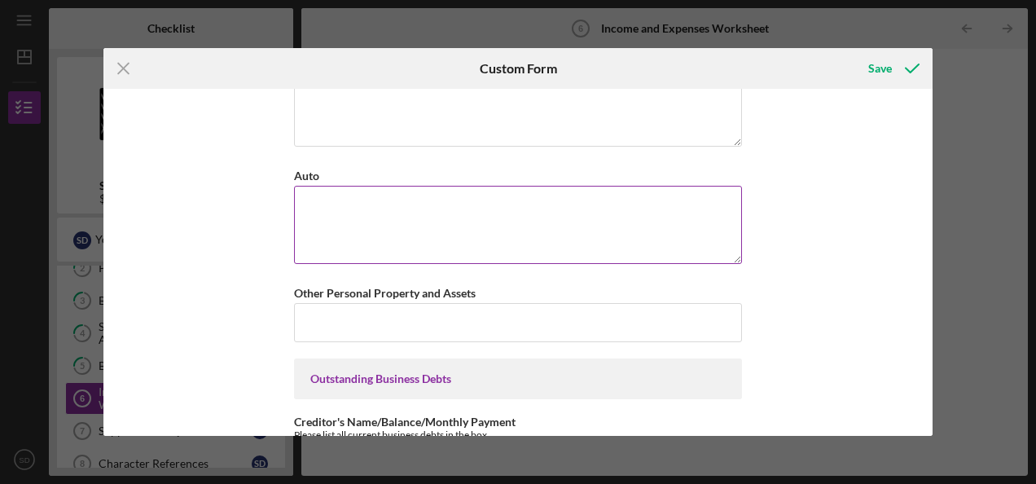
click at [388, 213] on textarea "Auto" at bounding box center [518, 225] width 448 height 78
type textarea "Ford 350 super duty utility truck Ford E350 van"
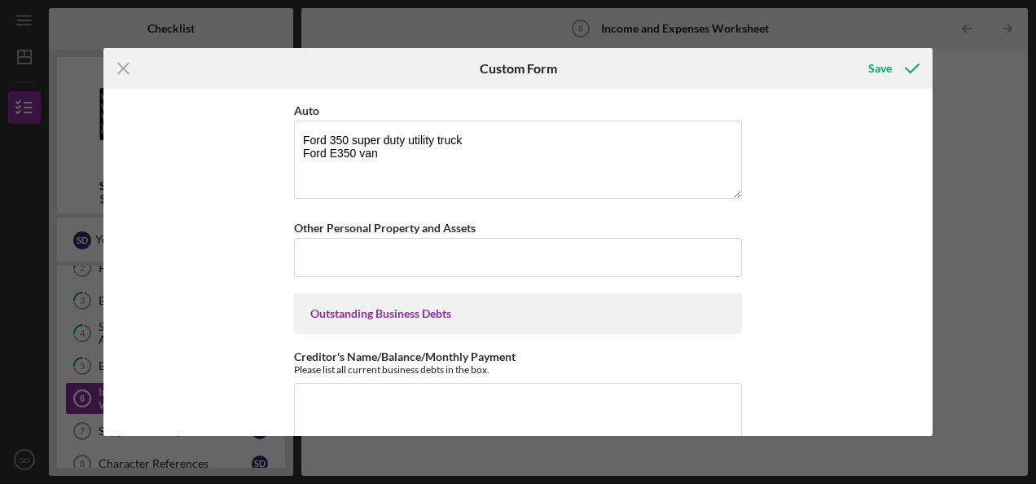
scroll to position [1528, 0]
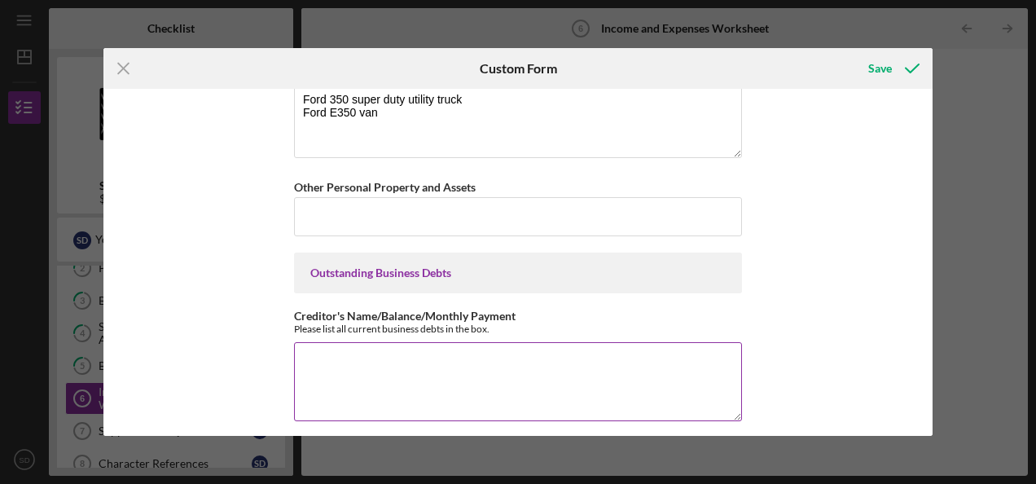
click at [376, 355] on textarea "Creditor's Name/Balance/Monthly Payment" at bounding box center [518, 381] width 448 height 78
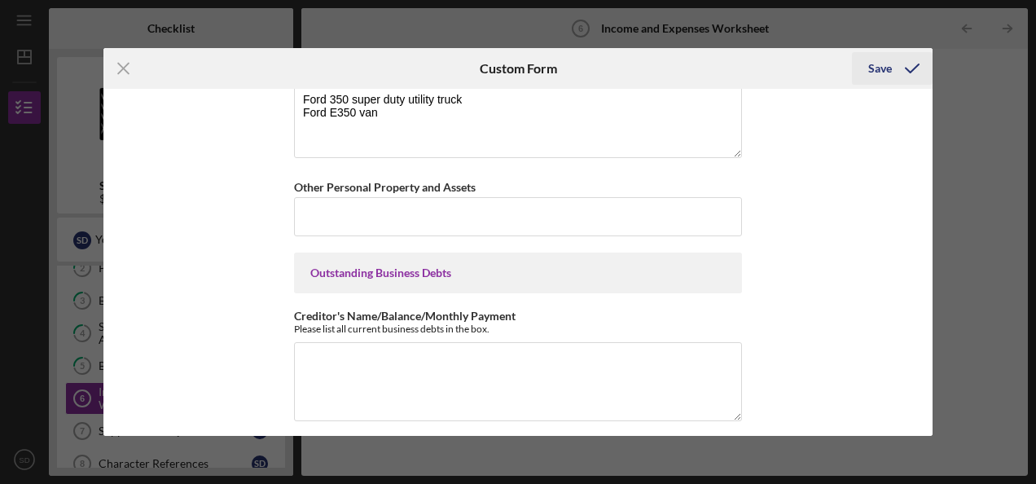
click at [888, 55] on div "Save" at bounding box center [880, 68] width 24 height 33
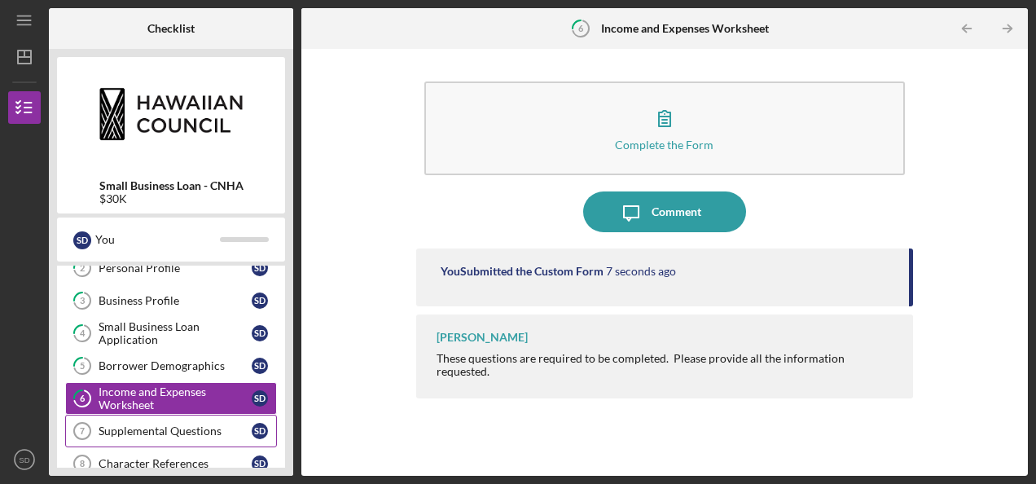
click at [137, 432] on div "Supplemental Questions" at bounding box center [175, 430] width 153 height 13
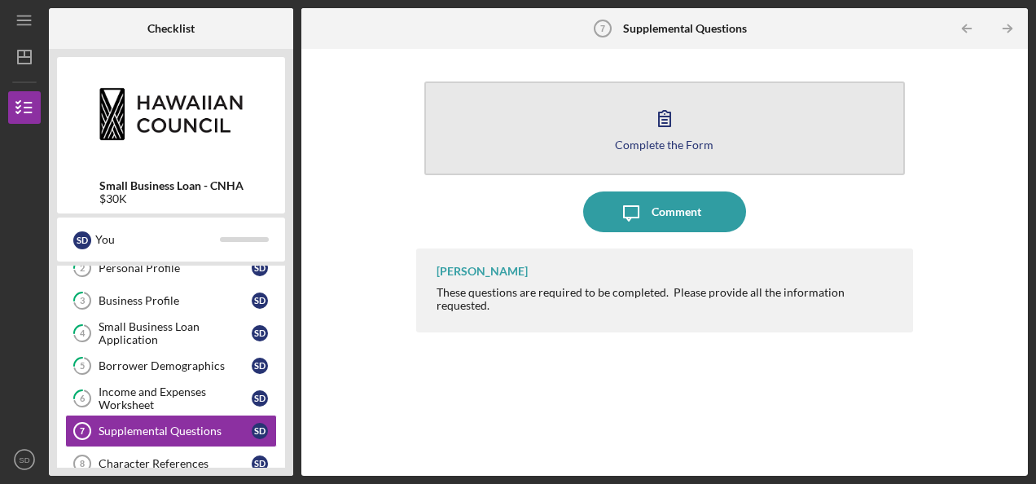
click at [578, 156] on button "Complete the Form Form" at bounding box center [664, 128] width 481 height 94
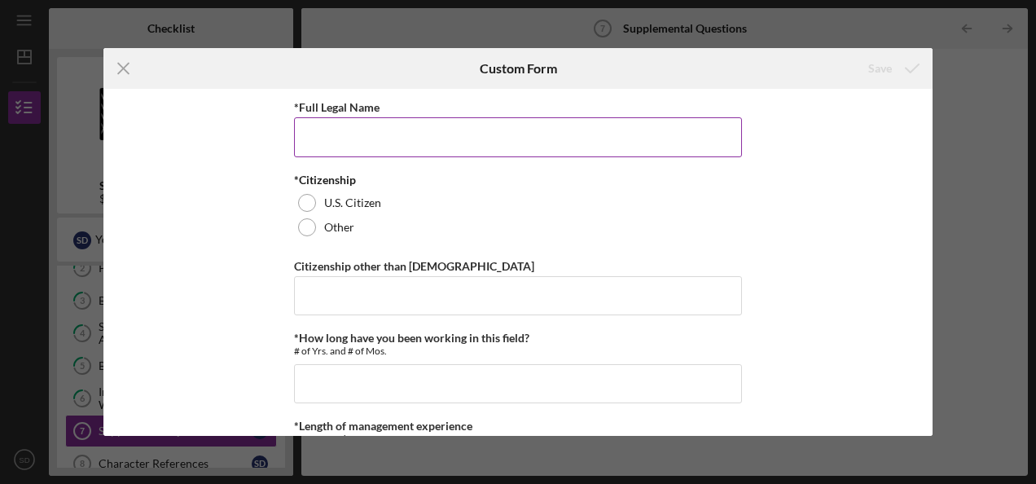
click at [634, 118] on input "*Full Legal Name" at bounding box center [518, 136] width 448 height 39
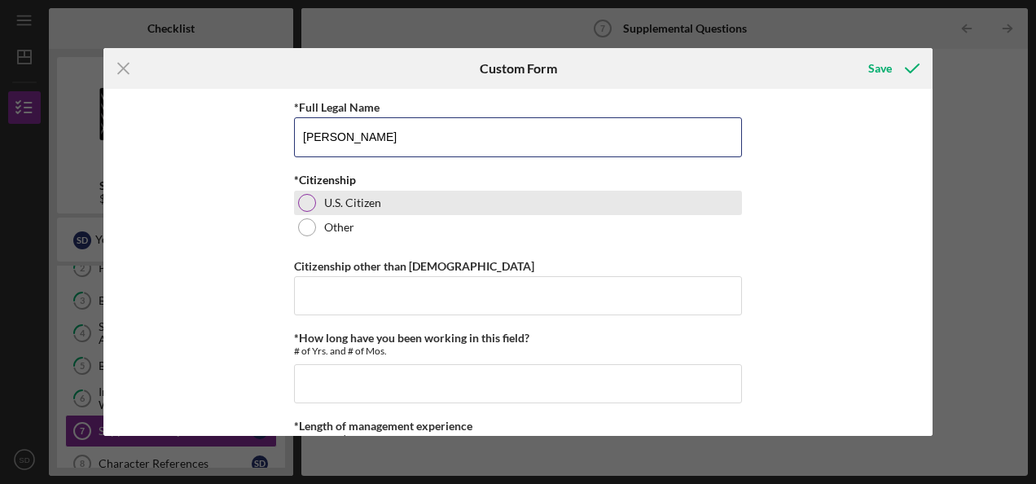
type input "[PERSON_NAME]"
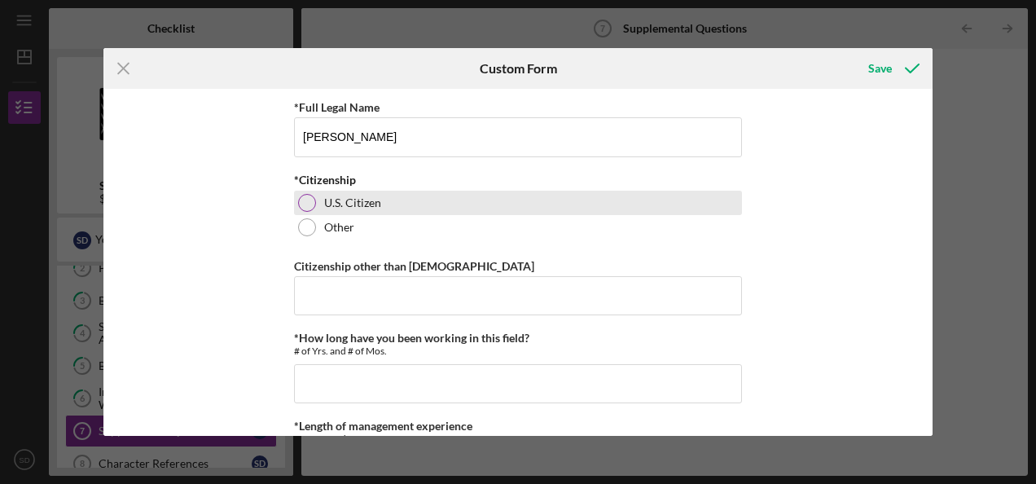
click at [298, 205] on div at bounding box center [307, 203] width 18 height 18
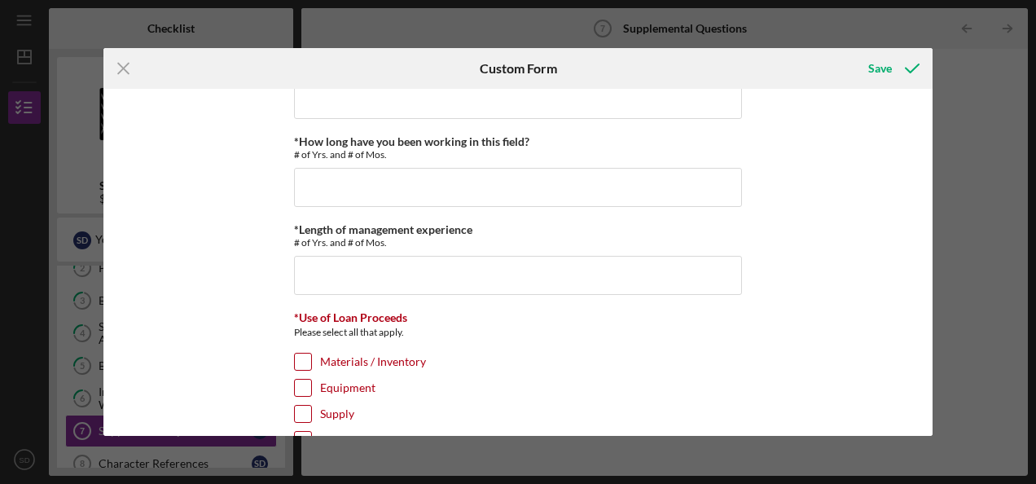
scroll to position [209, 0]
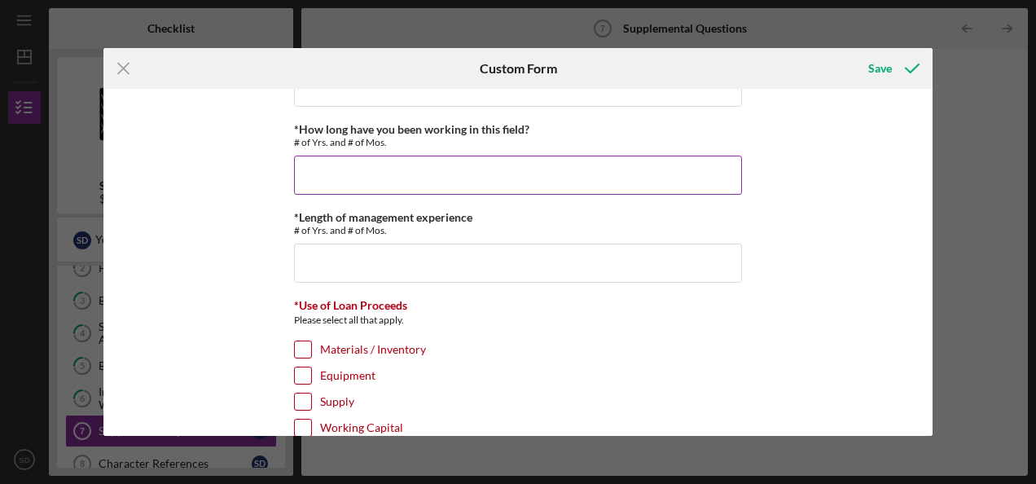
click at [324, 184] on input "*How long have you been working in this field?" at bounding box center [518, 175] width 448 height 39
click at [310, 174] on input "11 years" at bounding box center [518, 175] width 448 height 39
click at [374, 180] on input "11 years" at bounding box center [518, 175] width 448 height 39
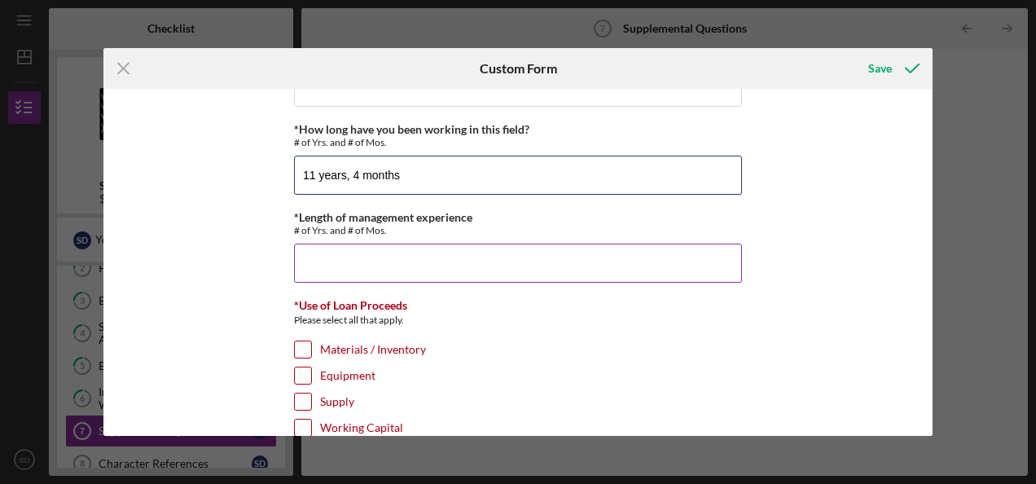
type input "11 years, 4 months"
click at [345, 261] on input "*Length of management experience" at bounding box center [518, 263] width 448 height 39
type input "9 years"
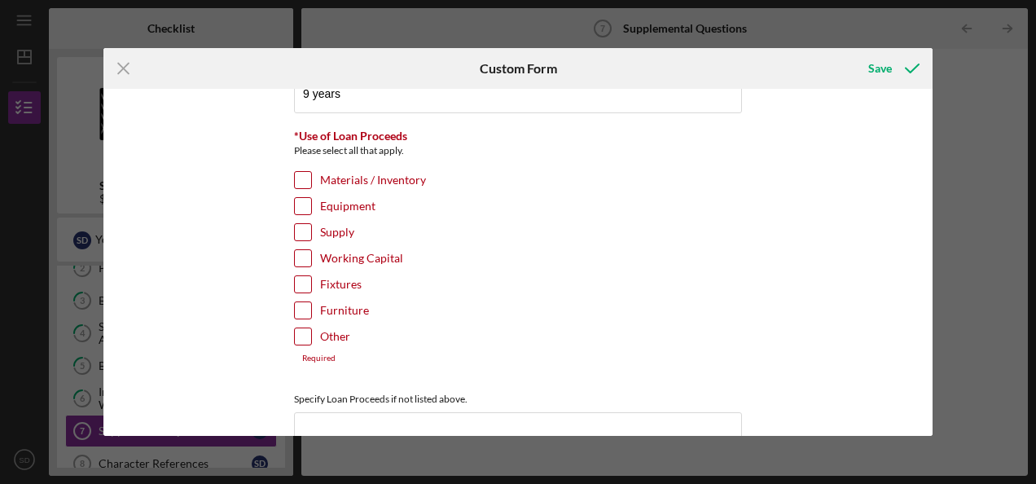
scroll to position [380, 0]
click at [301, 176] on input "Materials / Inventory" at bounding box center [303, 178] width 16 height 16
checkbox input "true"
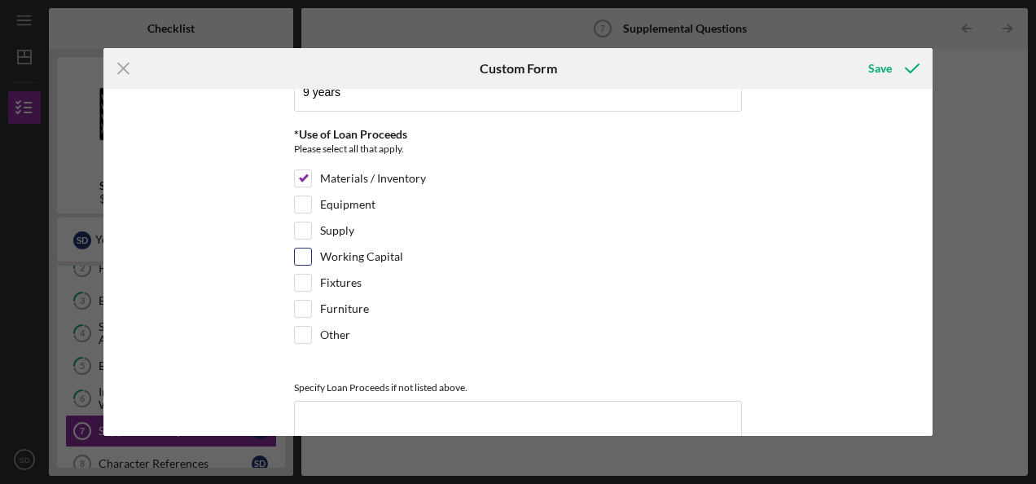
click at [303, 250] on input "Working Capital" at bounding box center [303, 256] width 16 height 16
checkbox input "true"
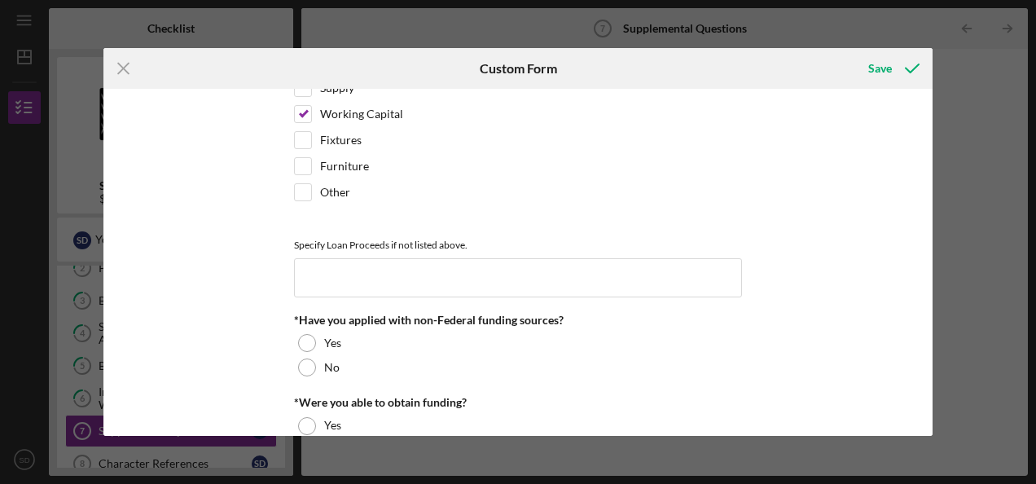
scroll to position [529, 0]
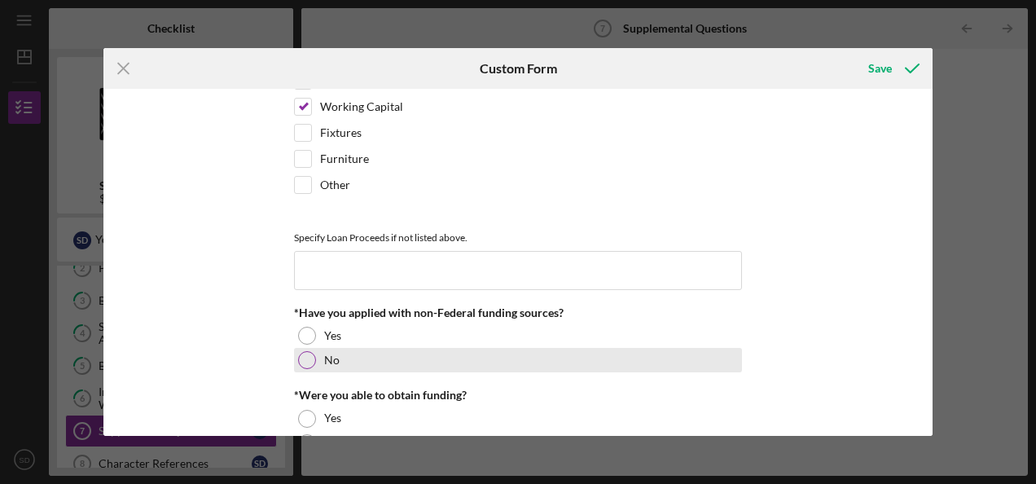
click at [300, 357] on div at bounding box center [307, 360] width 18 height 18
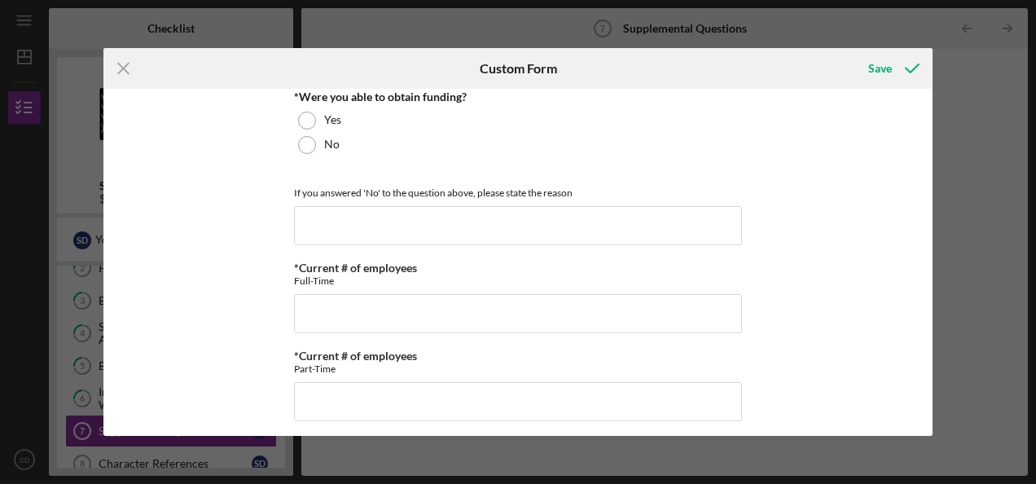
scroll to position [845, 0]
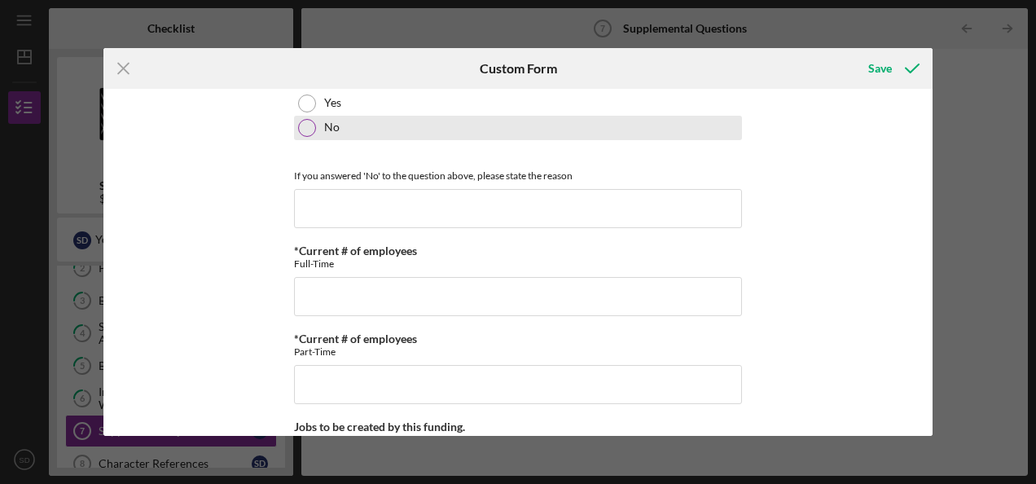
click at [303, 121] on div at bounding box center [307, 128] width 18 height 18
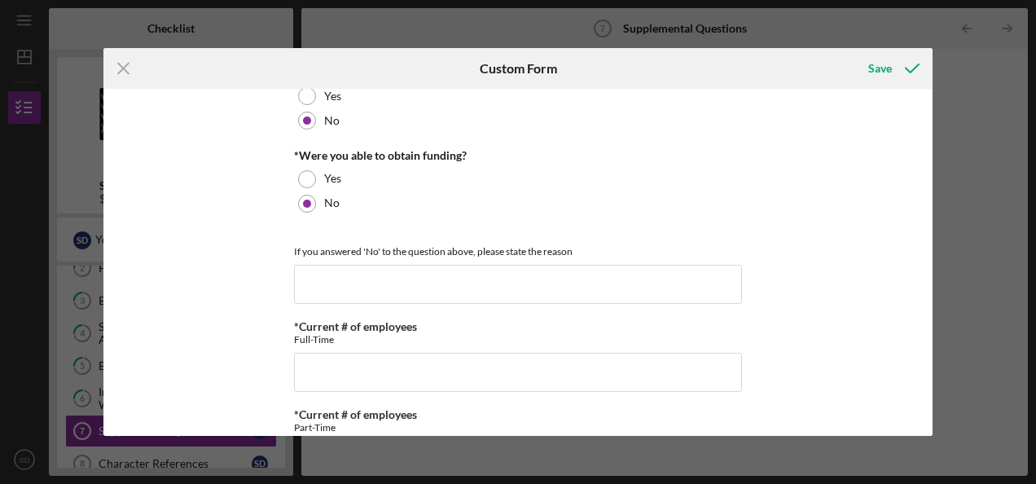
scroll to position [779, 0]
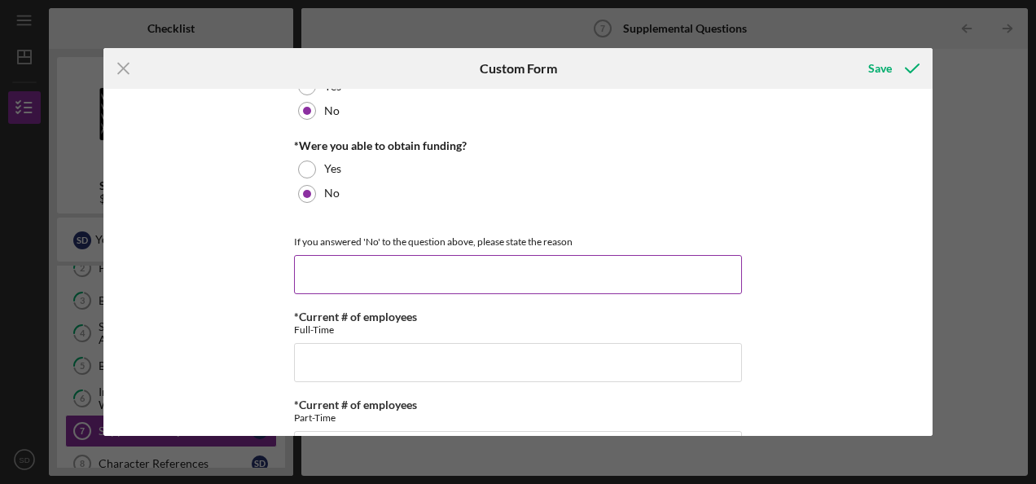
click at [484, 265] on input at bounding box center [518, 274] width 448 height 39
type input "Never tried."
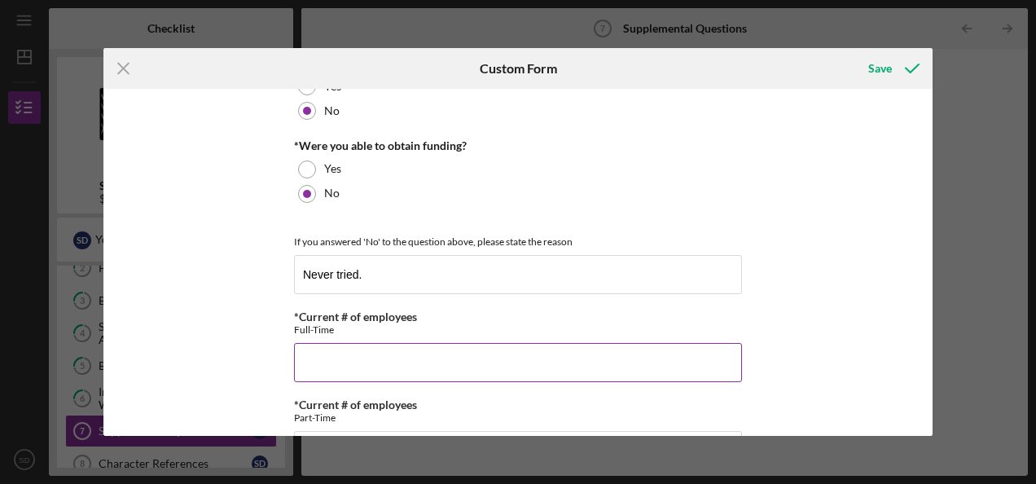
click at [407, 352] on input "*Current # of employees" at bounding box center [518, 362] width 448 height 39
type input "2"
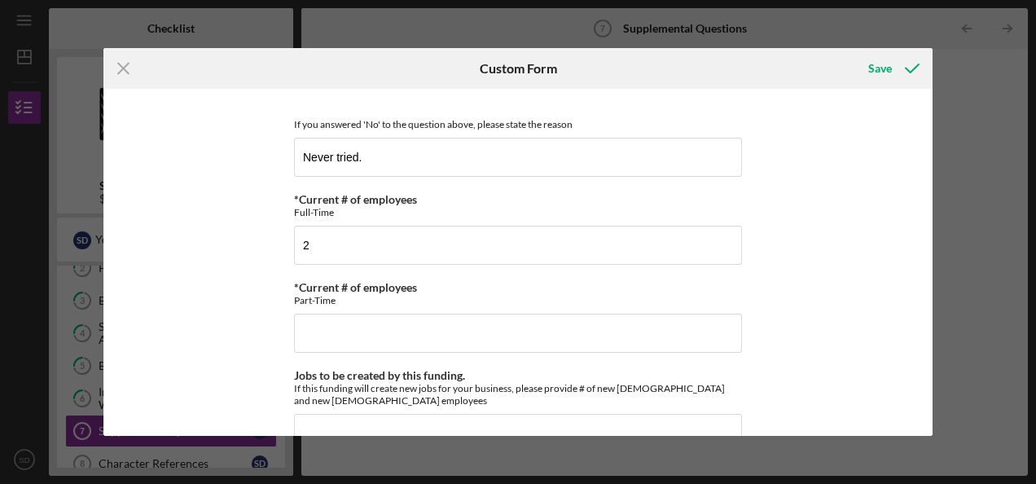
scroll to position [901, 0]
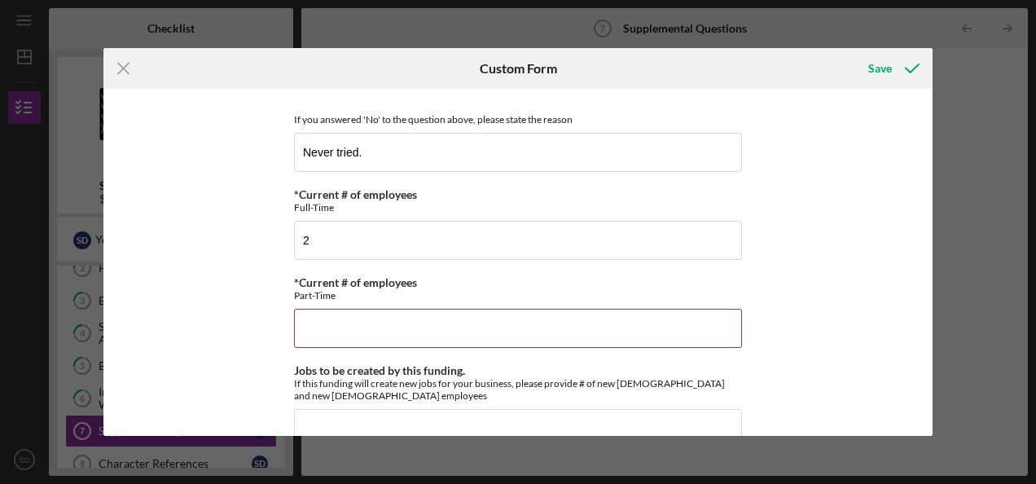
click at [411, 312] on input "*Current # of employees" at bounding box center [518, 328] width 448 height 39
type input "3"
drag, startPoint x: 926, startPoint y: 301, endPoint x: 930, endPoint y: 327, distance: 26.4
click at [930, 327] on div "*Full Legal Name [PERSON_NAME] *Citizenship U.S. Citizen Other Citizenship othe…" at bounding box center [517, 262] width 829 height 346
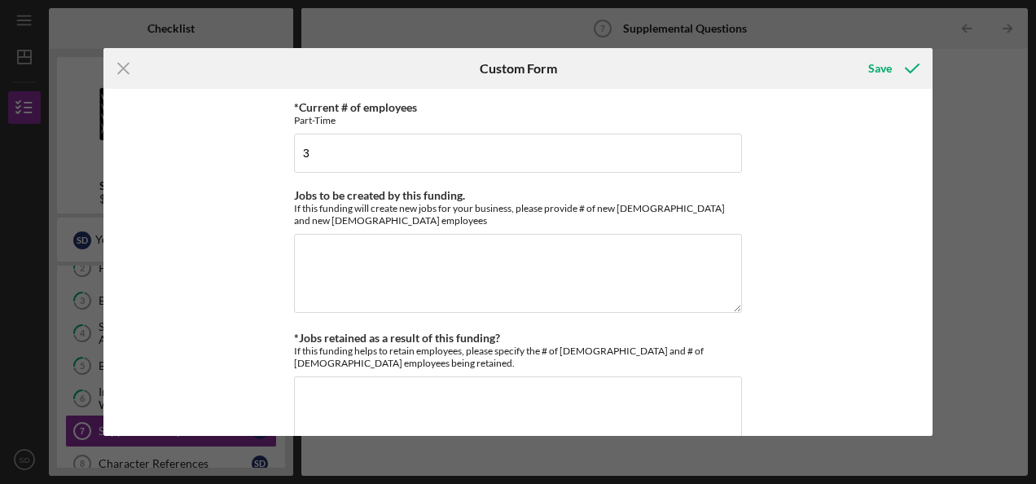
scroll to position [1079, 0]
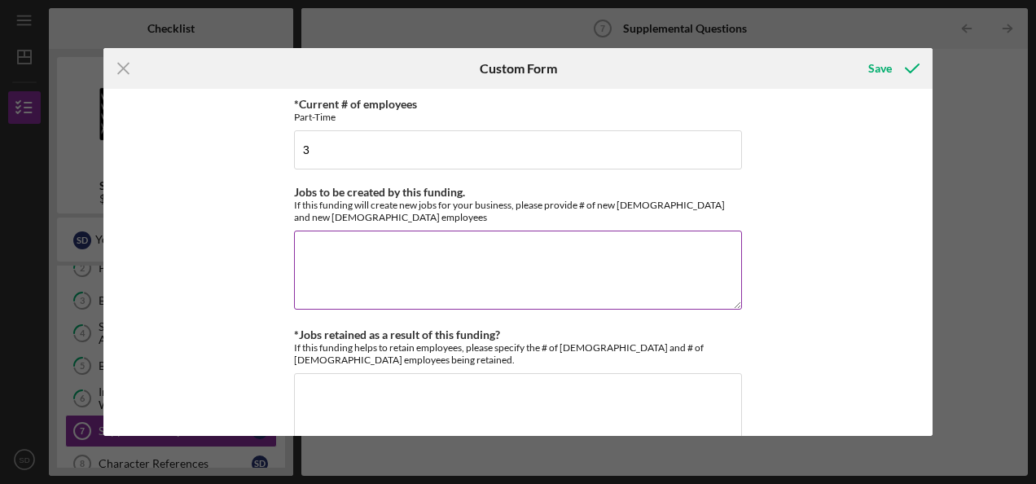
click at [303, 241] on textarea "Jobs to be created by this funding." at bounding box center [518, 270] width 448 height 78
type textarea "4 full time, 1 part time"
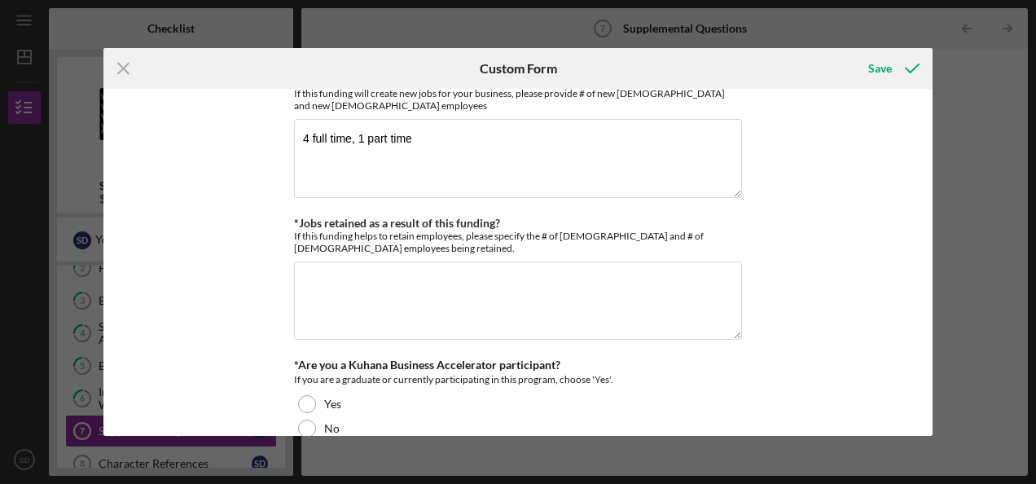
scroll to position [1193, 0]
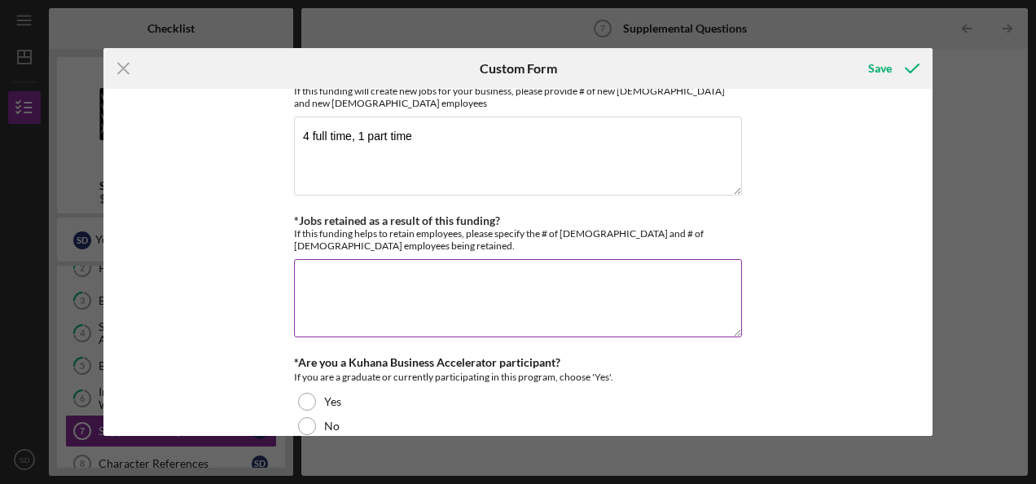
click at [316, 260] on textarea "*Jobs retained as a result of this funding?" at bounding box center [518, 298] width 448 height 78
click at [305, 270] on textarea "3 full time" at bounding box center [518, 298] width 448 height 78
click at [355, 266] on textarea "4 full time" at bounding box center [518, 298] width 448 height 78
type textarea "4 full time, 1 part time"
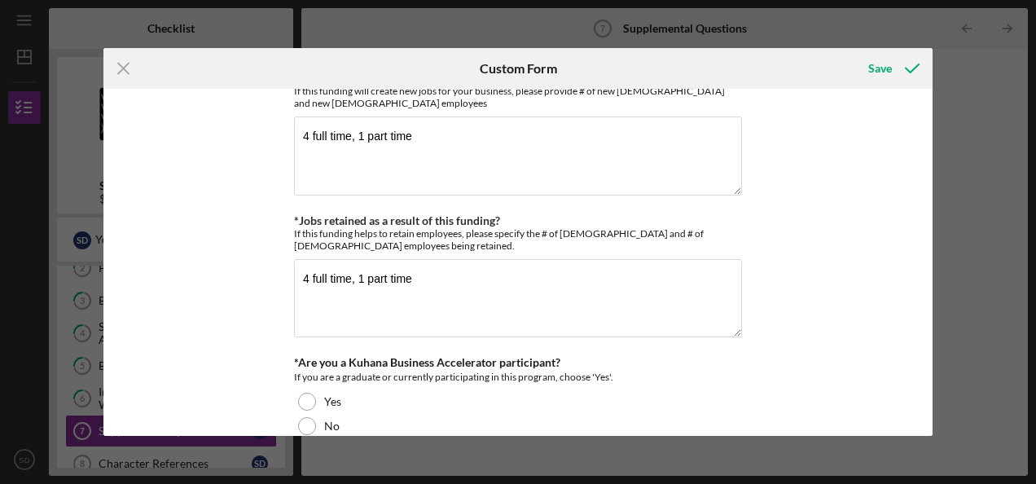
scroll to position [1210, 0]
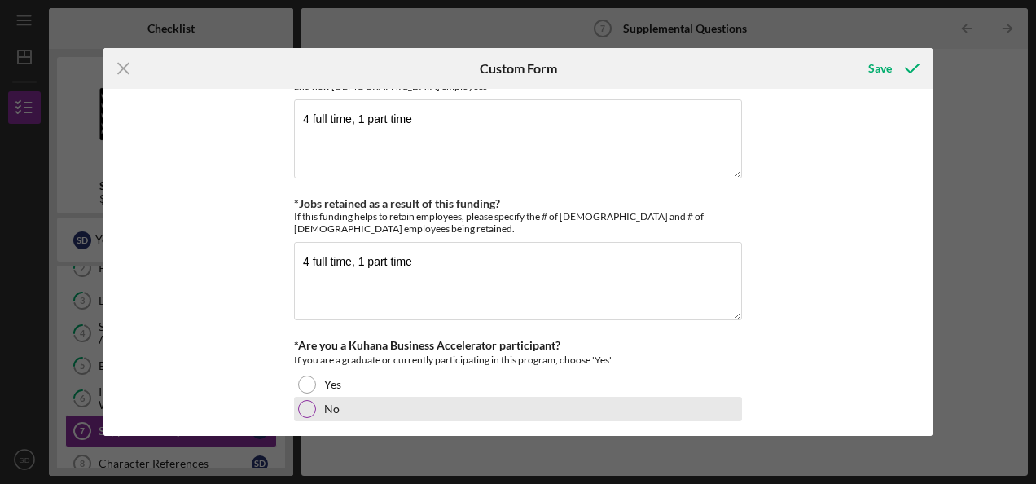
click at [308, 400] on div at bounding box center [307, 409] width 18 height 18
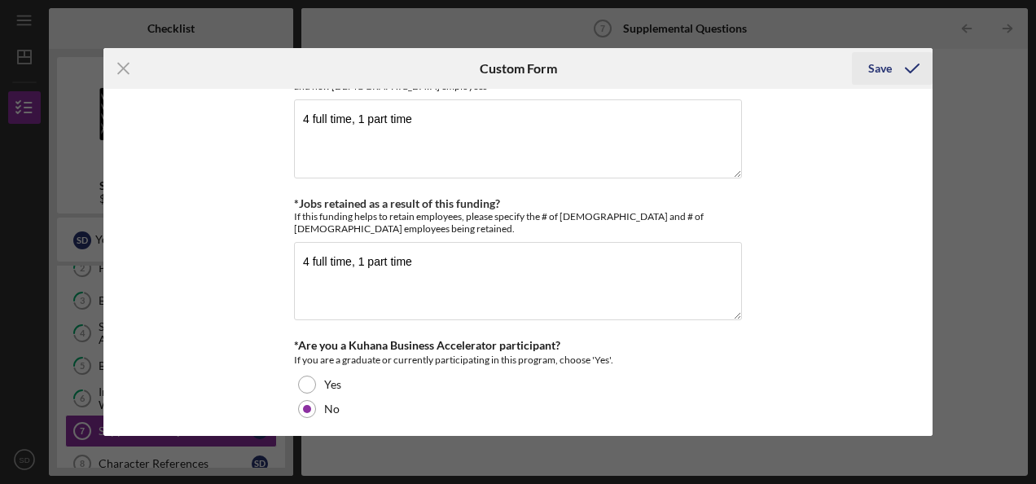
click at [893, 71] on icon "submit" at bounding box center [912, 68] width 41 height 41
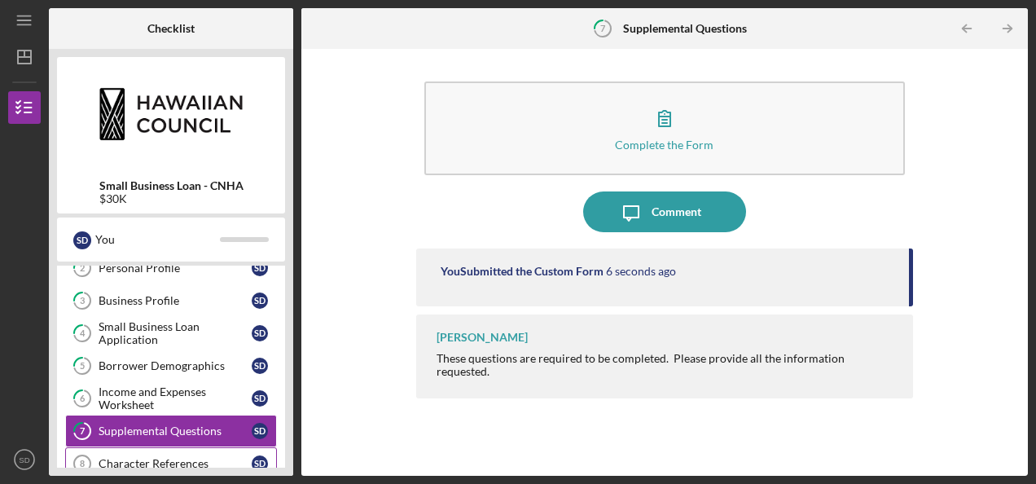
click at [178, 457] on div "Character References" at bounding box center [175, 463] width 153 height 13
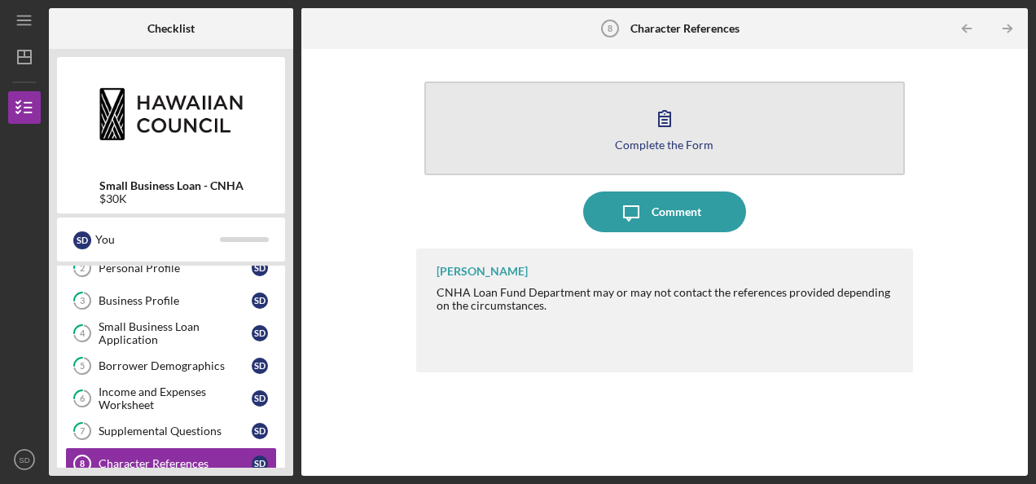
click at [544, 150] on button "Complete the Form Form" at bounding box center [664, 128] width 481 height 94
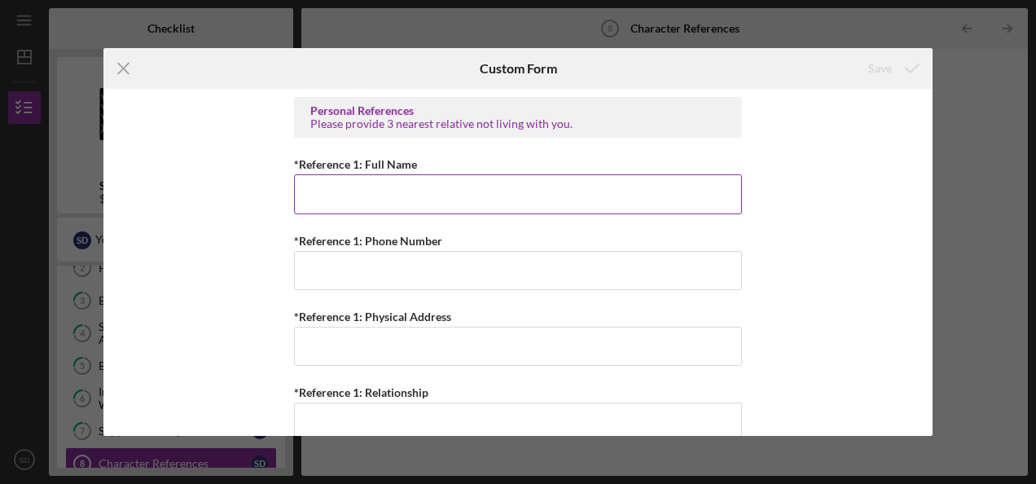
click at [327, 187] on input "*Reference 1: Full Name" at bounding box center [518, 193] width 448 height 39
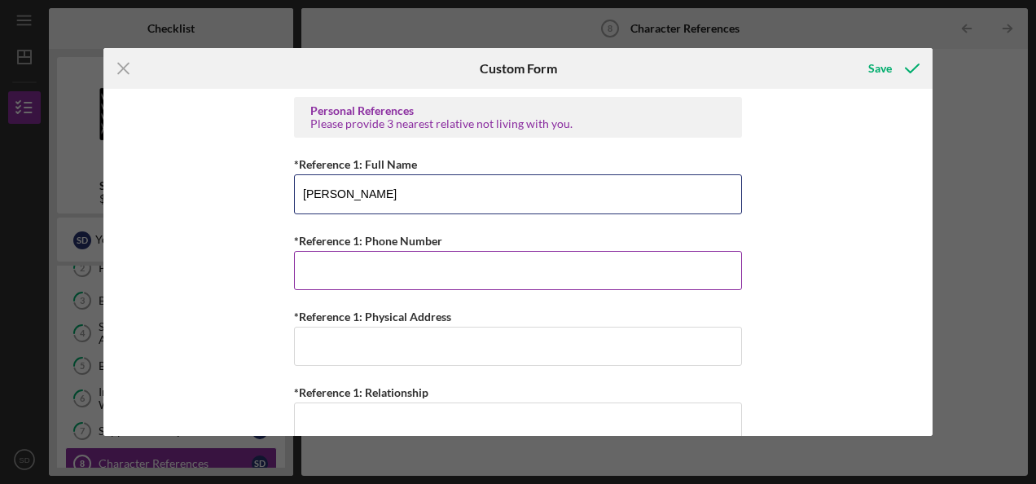
type input "[PERSON_NAME]"
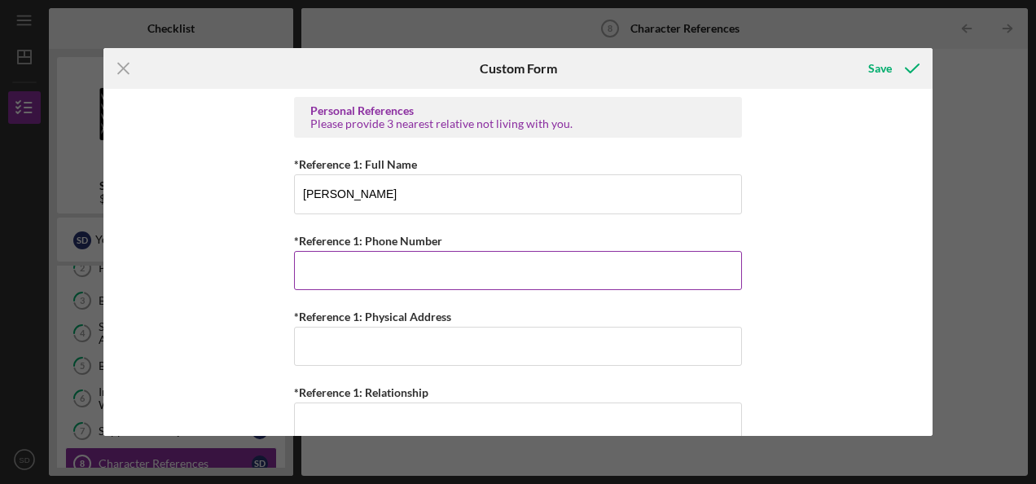
click at [411, 259] on input "*Reference 1: Phone Number" at bounding box center [518, 270] width 448 height 39
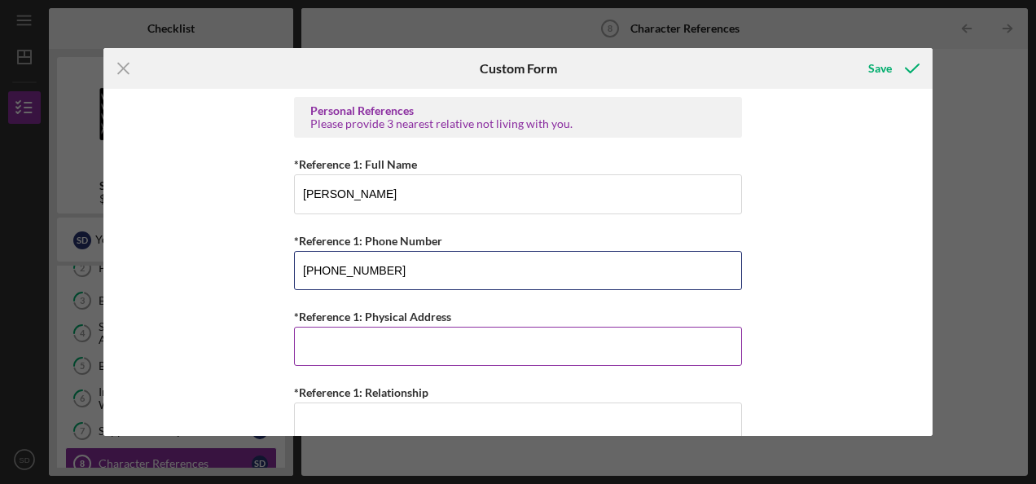
type input "[PHONE_NUMBER]"
click at [374, 350] on input "*Reference 1: Physical Address" at bounding box center [518, 346] width 448 height 39
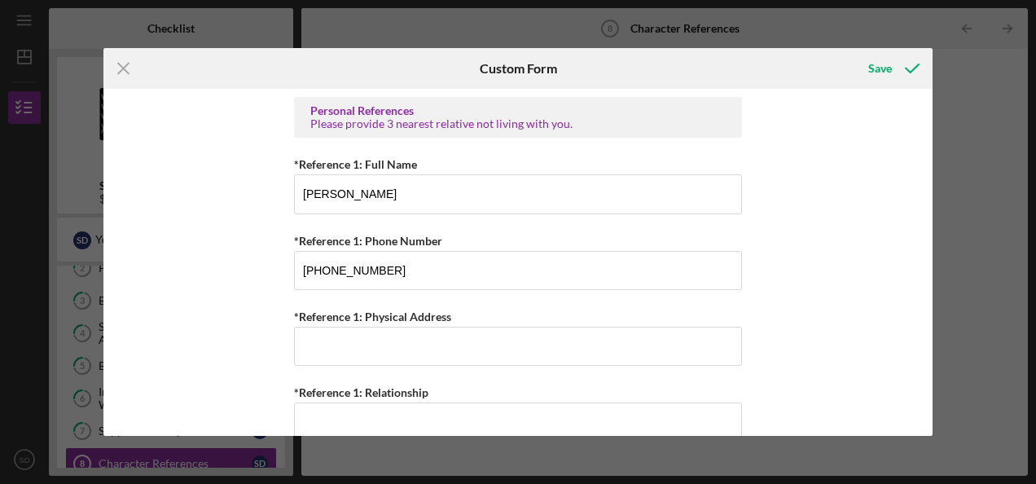
click at [878, 314] on div "Personal References Please provide 3 nearest relative not living with you. *Ref…" at bounding box center [517, 262] width 829 height 346
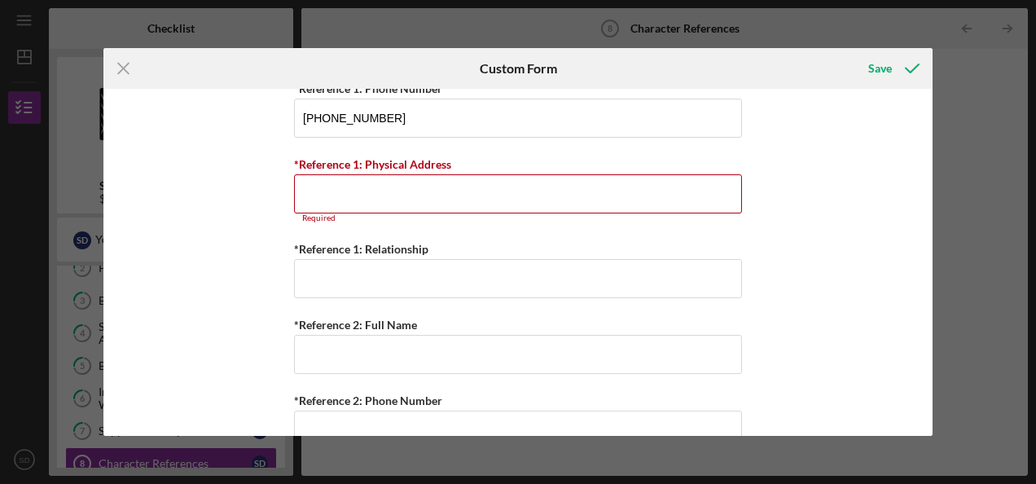
scroll to position [165, 0]
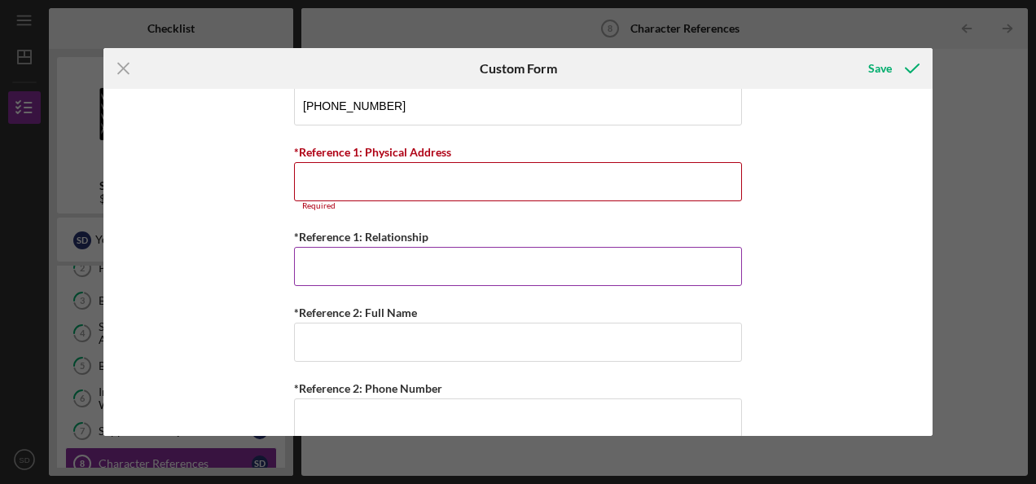
click at [394, 262] on input "*Reference 1: Relationship" at bounding box center [518, 266] width 448 height 39
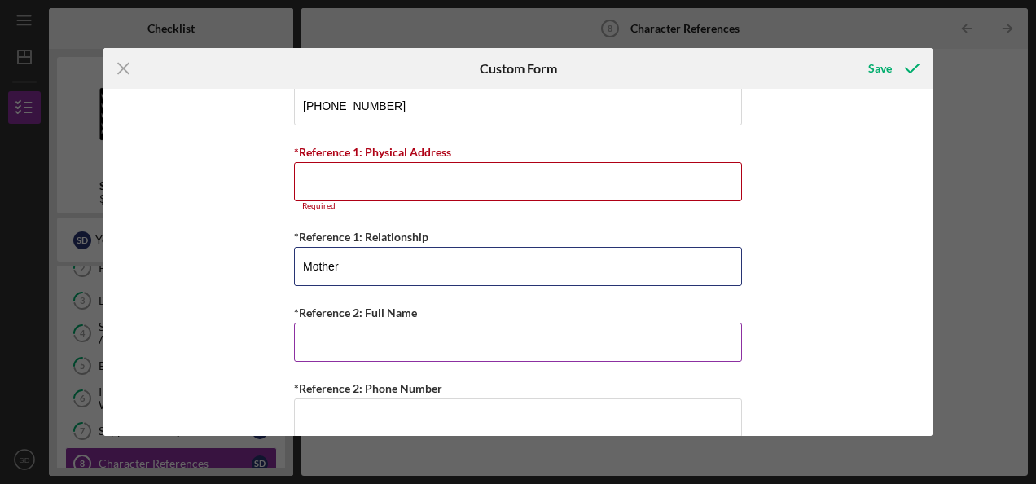
type input "Mother"
click at [381, 349] on input "*Reference 2: Full Name" at bounding box center [518, 342] width 448 height 39
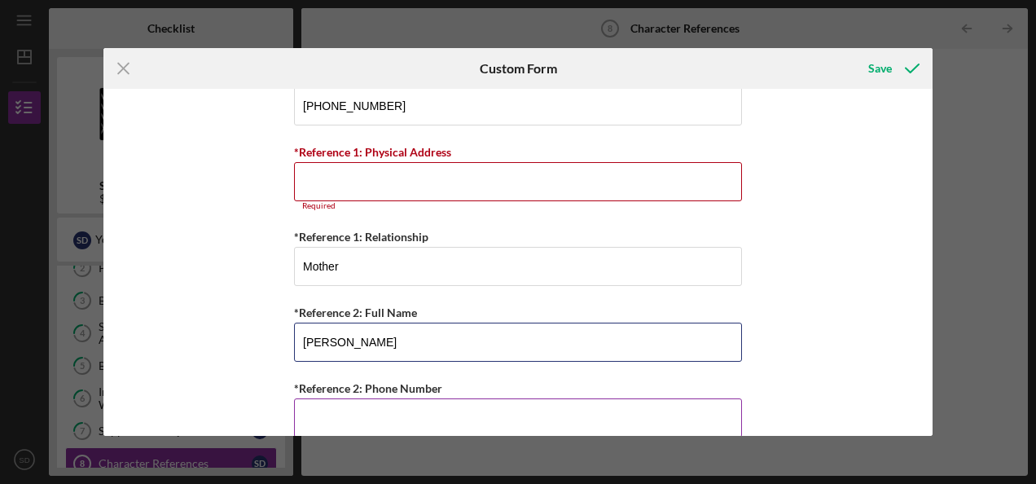
type input "[PERSON_NAME]"
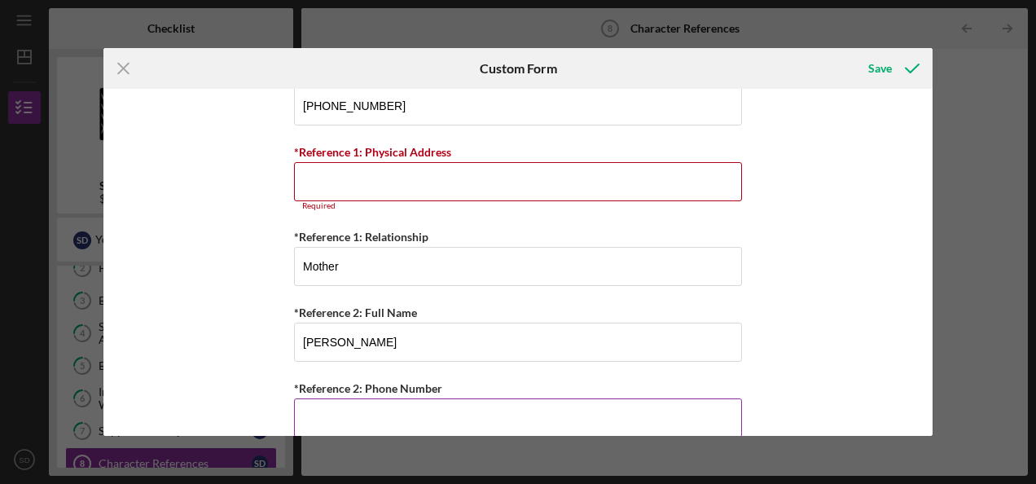
click at [597, 417] on input "*Reference 2: Phone Number" at bounding box center [518, 417] width 448 height 39
click at [875, 300] on div "Personal References Please provide 3 nearest relative not living with you. *Ref…" at bounding box center [517, 262] width 829 height 346
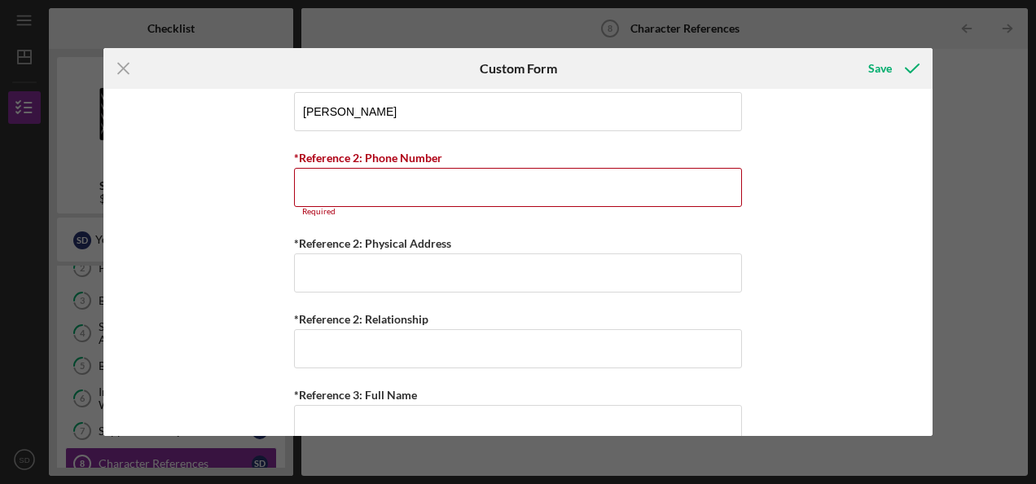
scroll to position [398, 0]
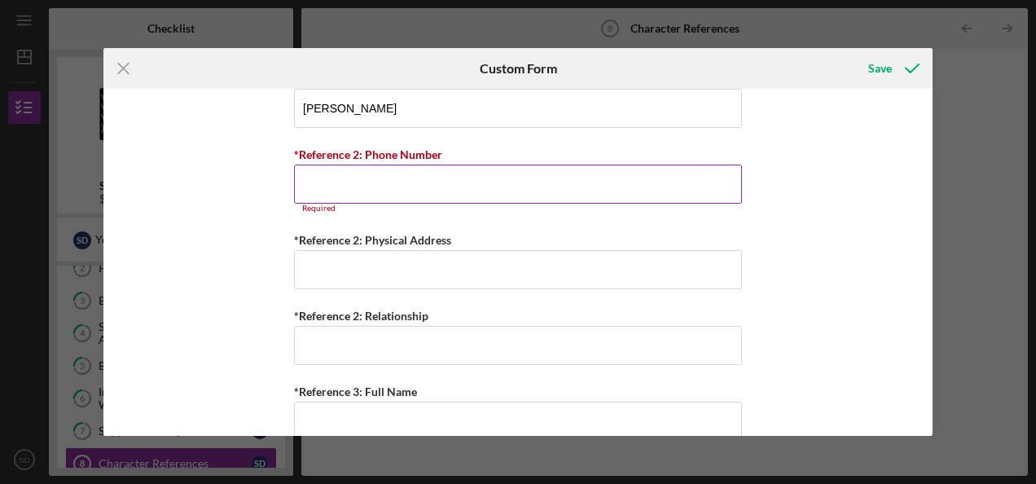
click at [670, 197] on input "*Reference 2: Phone Number" at bounding box center [518, 184] width 448 height 39
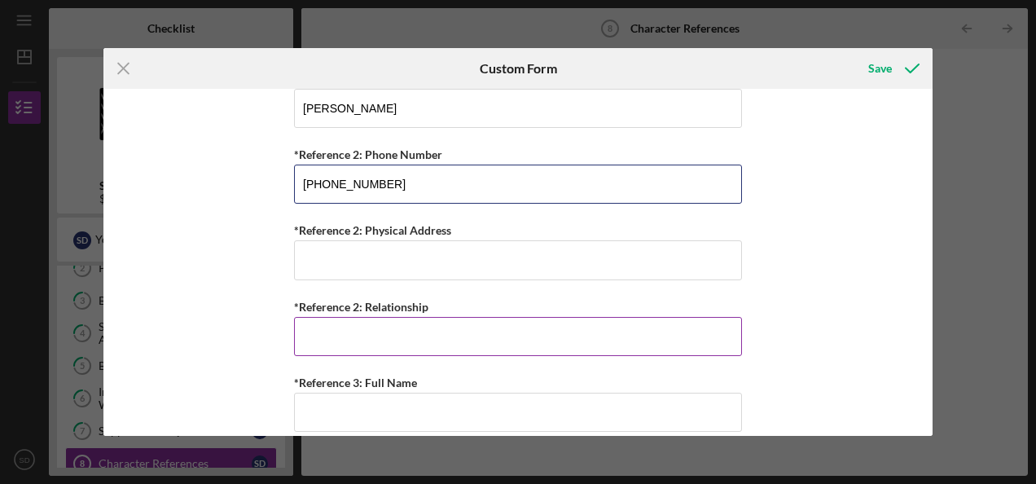
type input "[PHONE_NUMBER]"
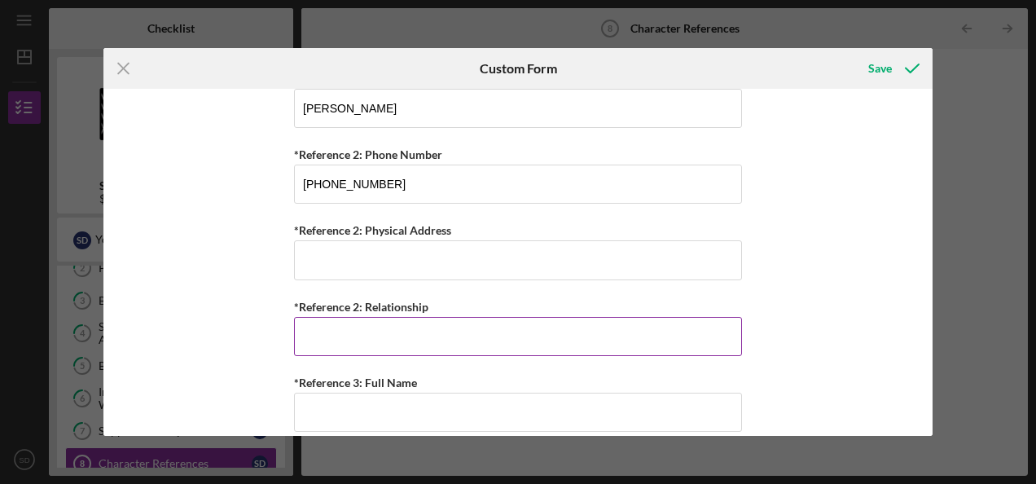
click at [332, 330] on input "*Reference 2: Relationship" at bounding box center [518, 336] width 448 height 39
type input "Mother in-law"
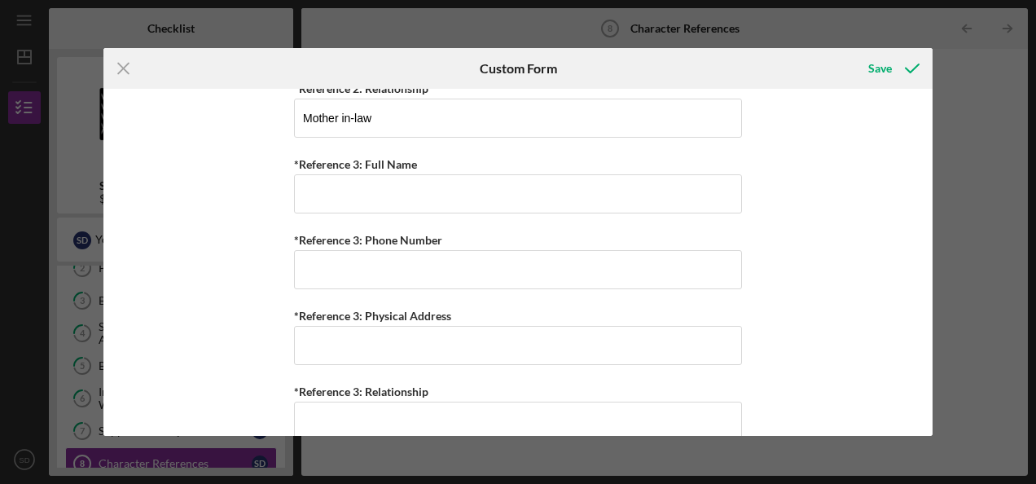
scroll to position [601, 0]
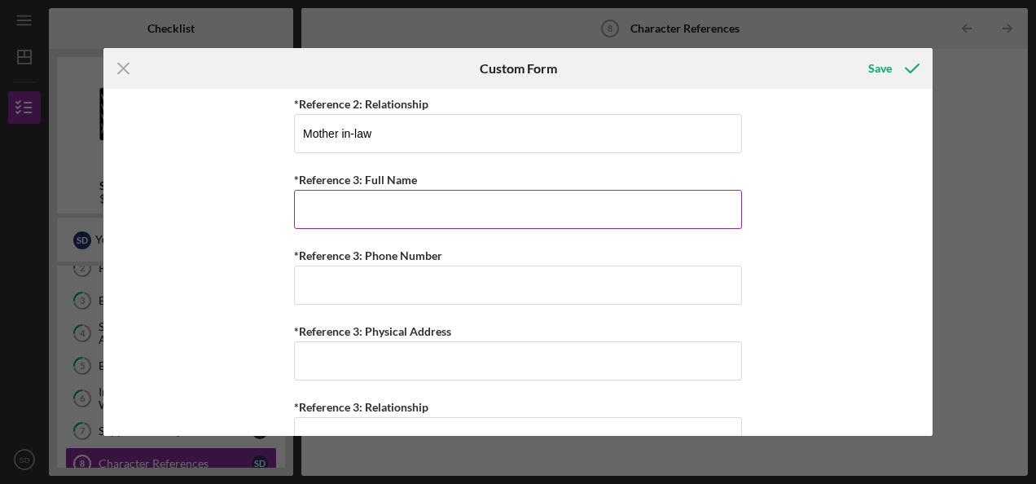
click at [320, 208] on input "*Reference 3: Full Name" at bounding box center [518, 209] width 448 height 39
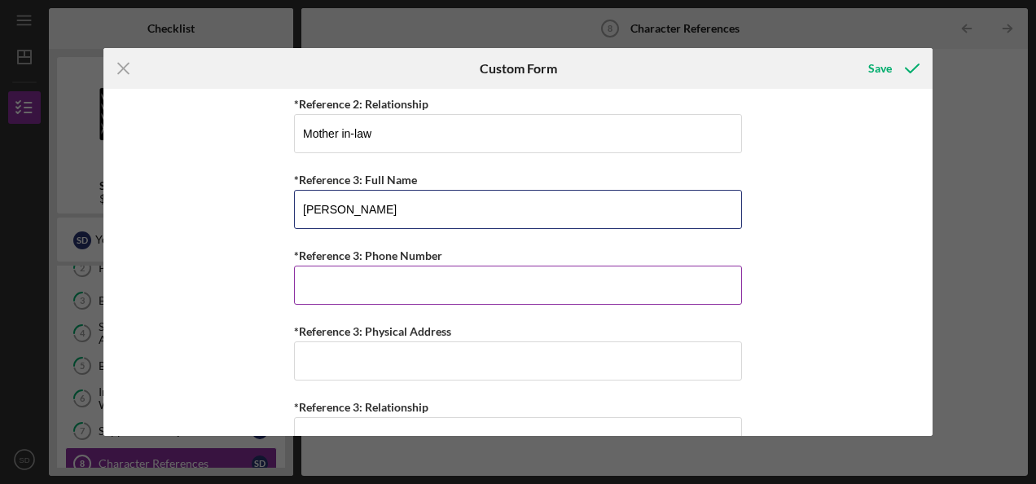
type input "[PERSON_NAME]"
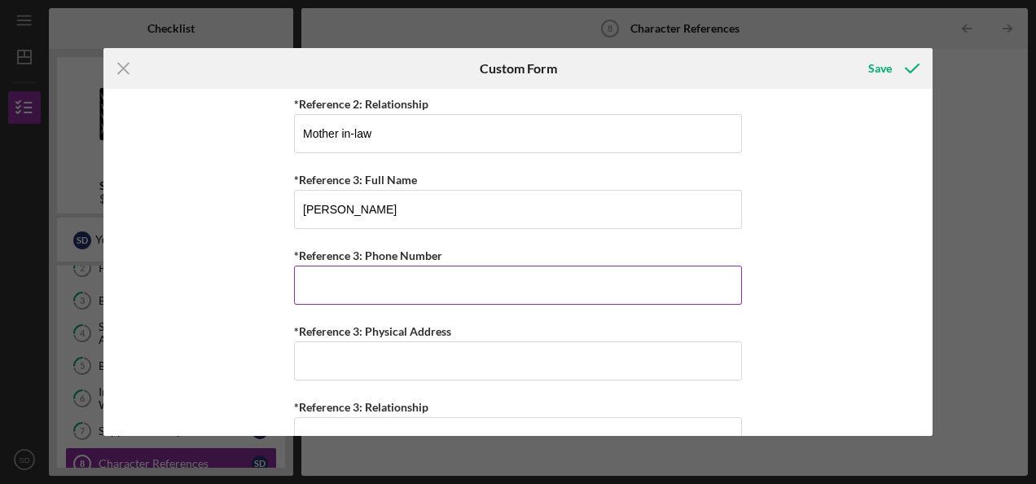
click at [332, 266] on input "*Reference 3: Phone Number" at bounding box center [518, 285] width 448 height 39
type input "[PHONE_NUMBER]"
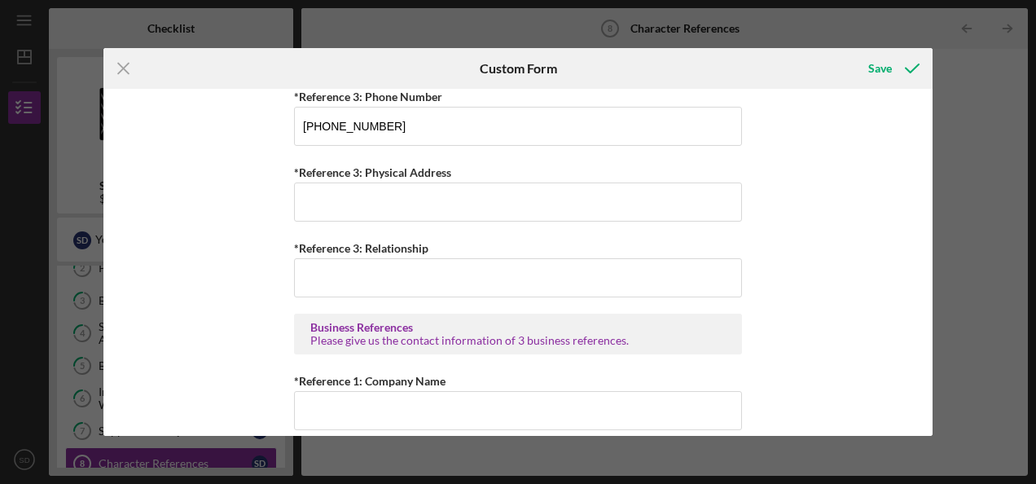
scroll to position [763, 0]
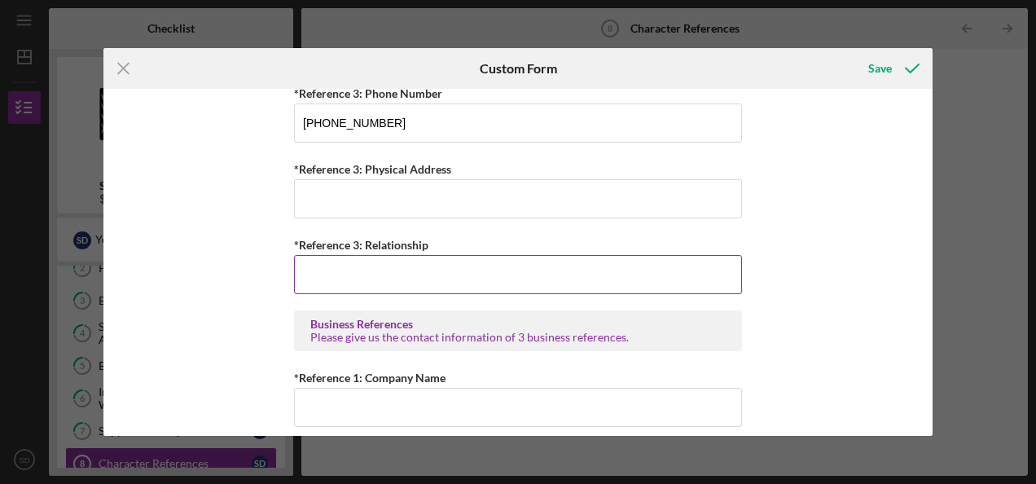
click at [515, 279] on input "*Reference 3: Relationship" at bounding box center [518, 274] width 448 height 39
type input "Brother"
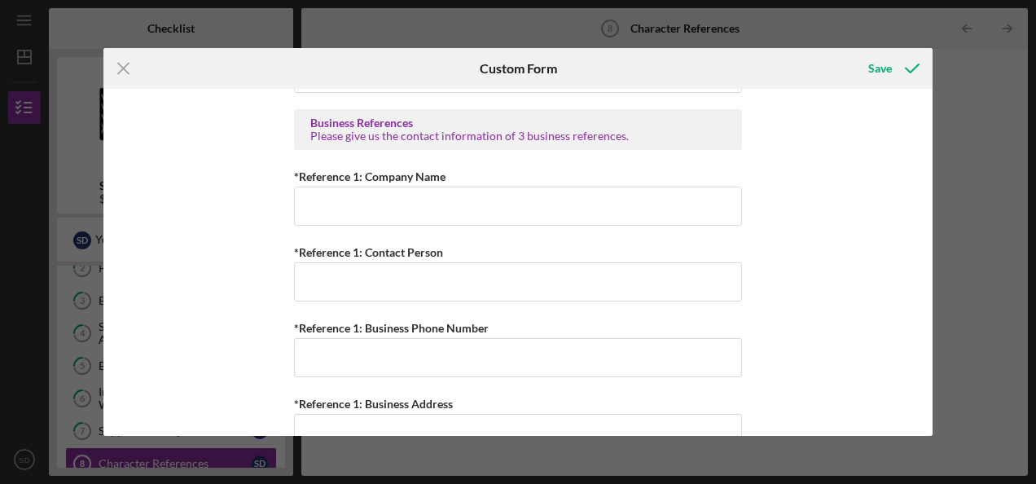
scroll to position [977, 0]
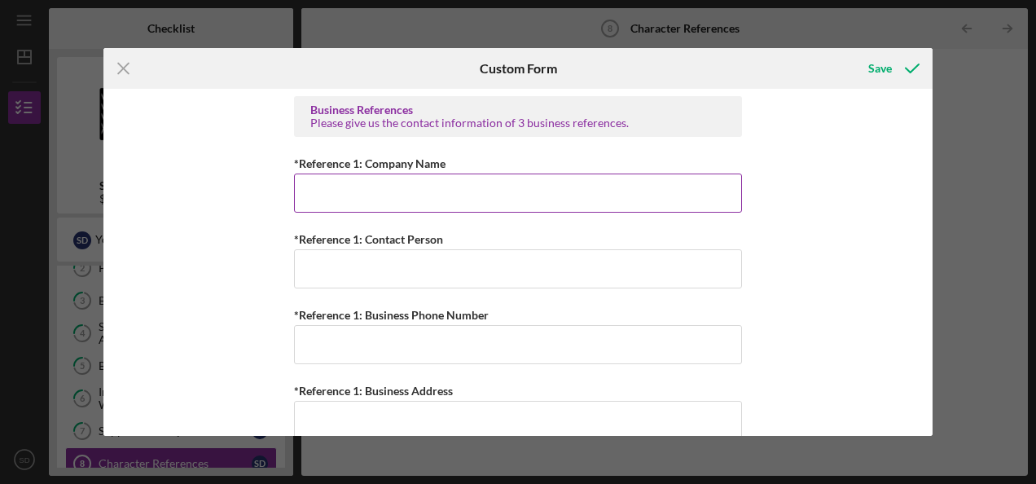
click at [399, 200] on input "*Reference 1: Company Name" at bounding box center [518, 193] width 448 height 39
click at [376, 194] on input "*Reference 1: Company Name" at bounding box center [518, 193] width 448 height 39
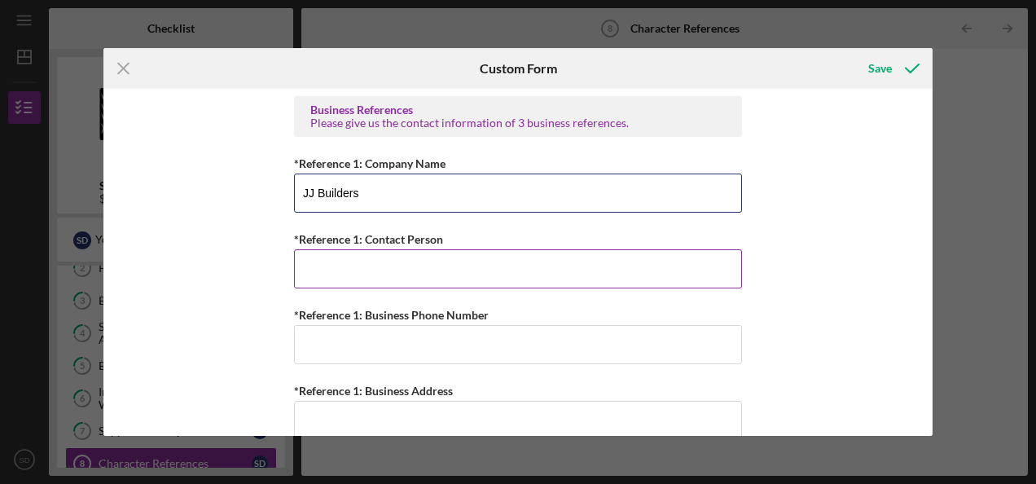
type input "JJ Builders"
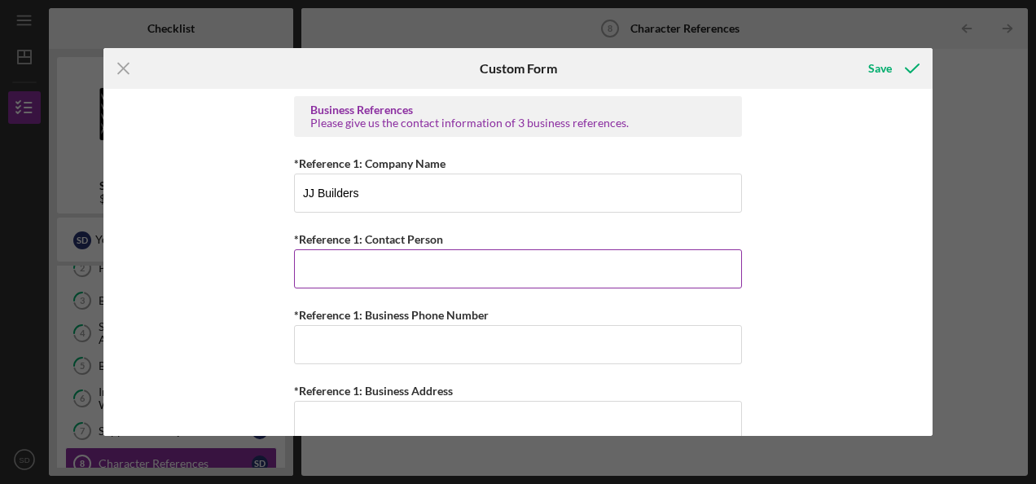
click at [353, 269] on input "*Reference 1: Contact Person" at bounding box center [518, 268] width 448 height 39
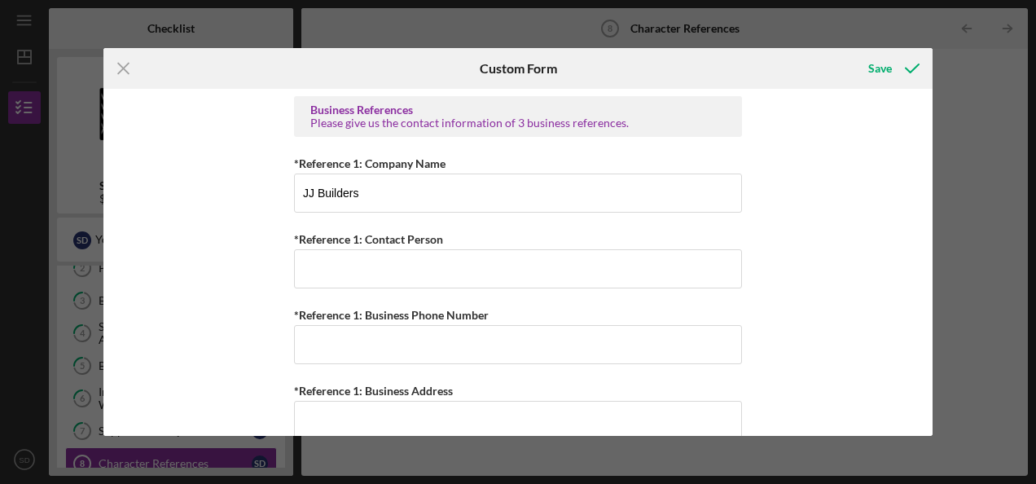
click at [889, 234] on div "Personal References Please provide 3 nearest relative not living with you. *Ref…" at bounding box center [517, 262] width 829 height 346
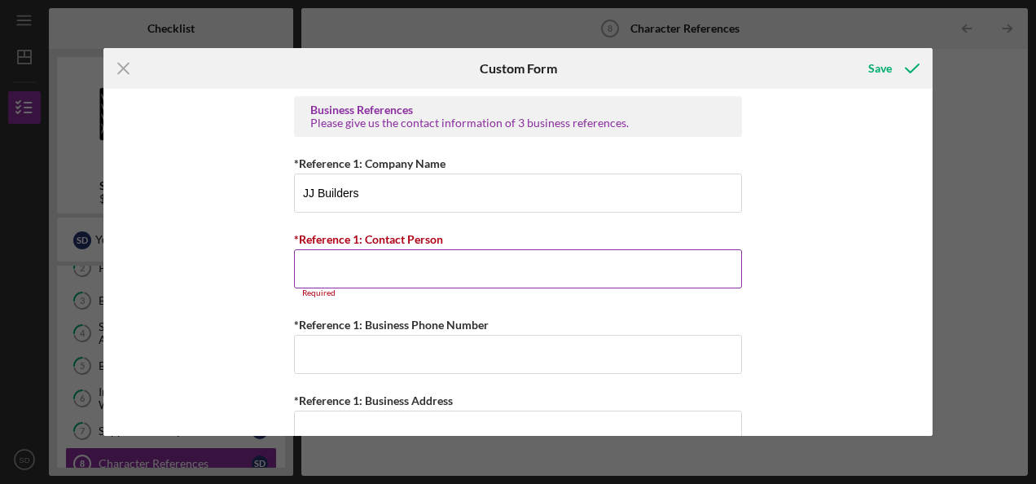
click at [382, 270] on input "*Reference 1: Contact Person" at bounding box center [518, 268] width 448 height 39
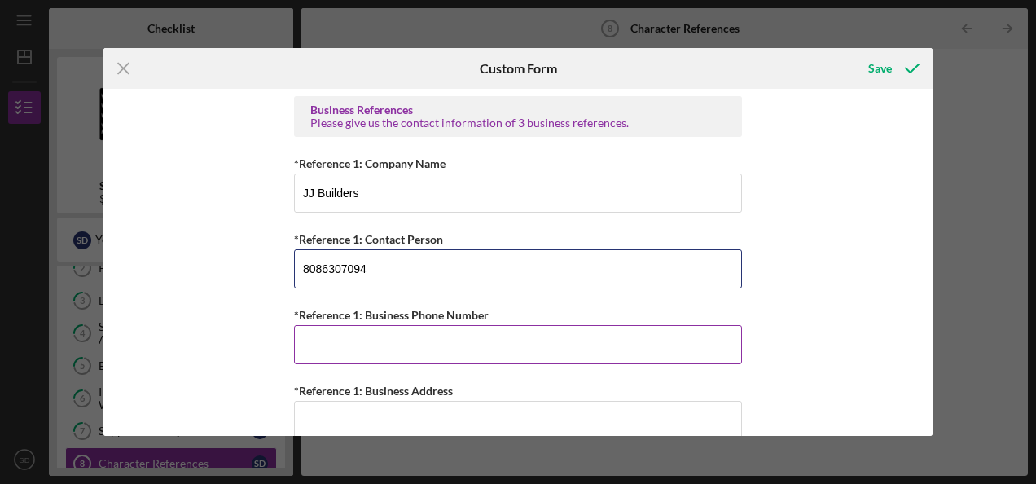
type input "8086307094"
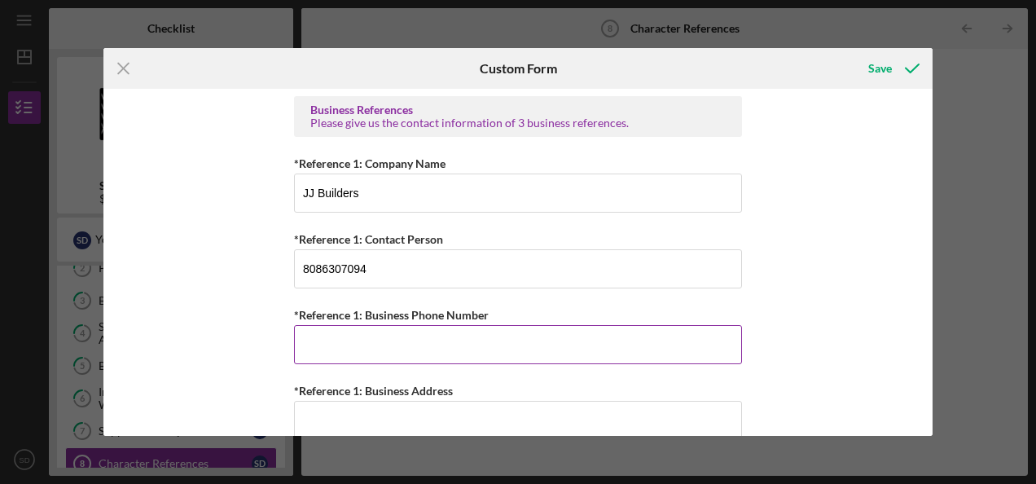
click at [475, 341] on input "*Reference 1: Business Phone Number" at bounding box center [518, 344] width 448 height 39
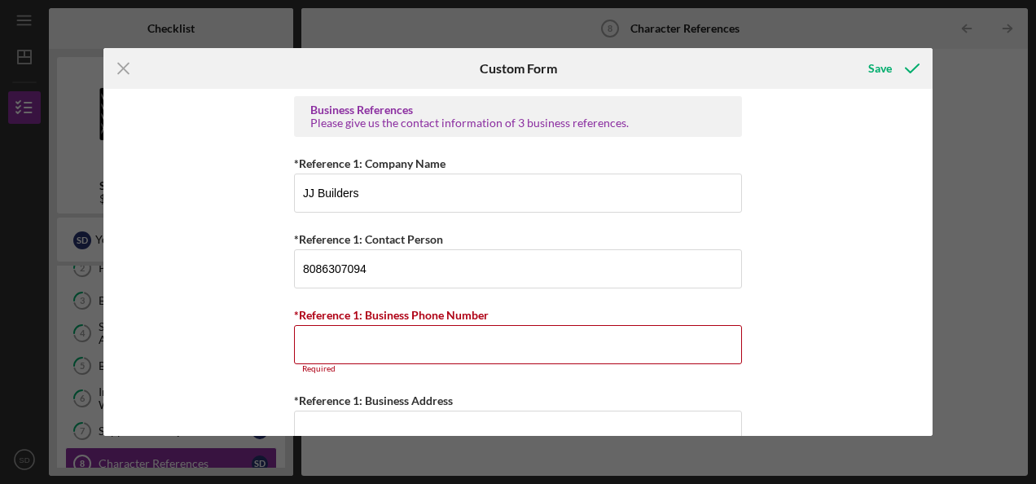
click at [803, 290] on div "Personal References Please provide 3 nearest relative not living with you. *Ref…" at bounding box center [517, 262] width 829 height 346
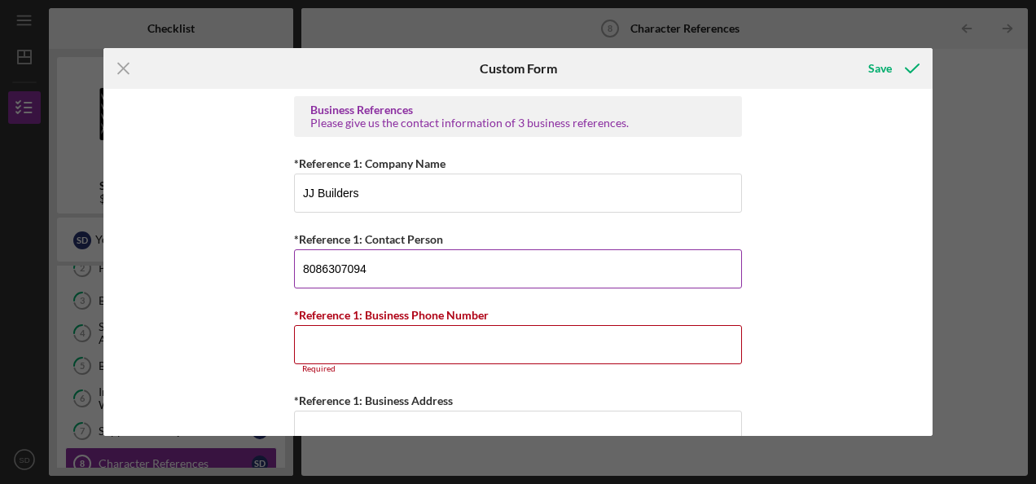
drag, startPoint x: 367, startPoint y: 254, endPoint x: 292, endPoint y: 258, distance: 75.9
click at [294, 258] on input "8086307094" at bounding box center [518, 268] width 448 height 39
click at [336, 266] on input "8086307094" at bounding box center [518, 268] width 448 height 39
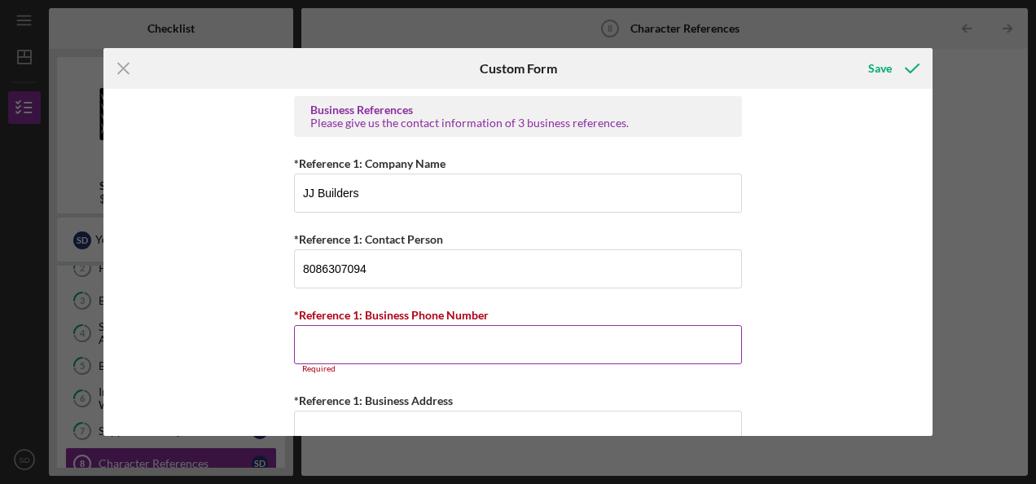
click at [329, 348] on input "*Reference 1: Business Phone Number" at bounding box center [518, 344] width 448 height 39
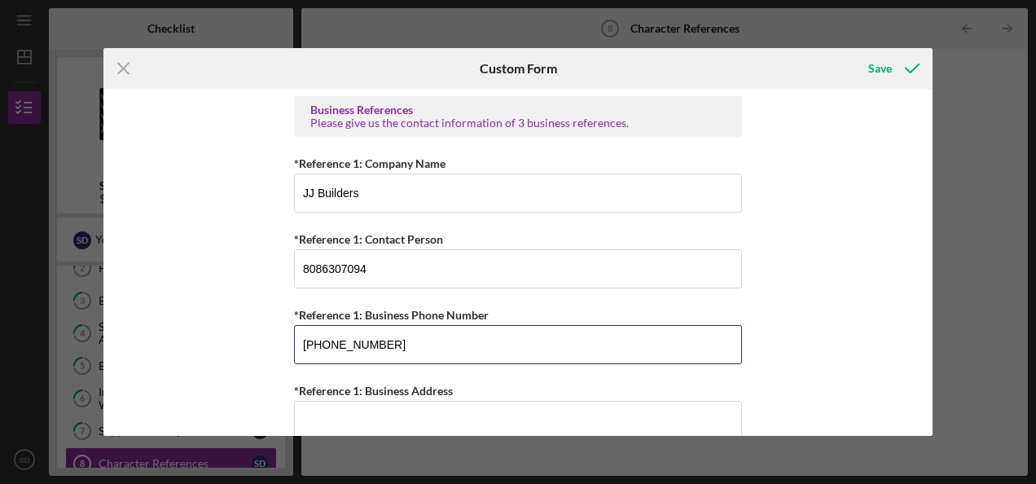
type input "[PHONE_NUMBER]"
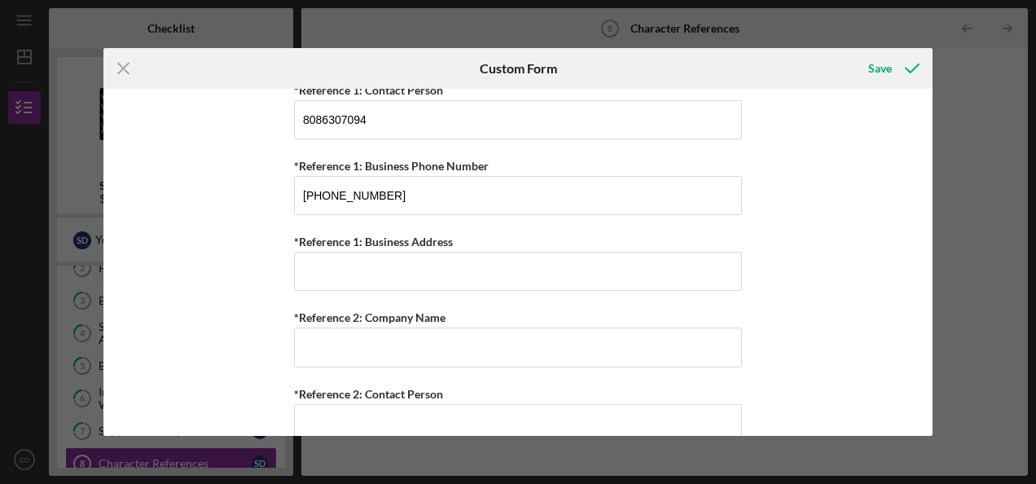
scroll to position [1121, 0]
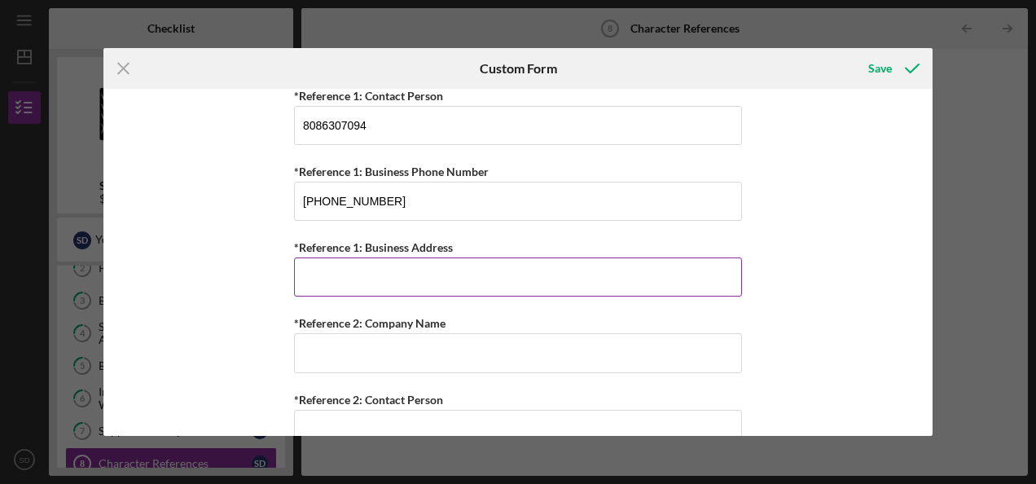
click at [337, 267] on input "*Reference 1: Business Address" at bounding box center [518, 276] width 448 height 39
paste input "[STREET_ADDRESS]"
type input "[STREET_ADDRESS]"
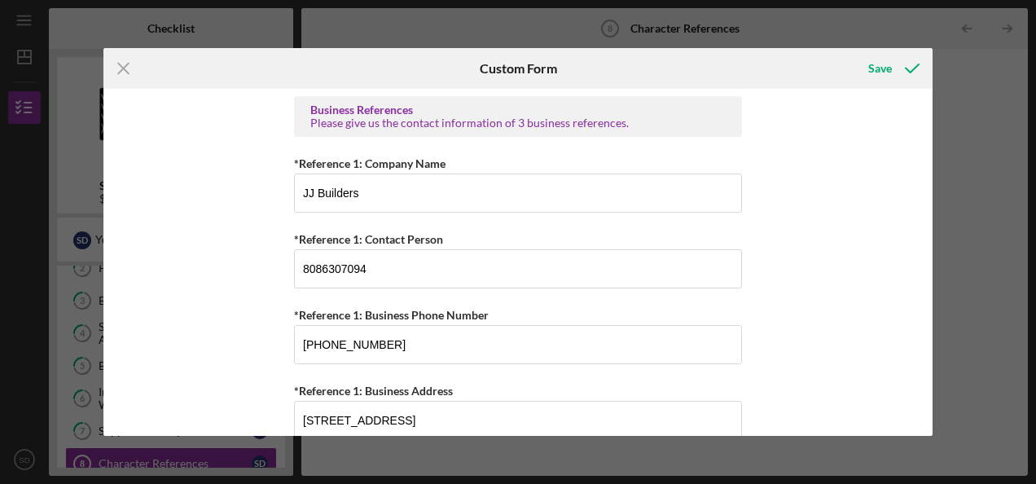
scroll to position [956, 0]
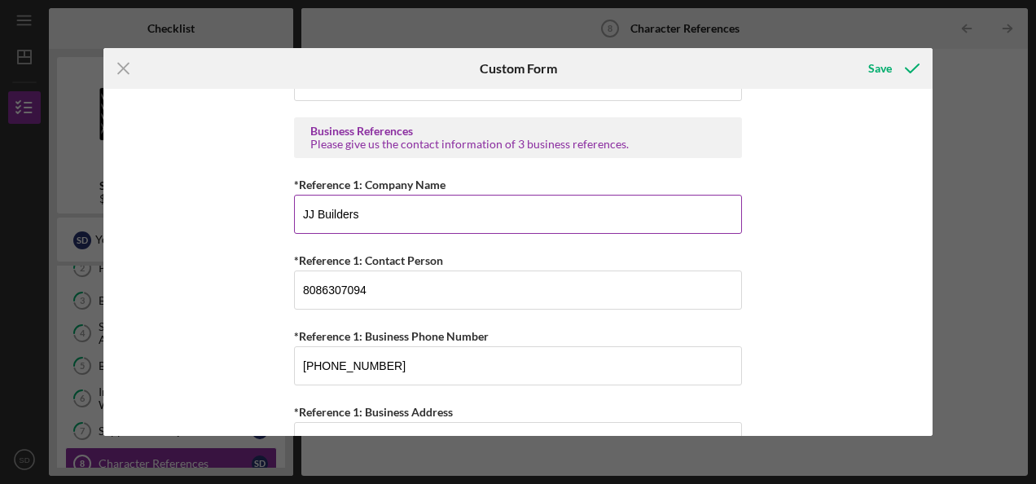
click at [365, 197] on input "JJ Builders" at bounding box center [518, 214] width 448 height 39
type input "J"
type input "Double J Builders"
drag, startPoint x: 925, startPoint y: 276, endPoint x: 933, endPoint y: 297, distance: 21.9
click at [933, 297] on div "Icon/Menu Close Custom Form Save Personal References Please provide 3 nearest r…" at bounding box center [518, 242] width 1036 height 484
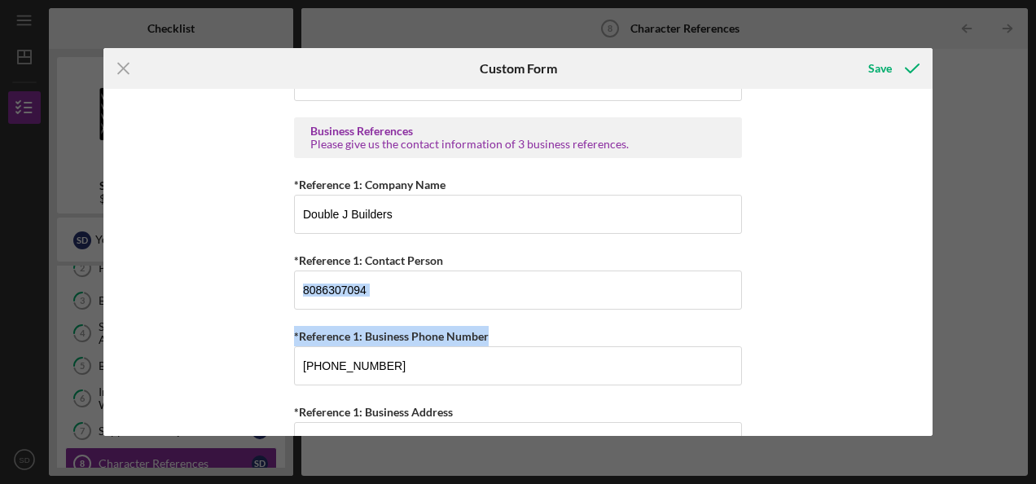
drag, startPoint x: 927, startPoint y: 292, endPoint x: 932, endPoint y: 311, distance: 19.4
click at [932, 311] on div "Personal References Please provide 3 nearest relative not living with you. *Ref…" at bounding box center [517, 262] width 829 height 346
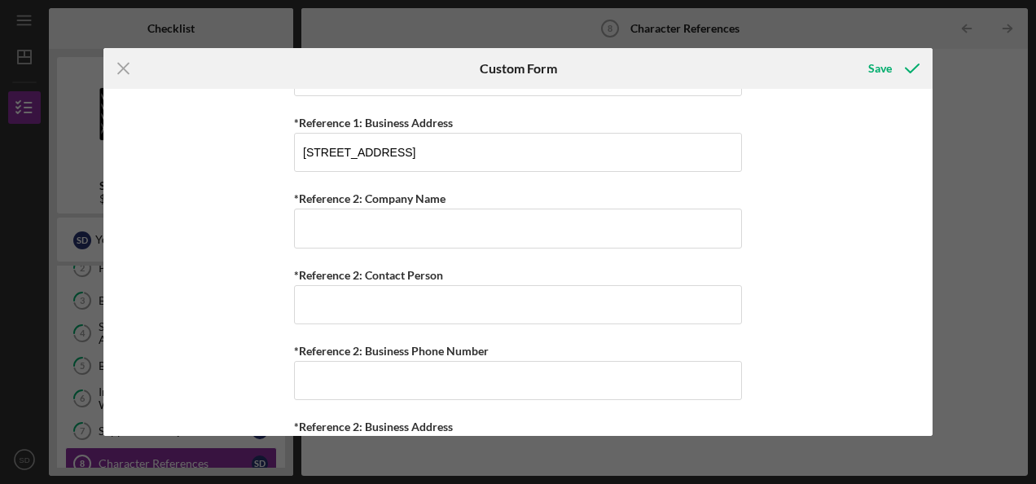
scroll to position [1267, 0]
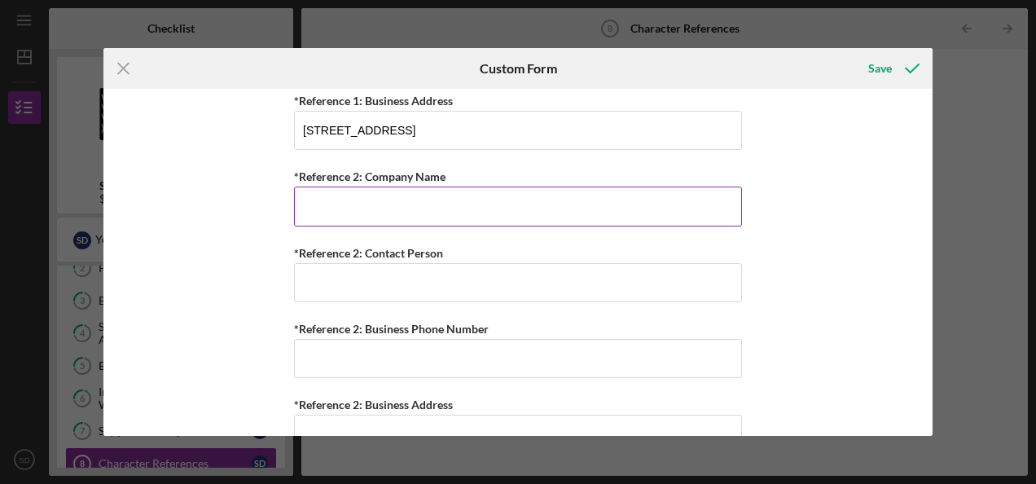
click at [449, 202] on input "*Reference 2: Company Name" at bounding box center [518, 206] width 448 height 39
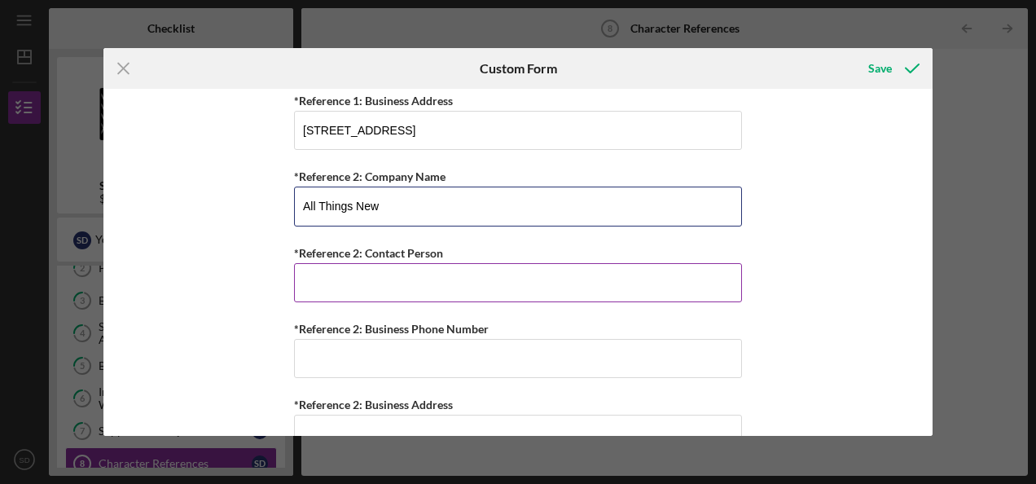
type input "All Things New"
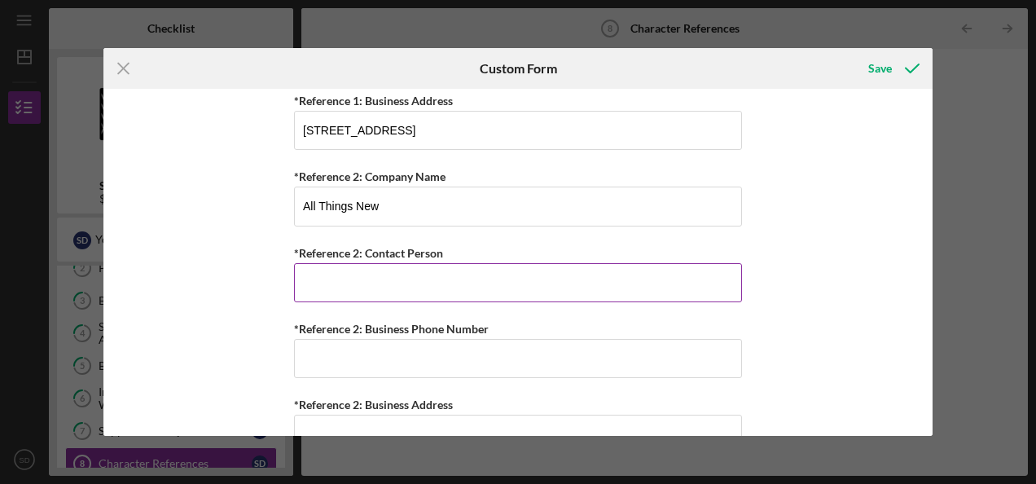
click at [314, 264] on input "*Reference 2: Contact Person" at bounding box center [518, 282] width 448 height 39
click at [668, 244] on div "*Reference 2: Contact Person" at bounding box center [518, 253] width 448 height 20
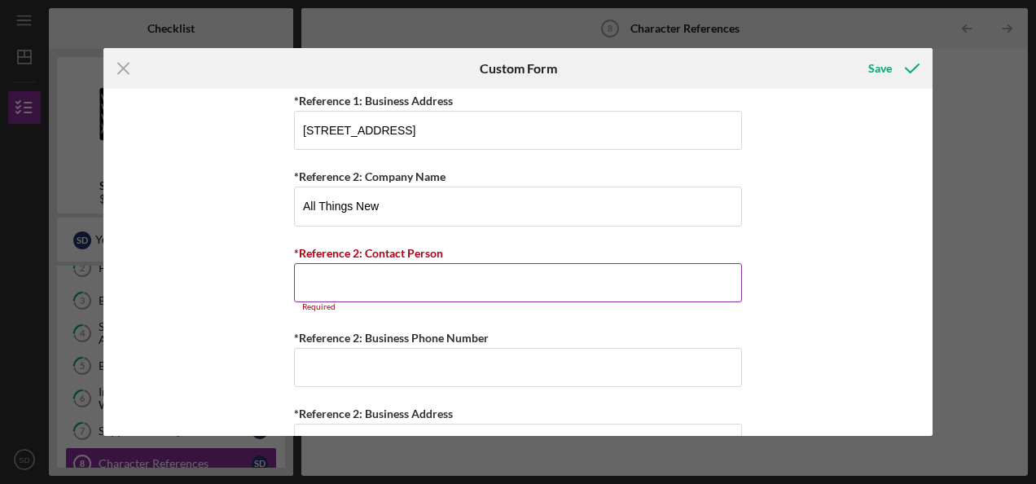
click at [509, 276] on input "*Reference 2: Contact Person" at bounding box center [518, 282] width 448 height 39
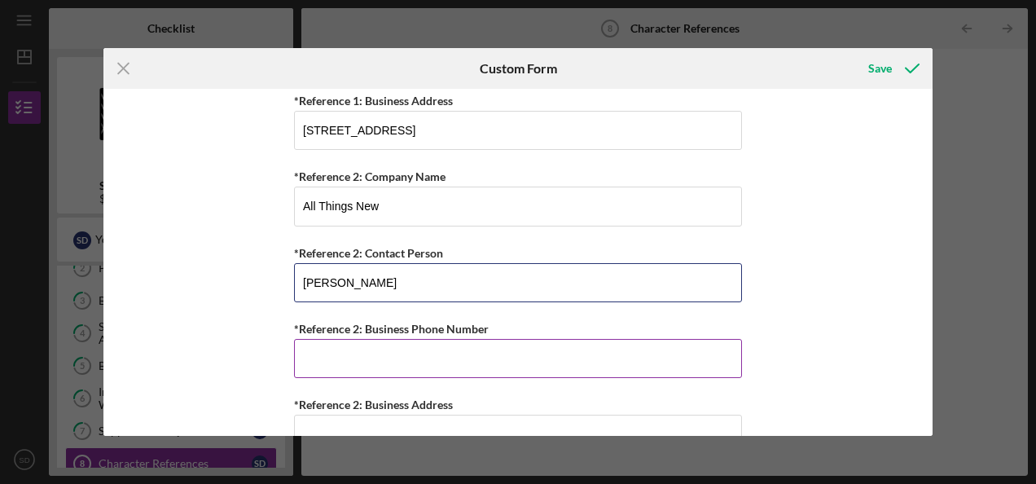
type input "[PERSON_NAME]"
drag, startPoint x: 393, startPoint y: 357, endPoint x: 353, endPoint y: 350, distance: 41.2
click at [353, 350] on input "*Reference 2: Business Phone Number" at bounding box center [518, 358] width 448 height 39
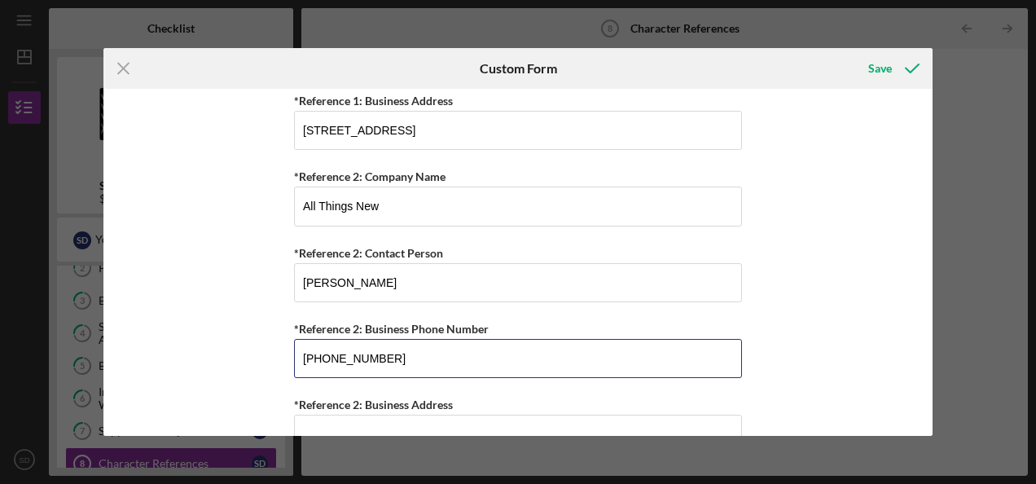
type input "[PHONE_NUMBER]"
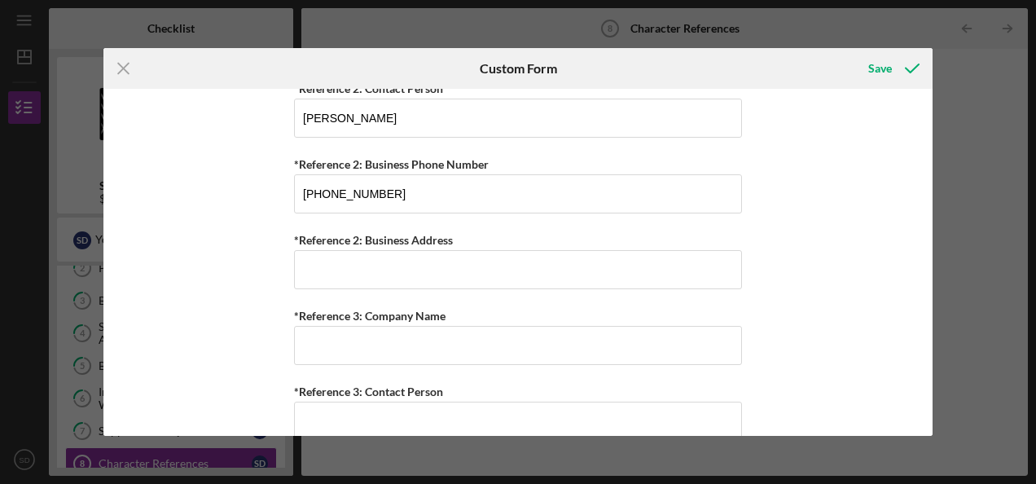
scroll to position [1435, 0]
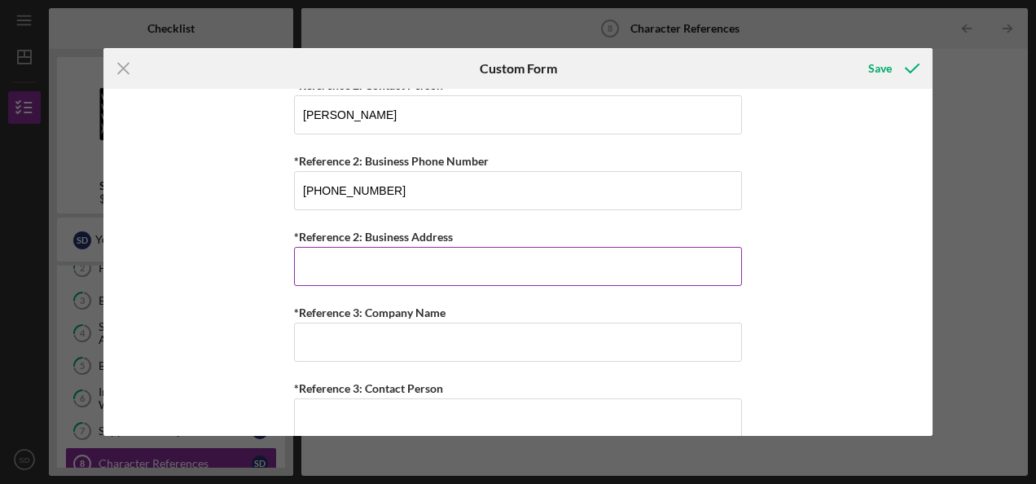
click at [376, 247] on input "*Reference 2: Business Address" at bounding box center [518, 266] width 448 height 39
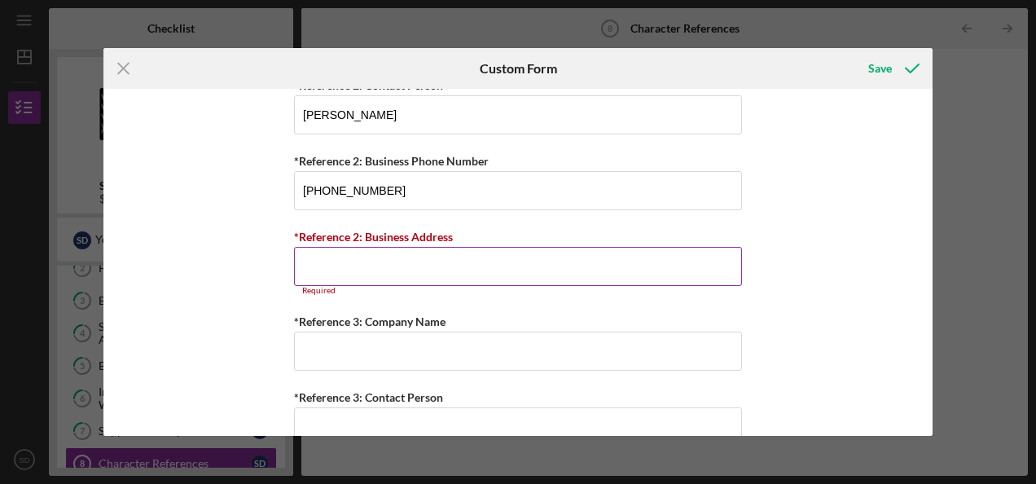
paste input "[STREET_ADDRESS]"
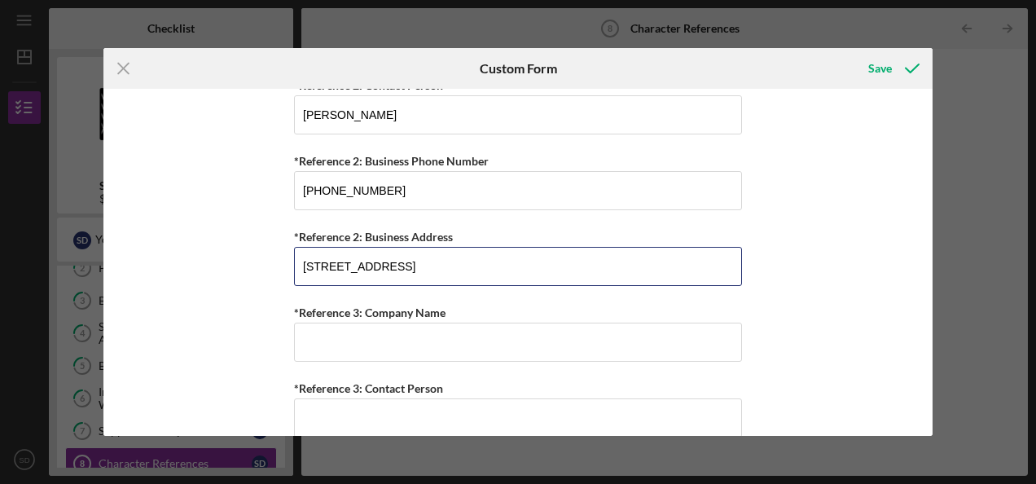
type input "[STREET_ADDRESS]"
drag, startPoint x: 932, startPoint y: 358, endPoint x: 931, endPoint y: 376, distance: 18.8
click at [931, 376] on div "Personal References Please provide 3 nearest relative not living with you. *Ref…" at bounding box center [517, 262] width 829 height 346
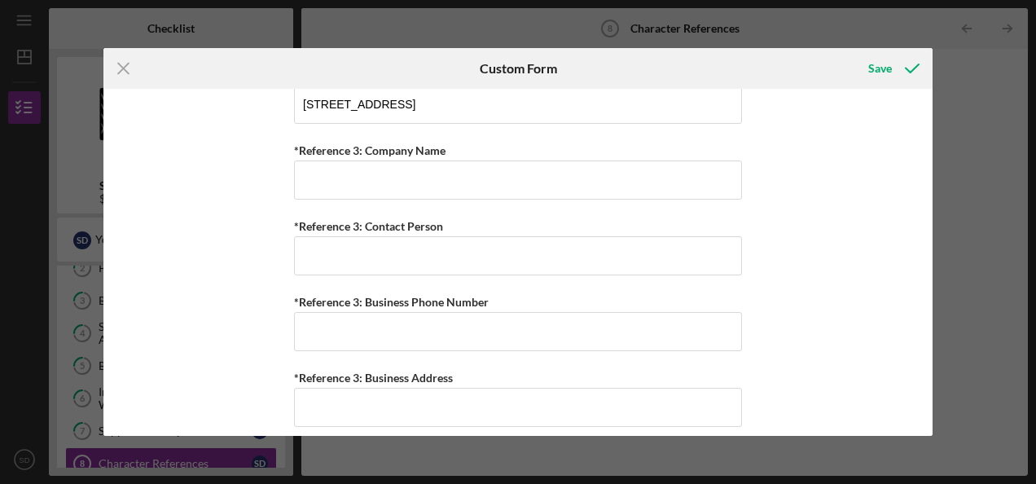
scroll to position [1593, 0]
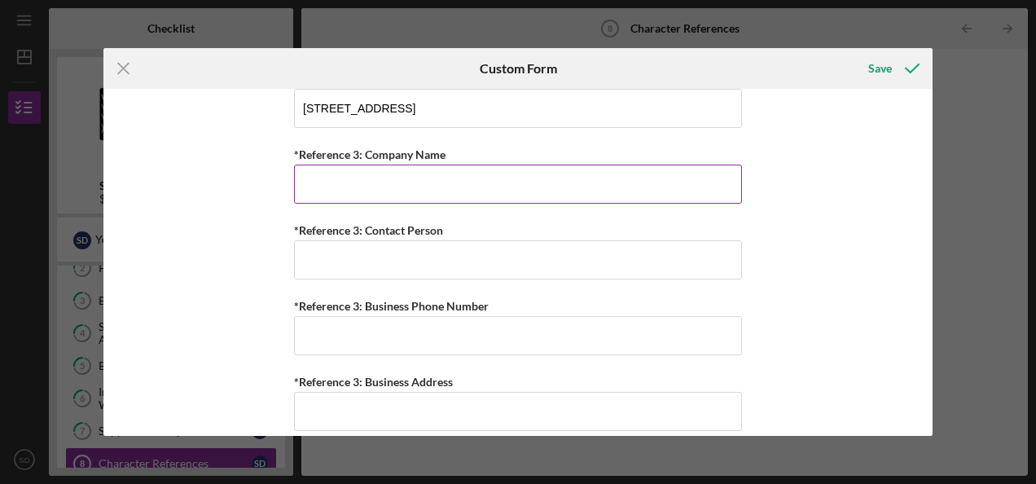
click at [402, 165] on input "*Reference 3: Company Name" at bounding box center [518, 184] width 448 height 39
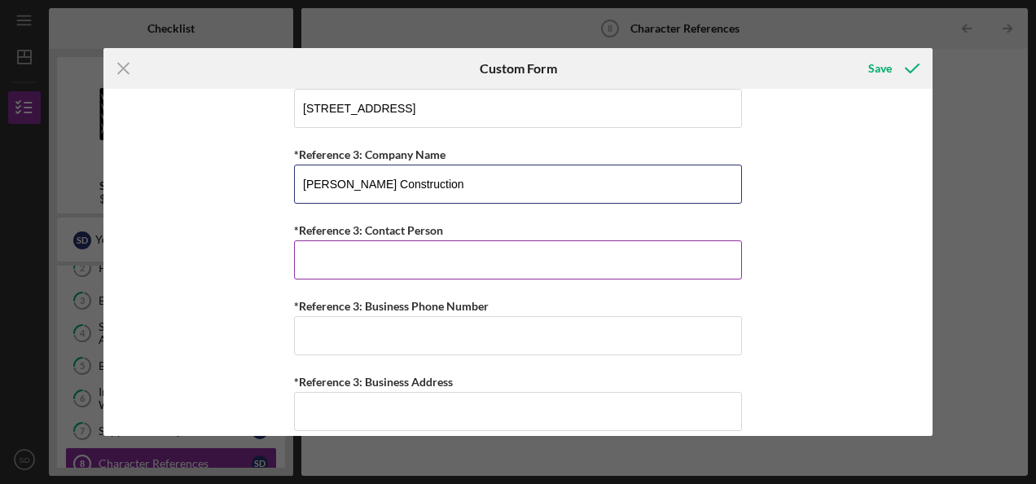
type input "[PERSON_NAME] Construction"
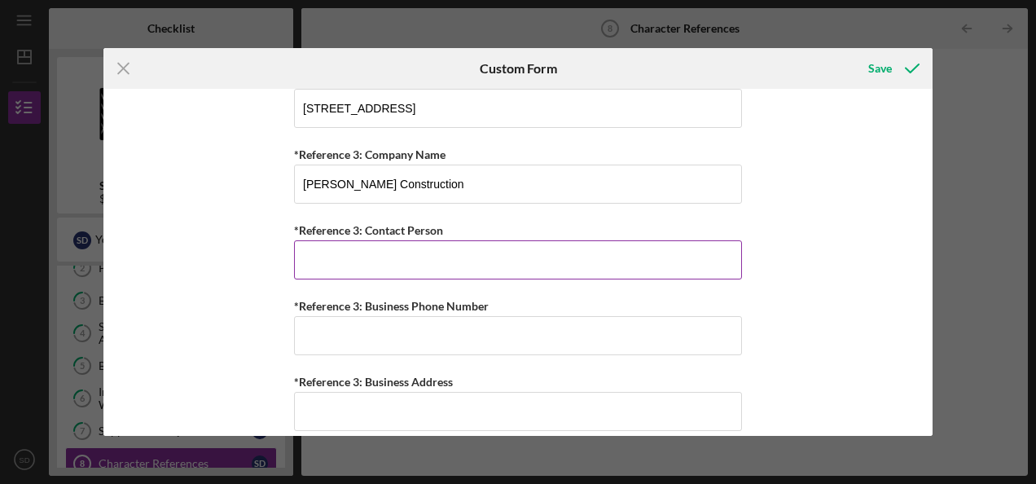
click at [355, 251] on input "*Reference 3: Contact Person" at bounding box center [518, 259] width 448 height 39
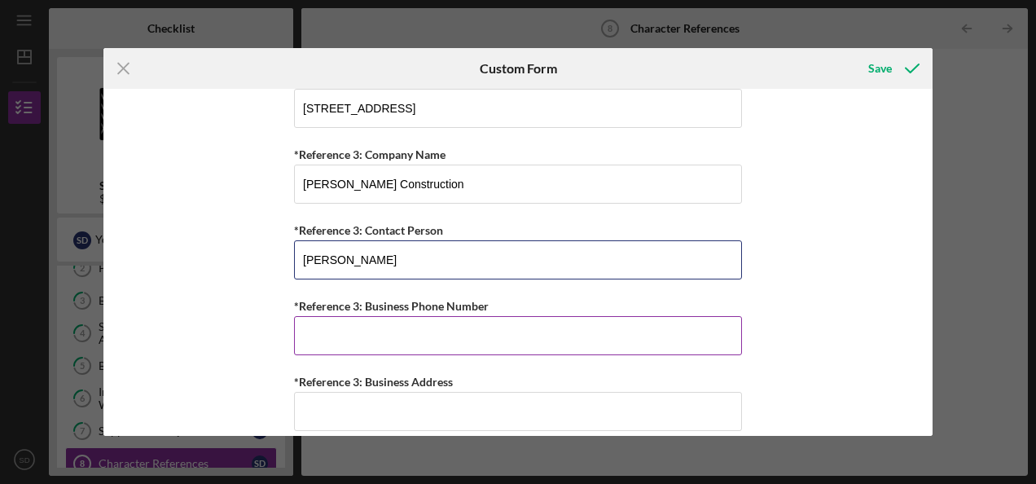
type input "[PERSON_NAME]"
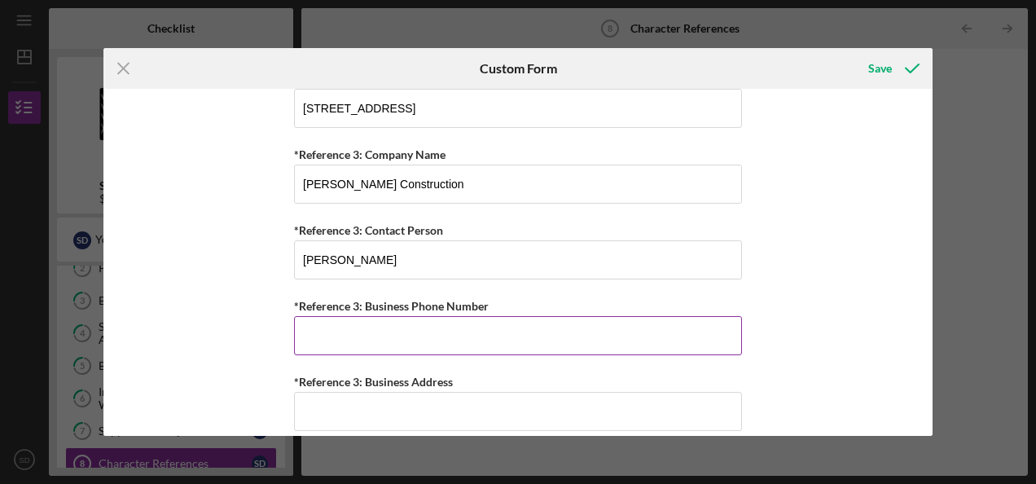
click at [342, 332] on input "*Reference 3: Business Phone Number" at bounding box center [518, 335] width 448 height 39
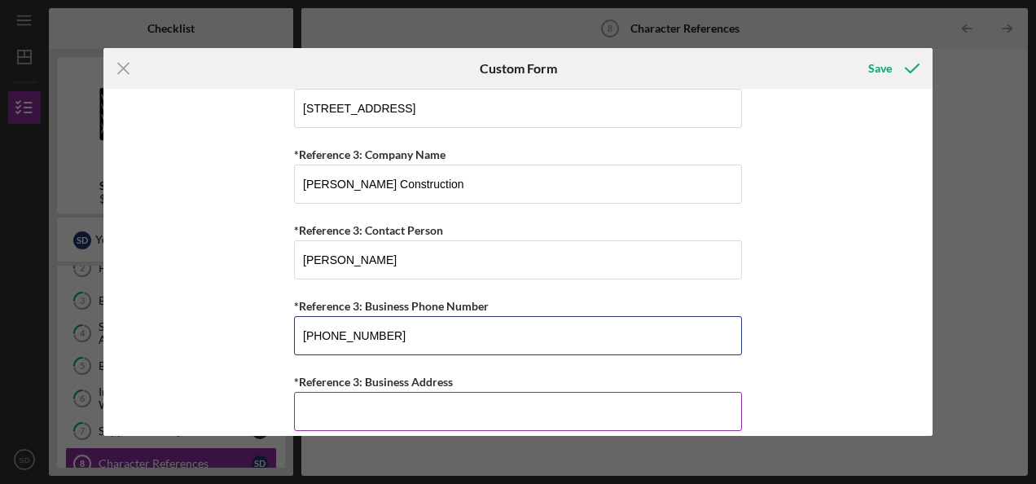
type input "[PHONE_NUMBER]"
click at [580, 398] on input "*Reference 3: Business Address" at bounding box center [518, 411] width 448 height 39
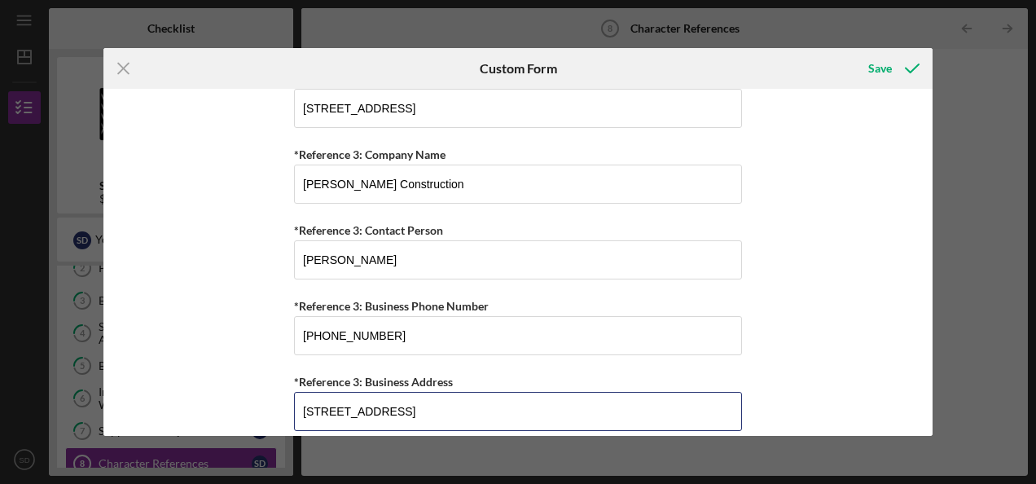
type input "[STREET_ADDRESS]"
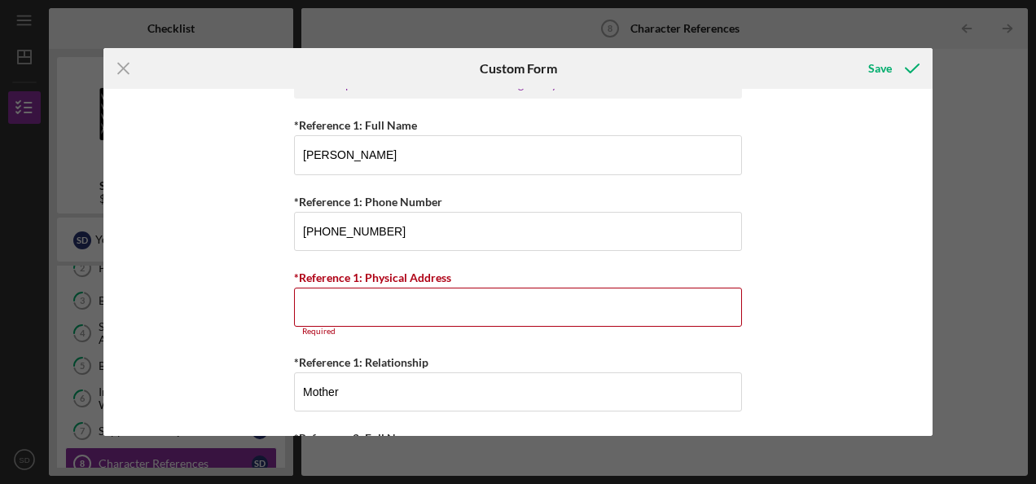
scroll to position [0, 0]
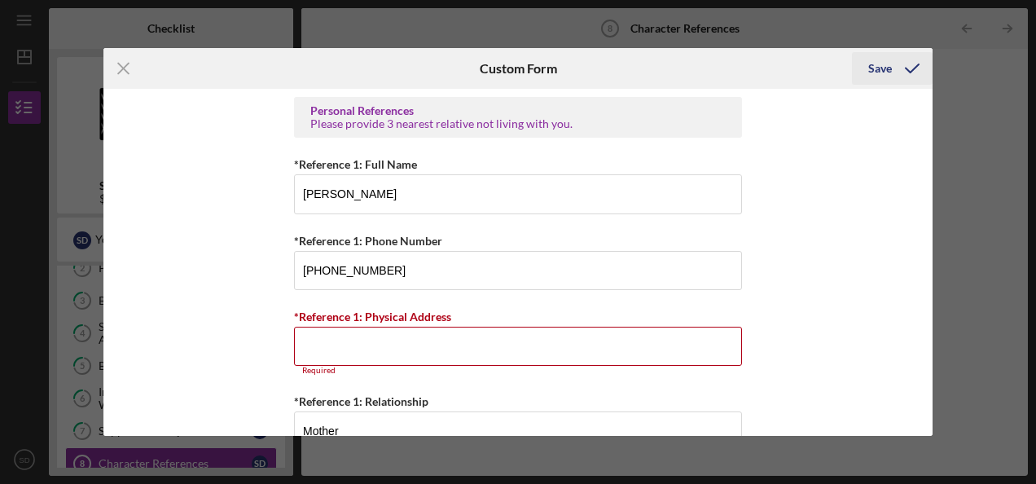
click at [900, 59] on icon "submit" at bounding box center [912, 68] width 41 height 41
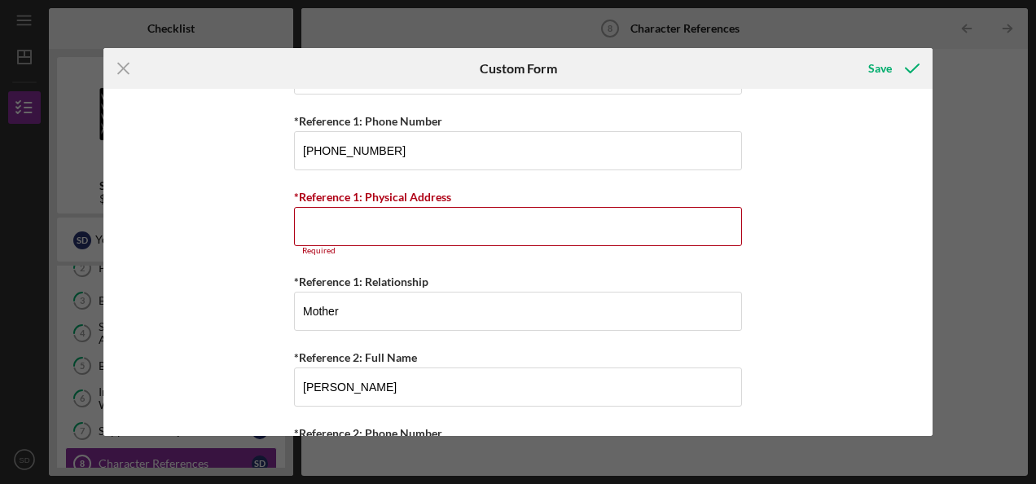
scroll to position [122, 0]
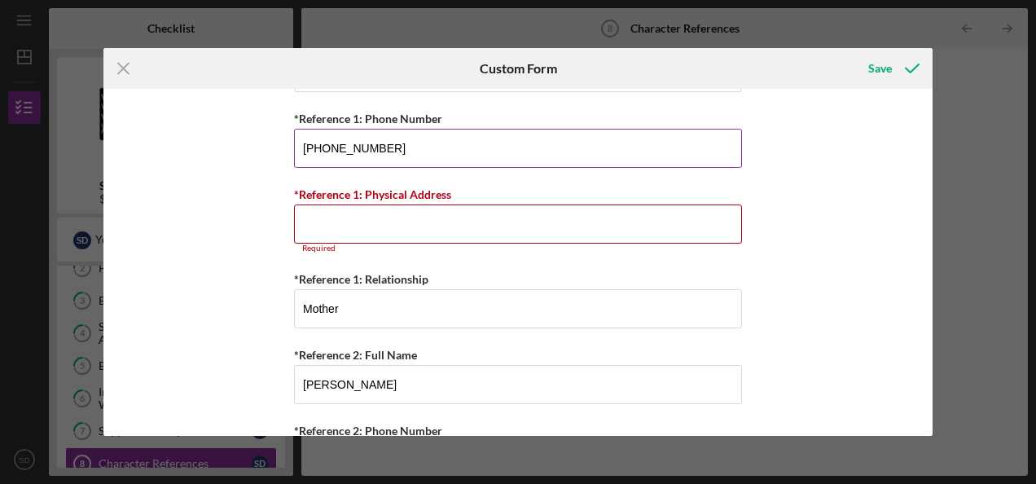
click at [398, 155] on input "[PHONE_NUMBER]" at bounding box center [518, 148] width 448 height 39
type input "[PHONE_NUMBER]"
drag, startPoint x: 929, startPoint y: 131, endPoint x: 947, endPoint y: 148, distance: 24.8
click at [947, 148] on div "Icon/Menu Close Custom Form Save Personal References Please provide 3 nearest r…" at bounding box center [518, 242] width 1036 height 484
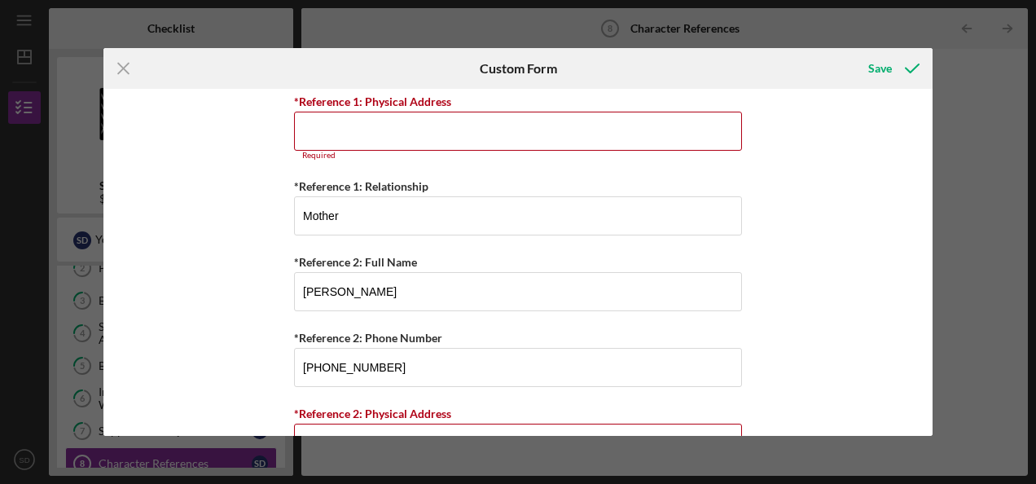
scroll to position [209, 0]
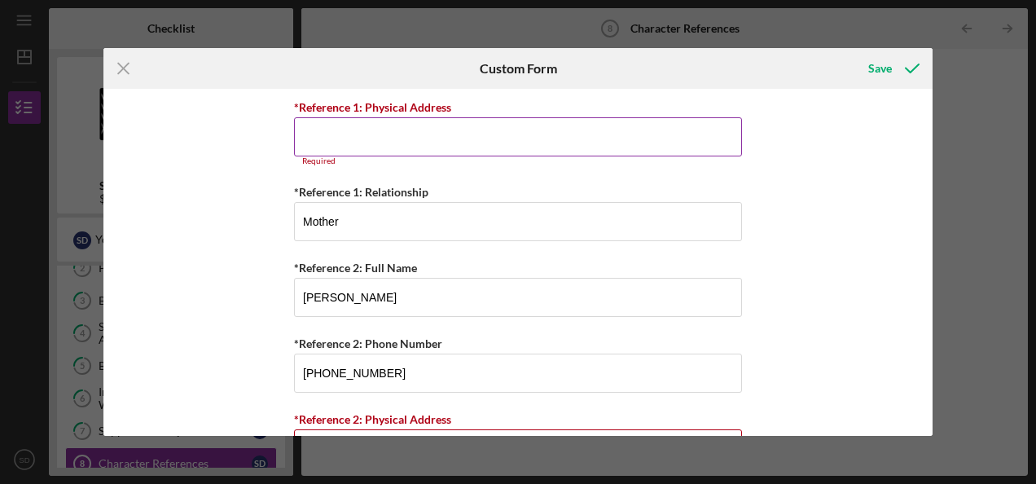
paste input "[STREET_ADDRESS][PERSON_NAME]"
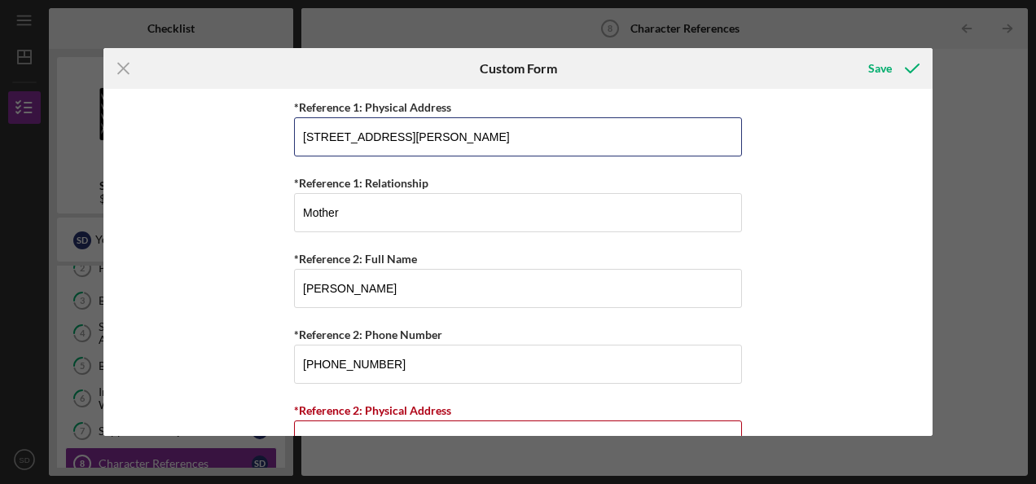
type input "[STREET_ADDRESS][PERSON_NAME]"
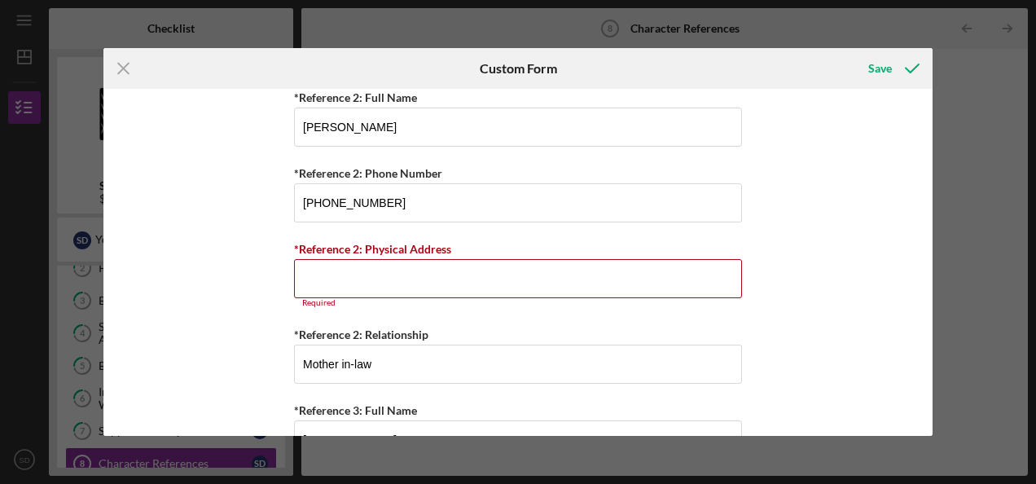
scroll to position [396, 0]
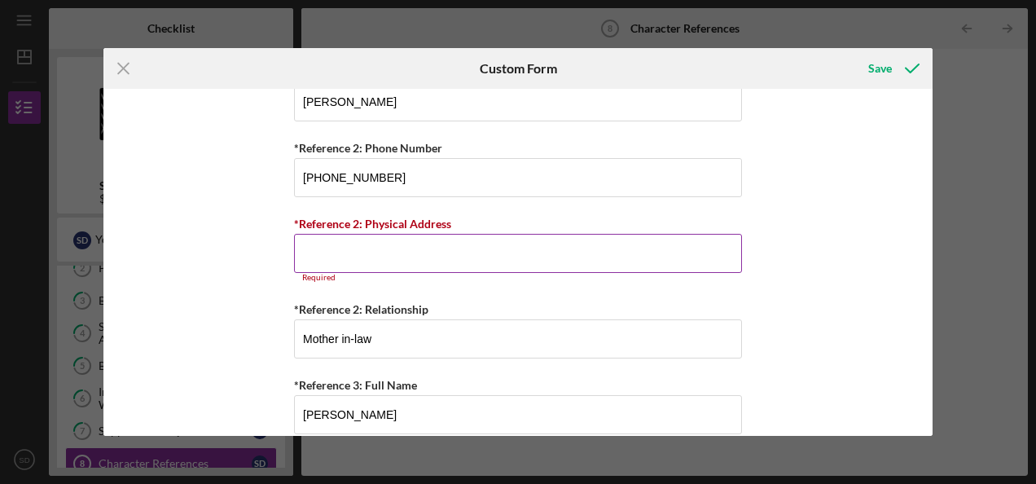
click at [434, 253] on input "*Reference 2: Physical Address" at bounding box center [518, 253] width 448 height 39
paste input "[STREET_ADDRESS]"
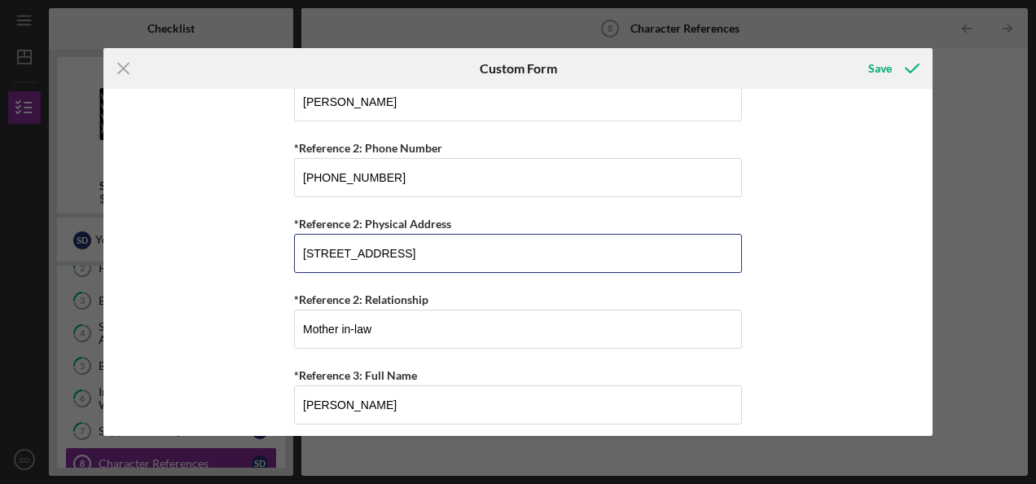
type input "[STREET_ADDRESS]"
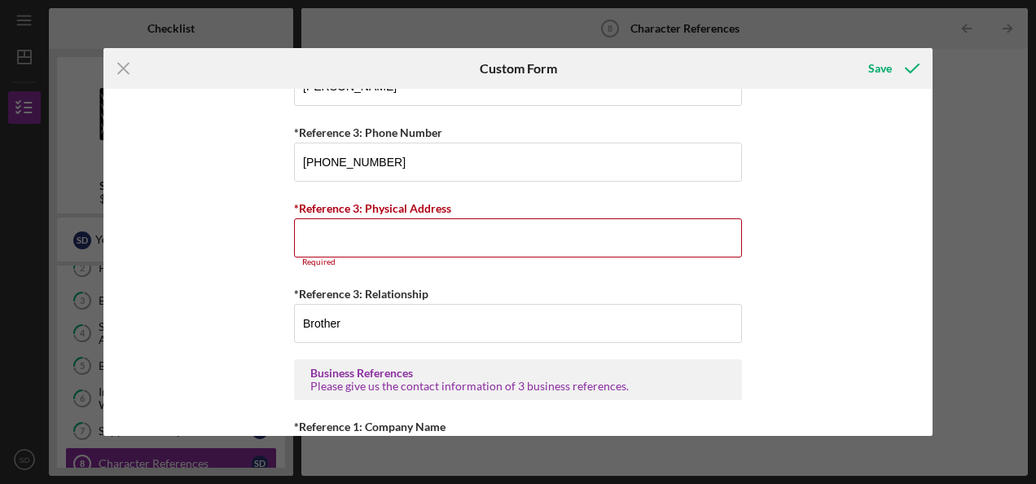
scroll to position [748, 0]
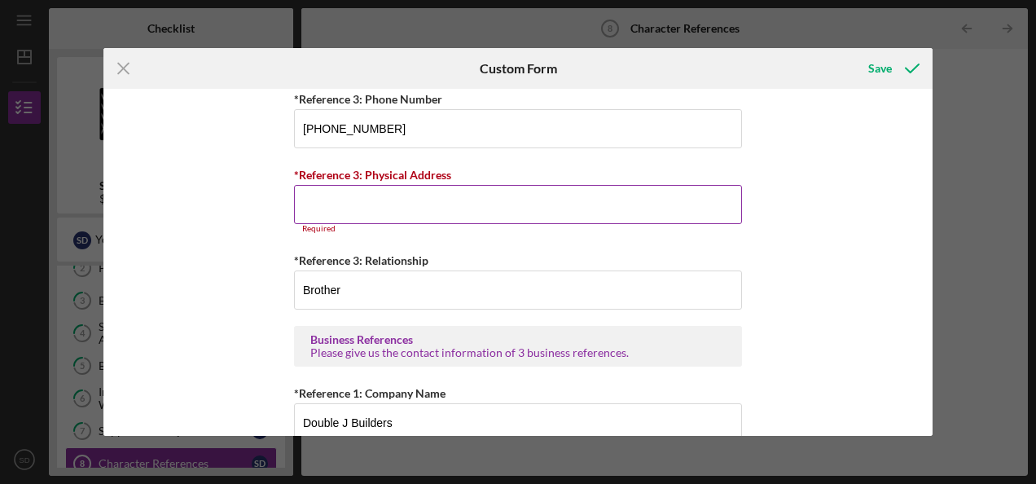
click at [606, 195] on input "*Reference 3: Physical Address" at bounding box center [518, 204] width 448 height 39
paste input "[STREET_ADDRESS][PERSON_NAME]"
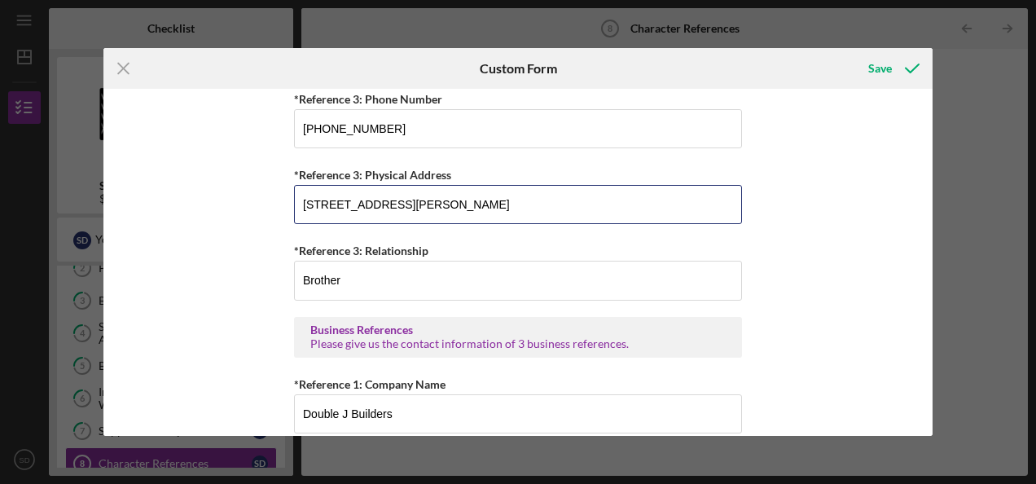
type input "[STREET_ADDRESS][PERSON_NAME]"
click at [848, 267] on div "Personal References Please provide 3 nearest relative not living with you. *Ref…" at bounding box center [517, 262] width 829 height 346
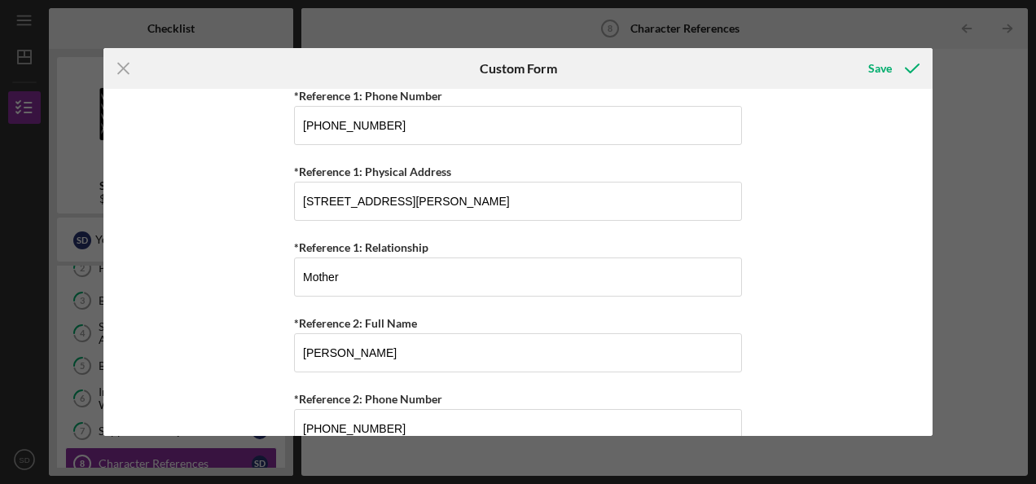
scroll to position [0, 0]
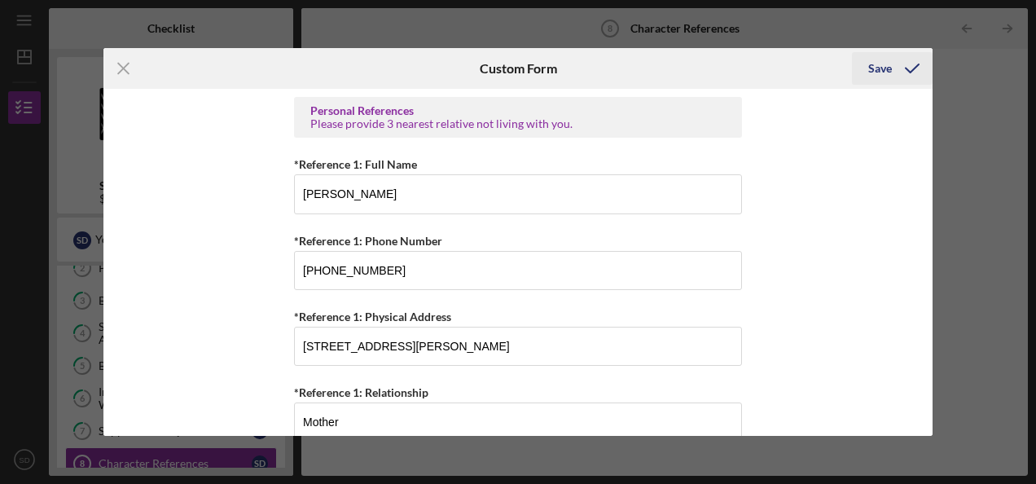
click at [899, 59] on icon "submit" at bounding box center [912, 68] width 41 height 41
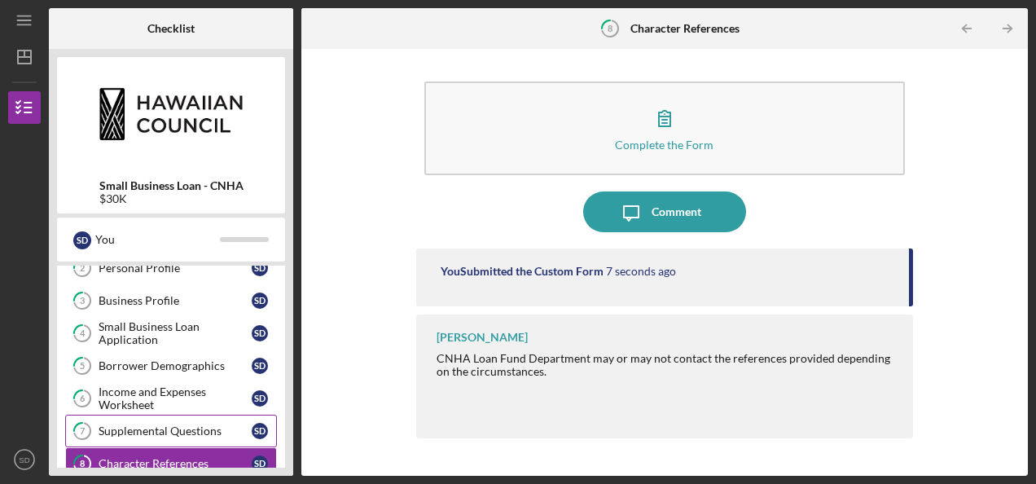
click at [165, 430] on div "Supplemental Questions" at bounding box center [175, 430] width 153 height 13
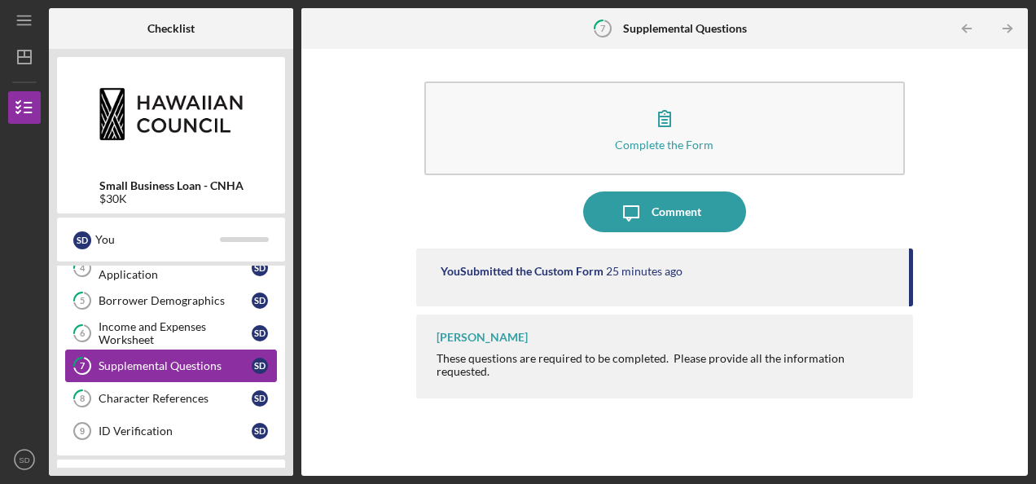
scroll to position [256, 0]
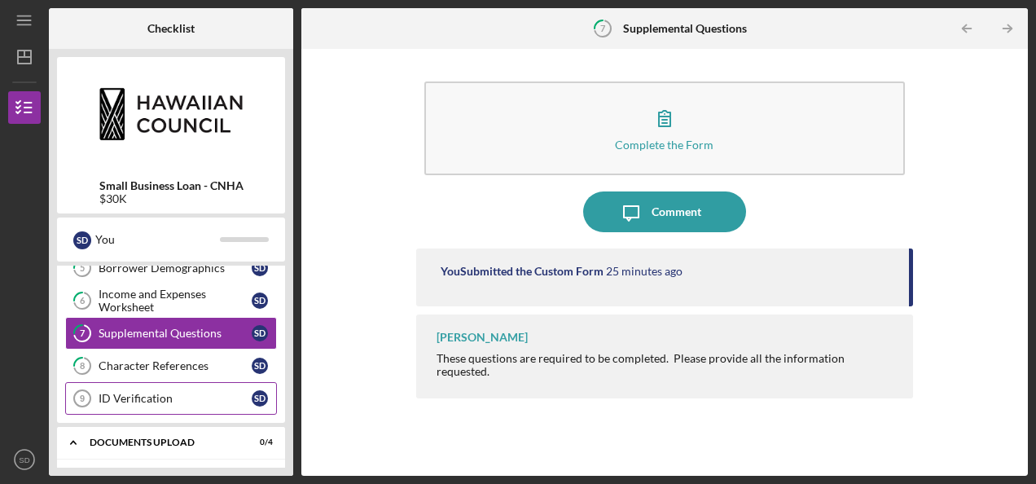
click at [150, 394] on div "ID Verification" at bounding box center [175, 398] width 153 height 13
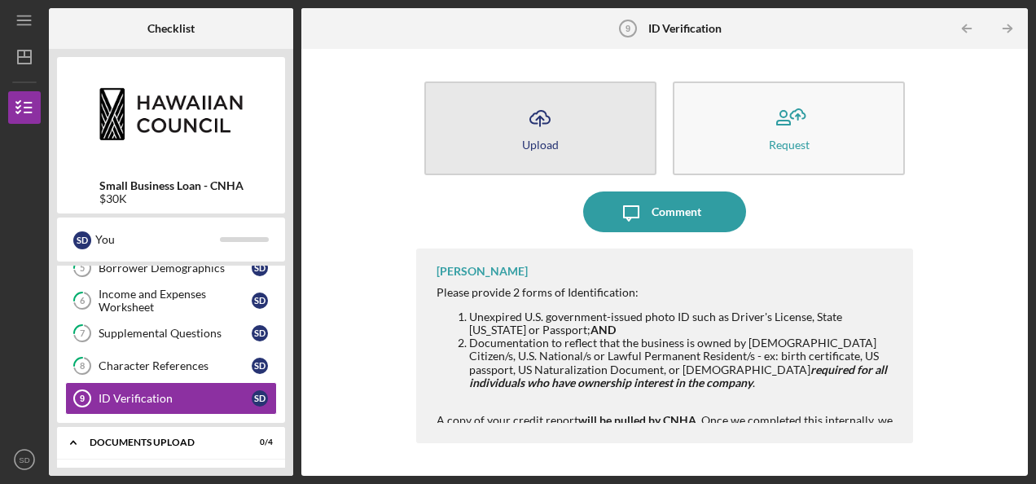
click at [568, 142] on button "Icon/Upload Upload" at bounding box center [540, 128] width 232 height 94
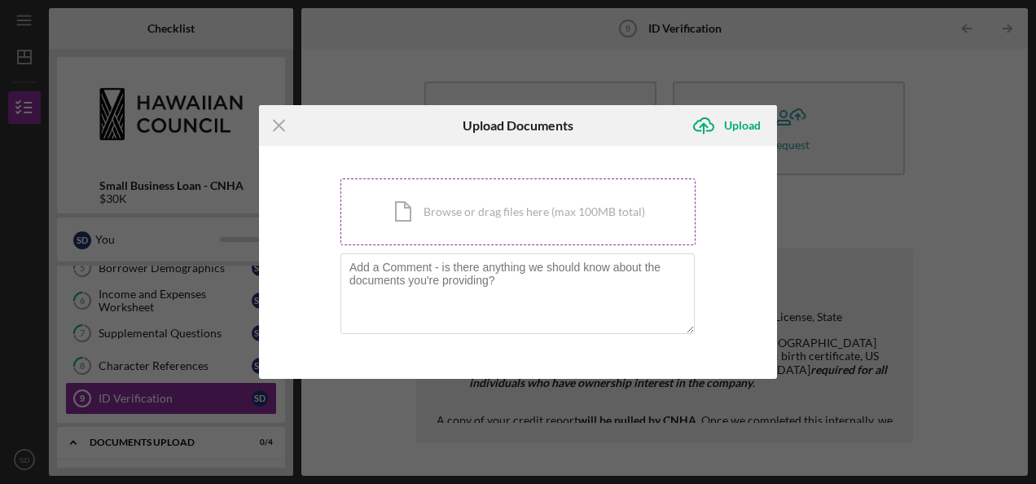
click at [502, 214] on div "Icon/Document Browse or drag files here (max 100MB total) Tap to choose files o…" at bounding box center [517, 211] width 355 height 67
click at [279, 131] on icon "Icon/Menu Close" at bounding box center [279, 125] width 41 height 41
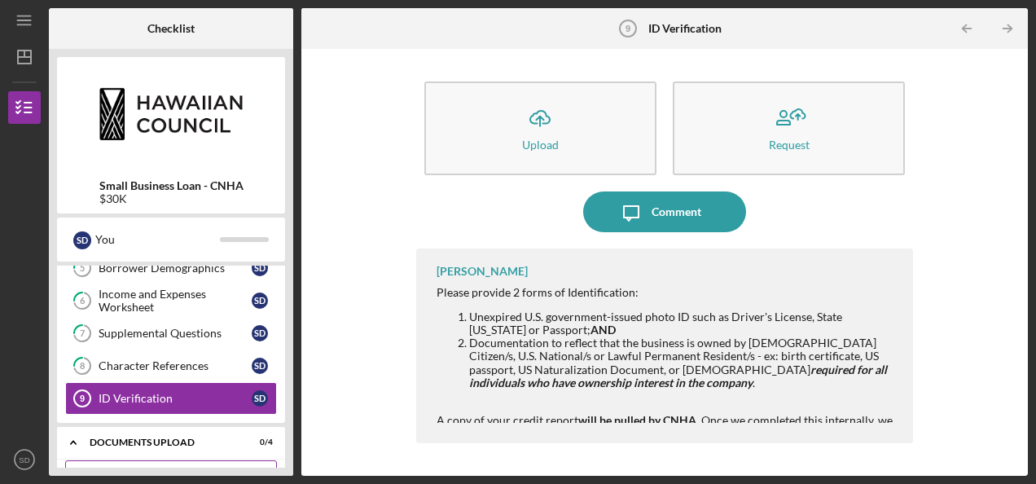
click at [160, 460] on link "Business Entity Documents Business Entity Documents S D" at bounding box center [171, 476] width 212 height 33
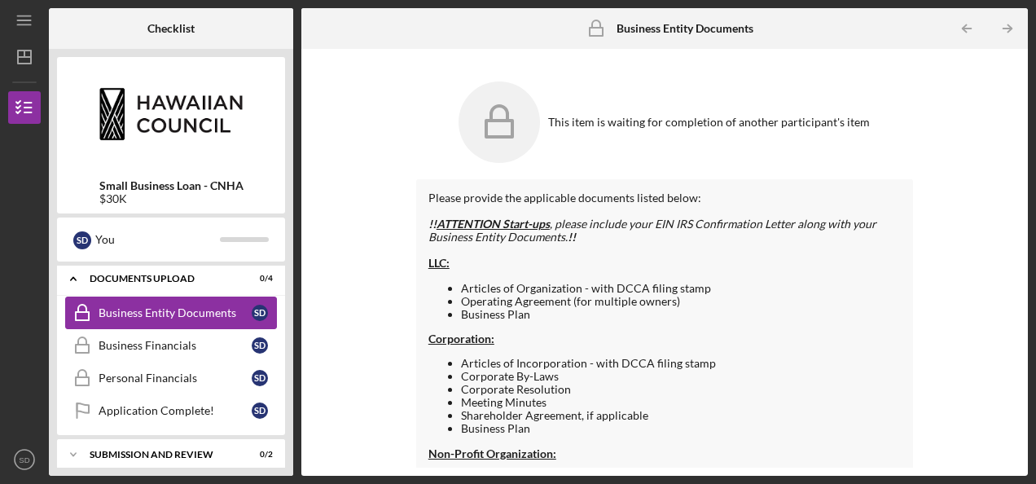
scroll to position [424, 0]
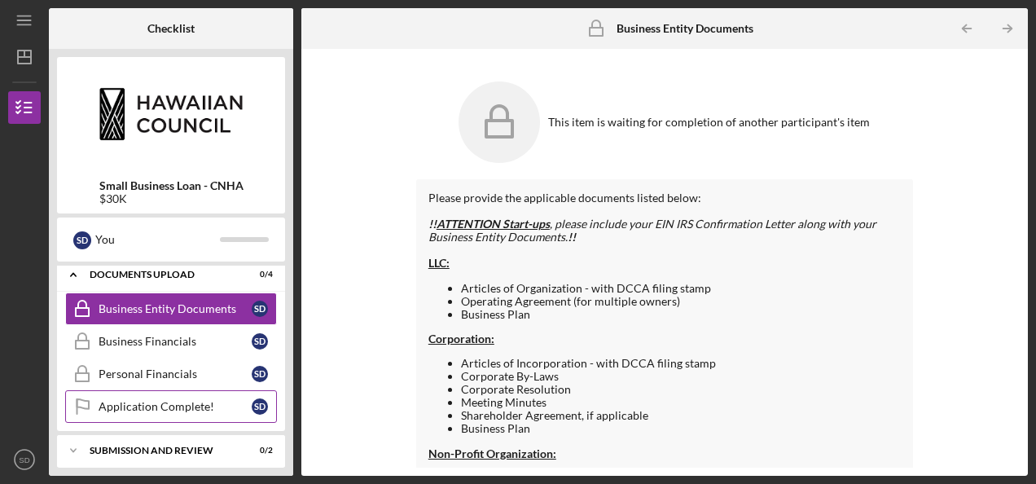
click at [182, 400] on div "Application Complete!" at bounding box center [175, 406] width 153 height 13
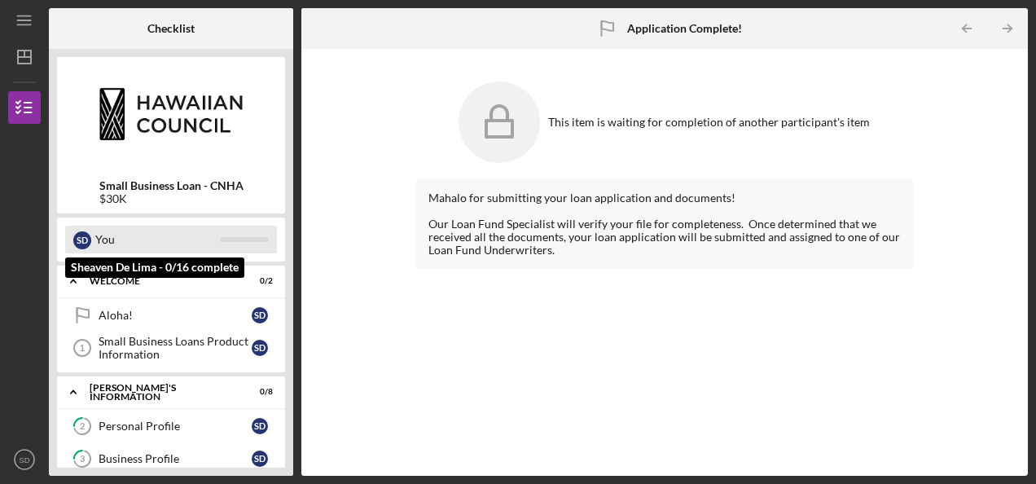
click at [108, 246] on div "You" at bounding box center [157, 240] width 125 height 28
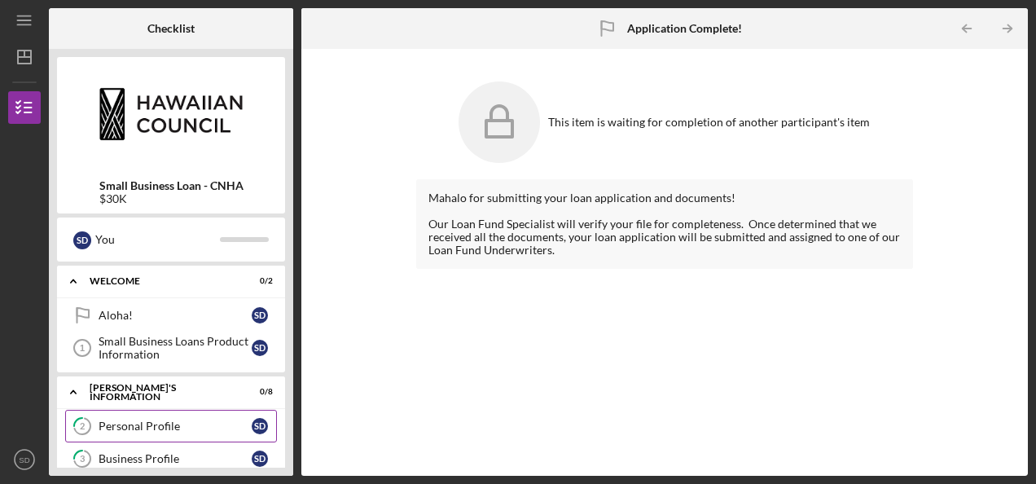
click at [182, 422] on div "Personal Profile" at bounding box center [175, 426] width 153 height 13
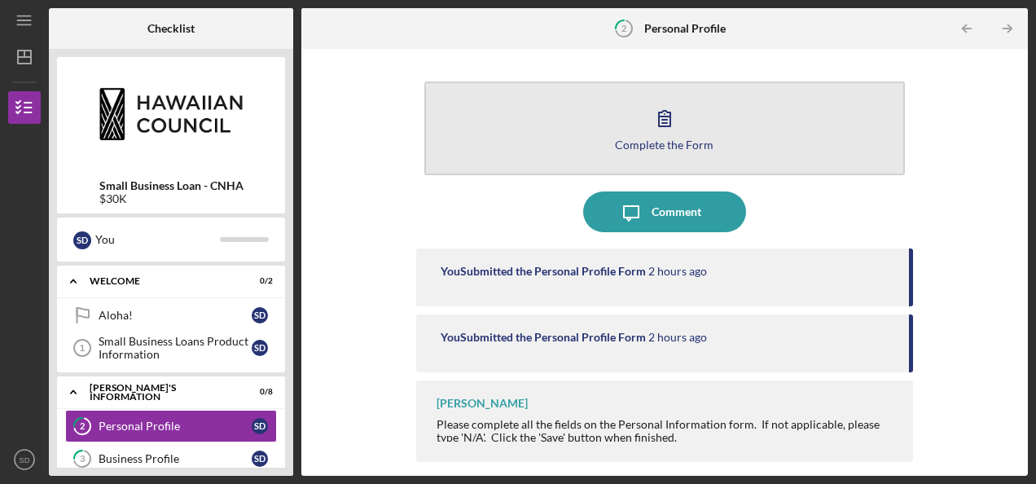
click at [752, 116] on button "Complete the Form Form" at bounding box center [664, 128] width 481 height 94
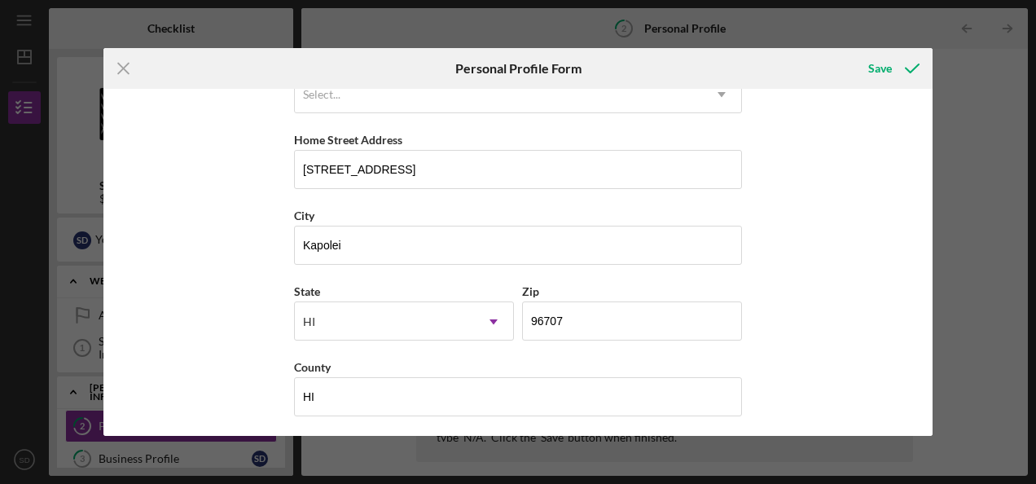
scroll to position [272, 0]
click at [899, 60] on icon "submit" at bounding box center [912, 68] width 41 height 41
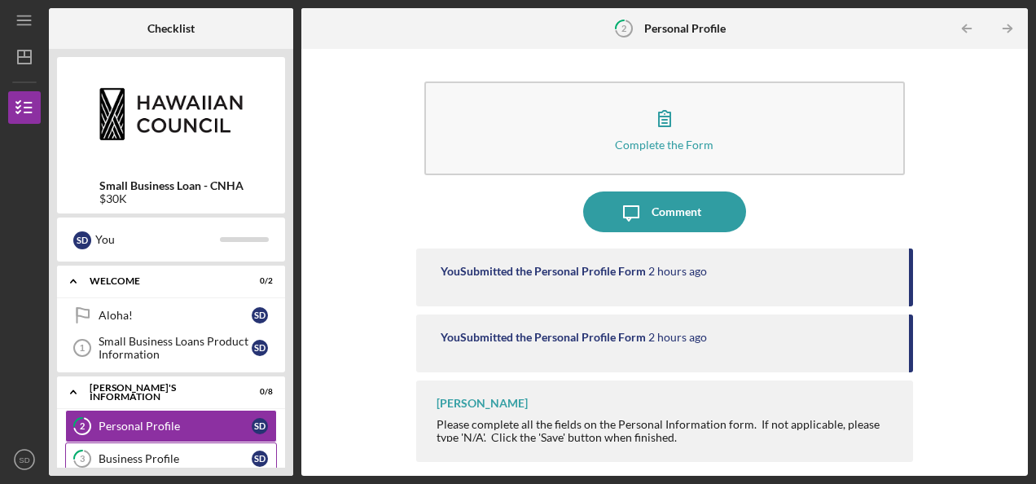
click at [202, 443] on link "3 Business Profile S D" at bounding box center [171, 458] width 212 height 33
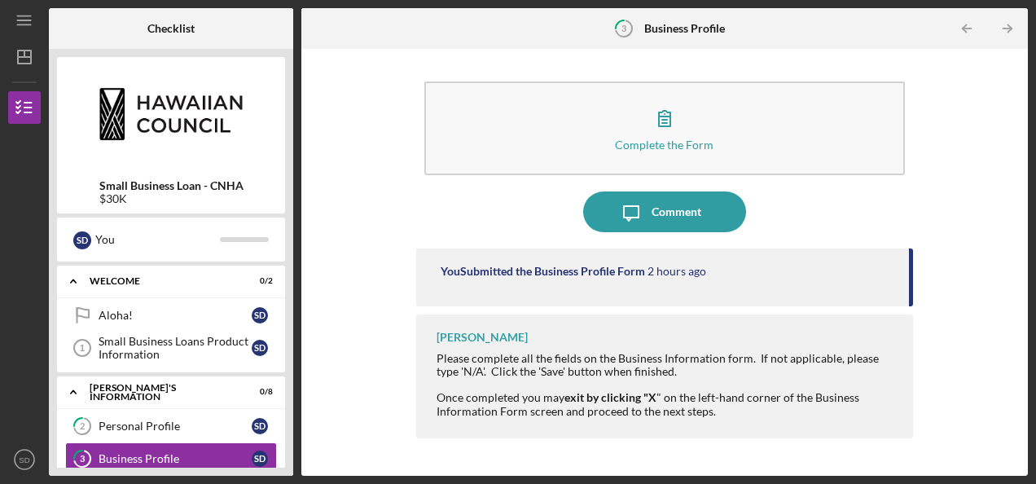
drag, startPoint x: 914, startPoint y: 273, endPoint x: 916, endPoint y: 237, distance: 35.9
click at [916, 237] on div "Complete the Form Form Icon/Message Comment You Submitted the Business Profile …" at bounding box center [665, 262] width 710 height 411
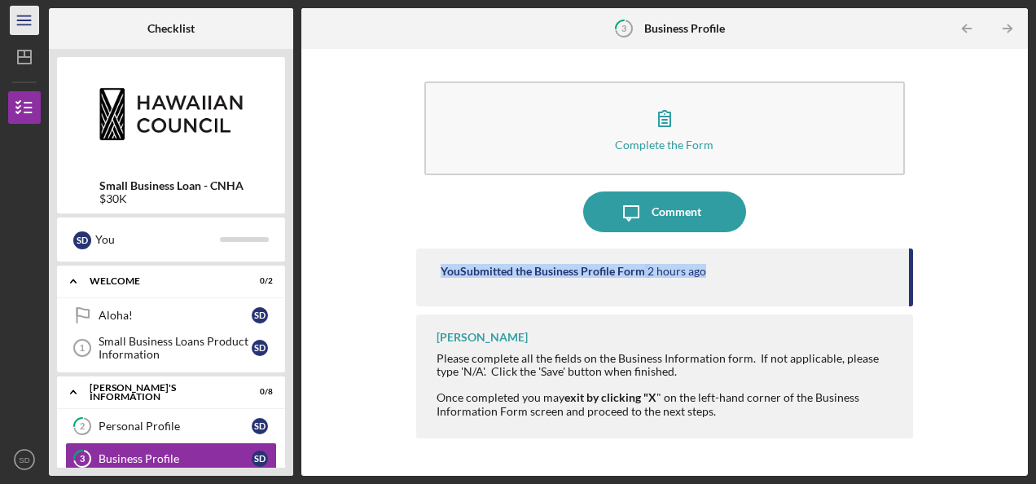
click at [11, 30] on icon "Icon/Menu" at bounding box center [25, 20] width 37 height 37
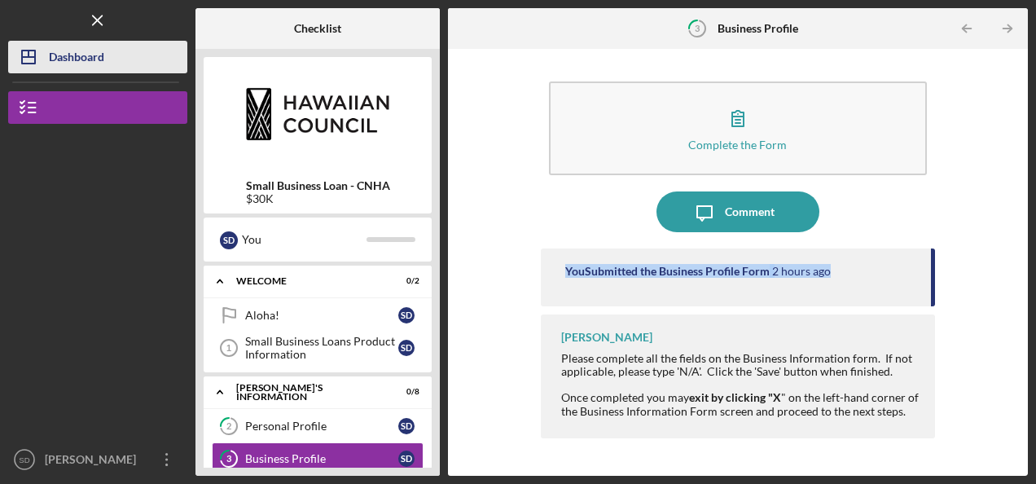
click at [64, 45] on div "Dashboard" at bounding box center [76, 59] width 55 height 37
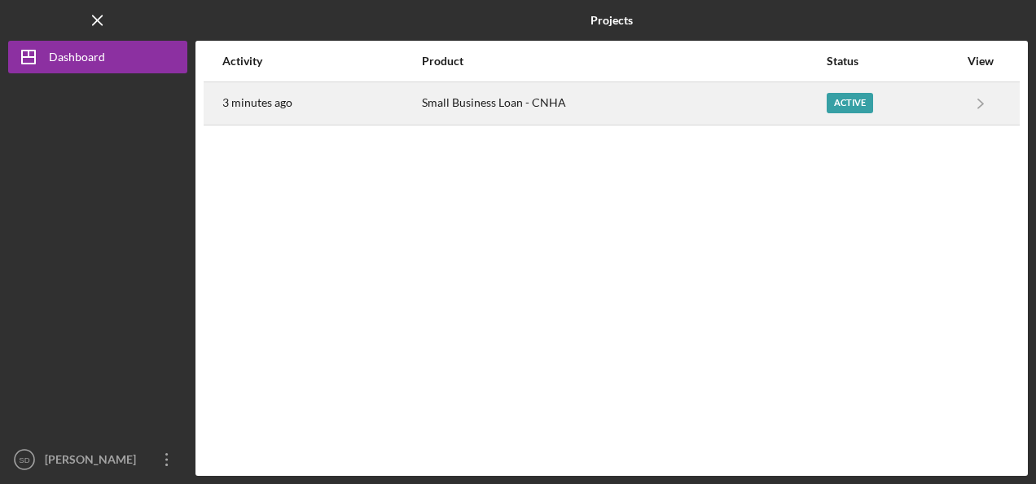
click at [344, 91] on div "3 minutes ago" at bounding box center [321, 103] width 198 height 41
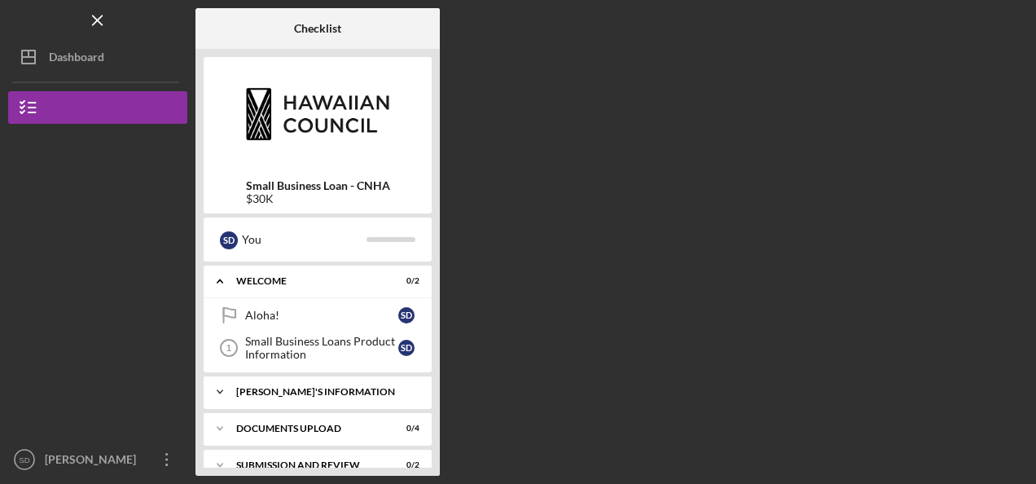
click at [350, 382] on div "Icon/Expander [PERSON_NAME]'S INFORMATION 0 / 8" at bounding box center [318, 392] width 228 height 33
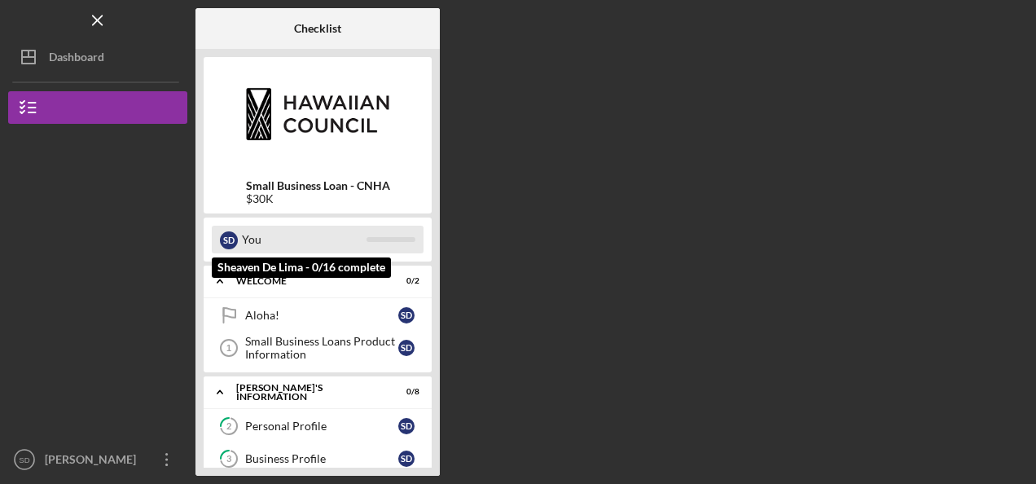
click at [328, 246] on div "You" at bounding box center [304, 240] width 125 height 28
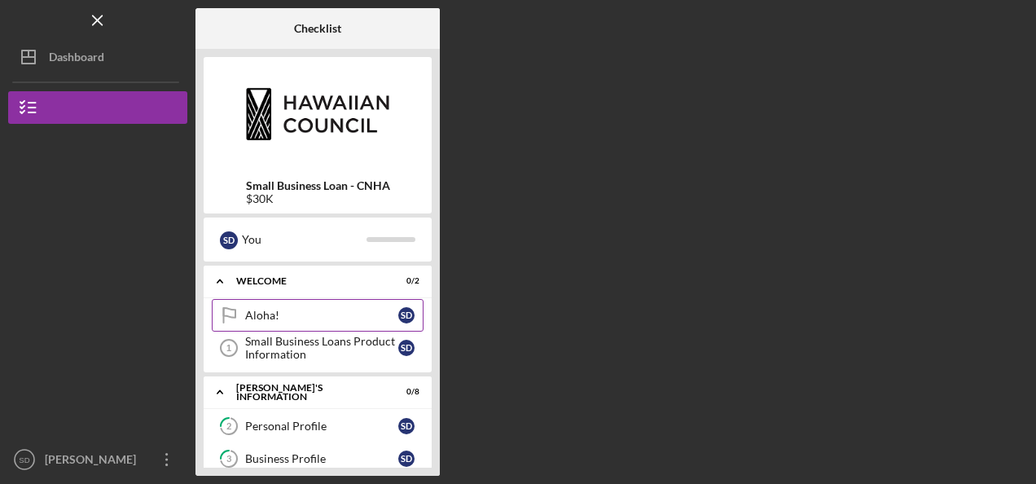
click at [352, 318] on div "Aloha!" at bounding box center [321, 315] width 153 height 13
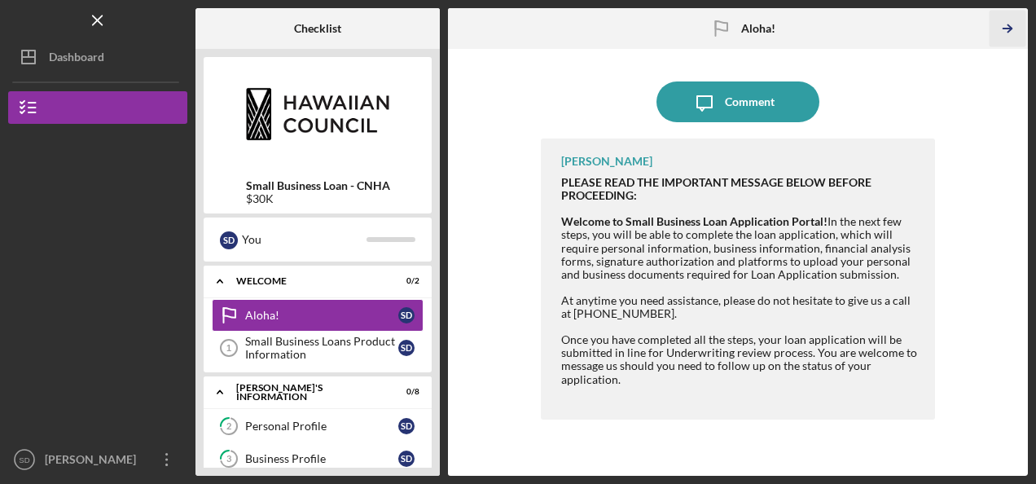
click at [1005, 22] on icon "Icon/Table Pagination Arrow" at bounding box center [1007, 29] width 37 height 37
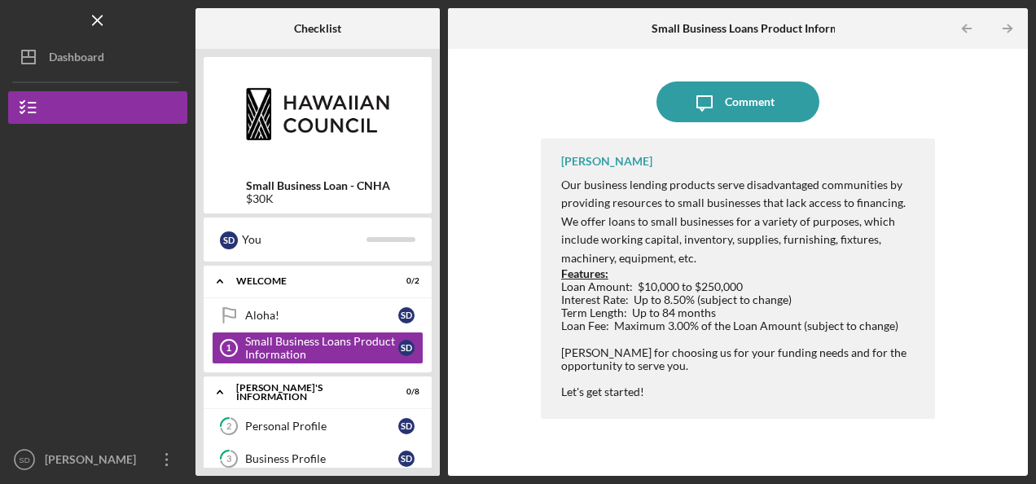
click at [1005, 22] on icon "Icon/Table Pagination Arrow" at bounding box center [1007, 29] width 37 height 37
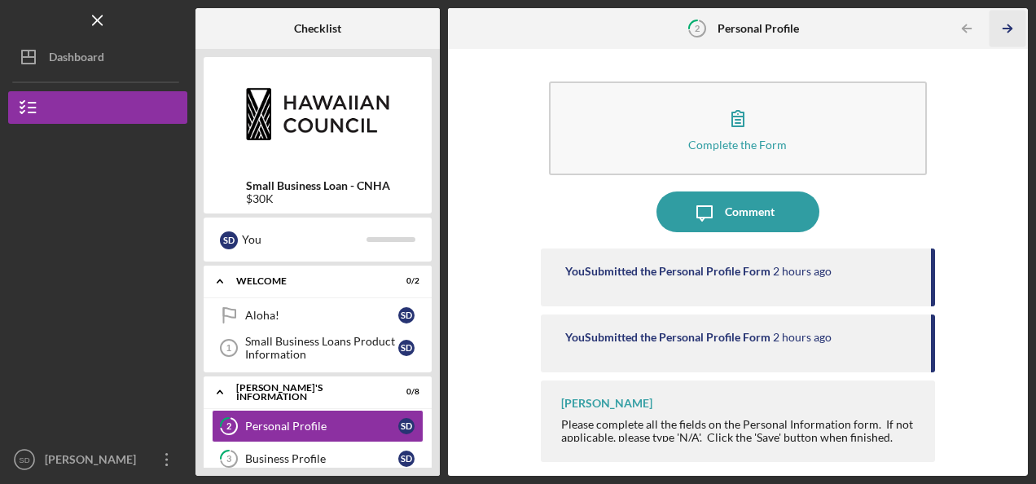
click at [1010, 29] on polyline "button" at bounding box center [1010, 28] width 4 height 7
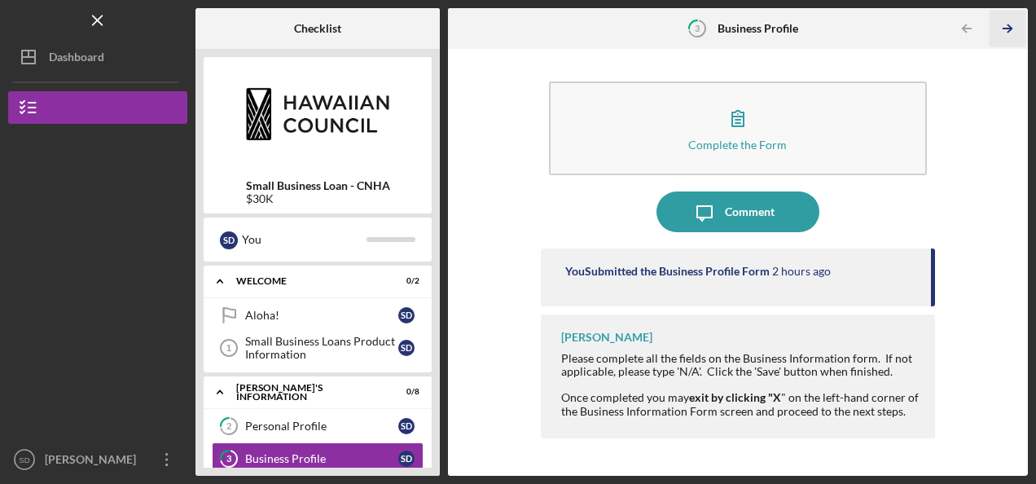
click at [1010, 29] on polyline "button" at bounding box center [1010, 28] width 4 height 7
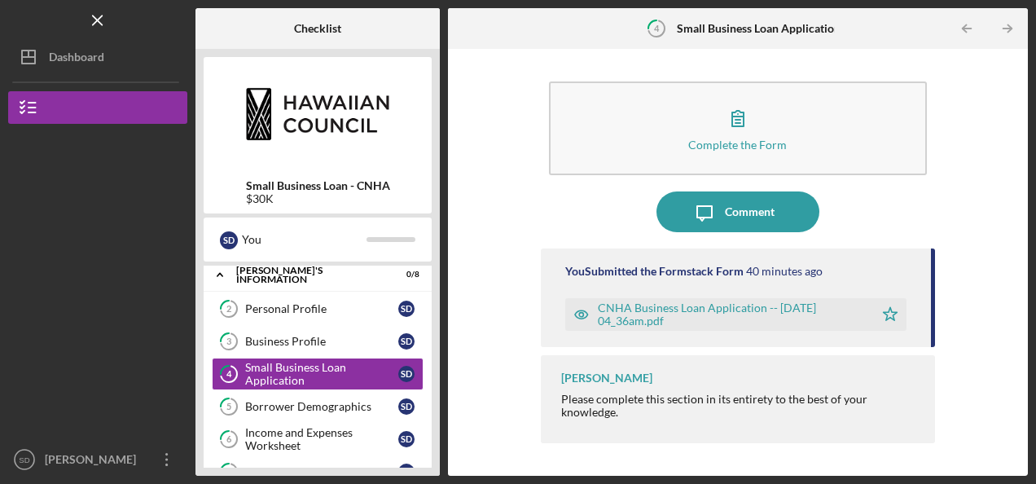
scroll to position [121, 0]
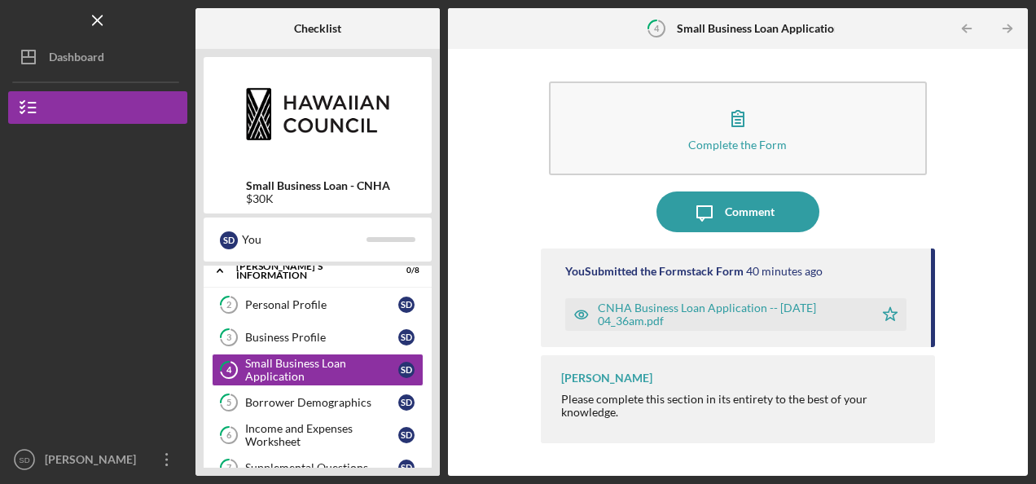
click at [319, 145] on img at bounding box center [318, 114] width 228 height 98
